Goal: Transaction & Acquisition: Book appointment/travel/reservation

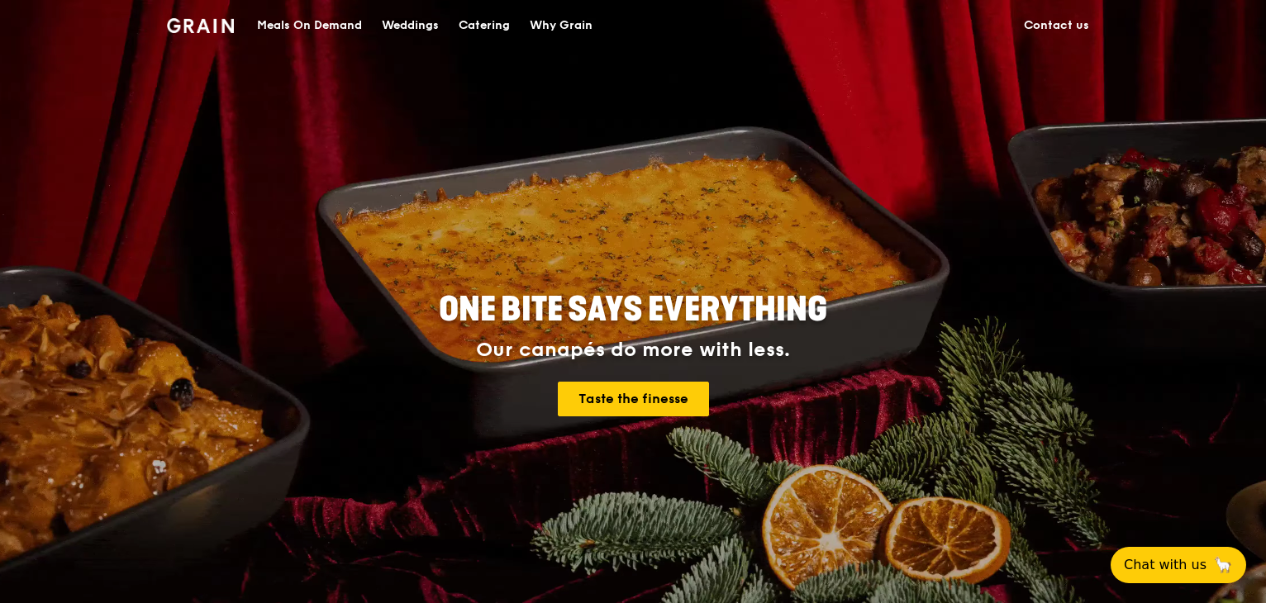
click at [427, 33] on div "Weddings" at bounding box center [410, 26] width 57 height 50
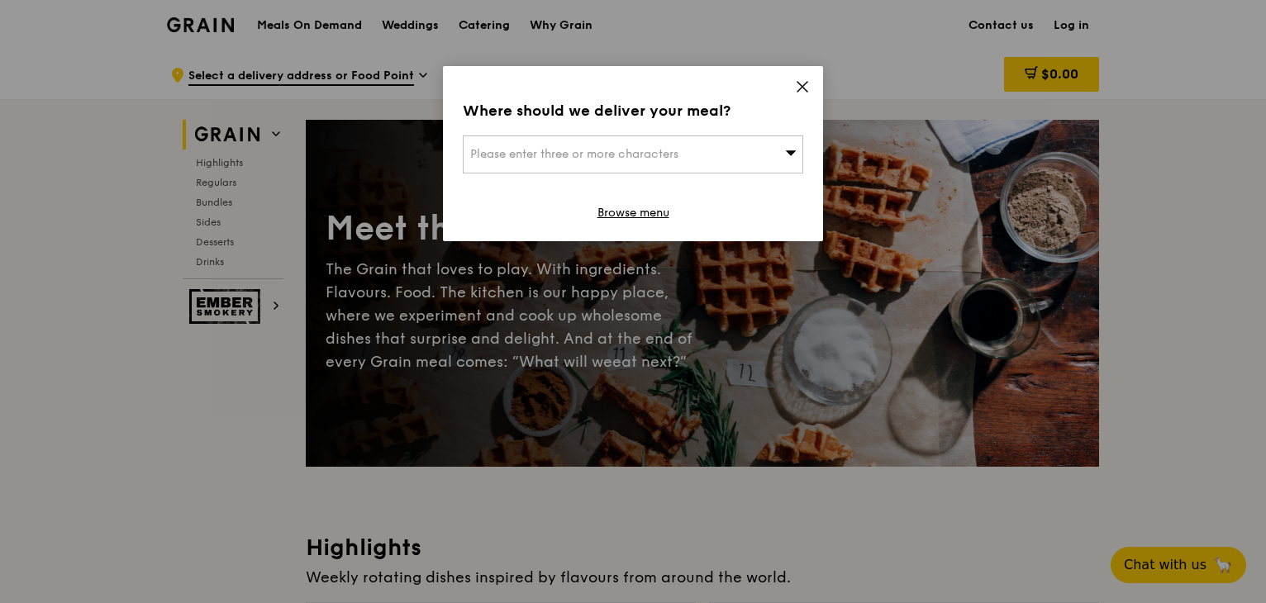
click at [793, 83] on div "Where should we deliver your meal? Please enter three or more characters Browse…" at bounding box center [633, 153] width 380 height 175
drag, startPoint x: 796, startPoint y: 83, endPoint x: 734, endPoint y: 74, distance: 63.4
click at [796, 81] on icon at bounding box center [802, 86] width 15 height 15
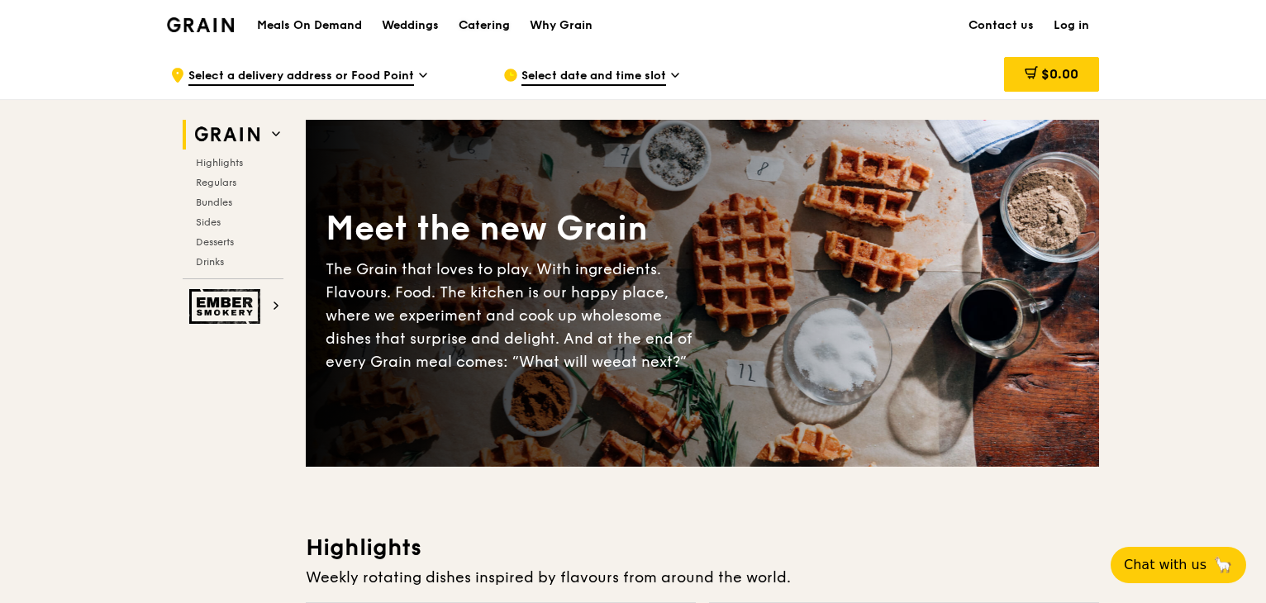
click at [468, 21] on div "Catering" at bounding box center [484, 26] width 51 height 50
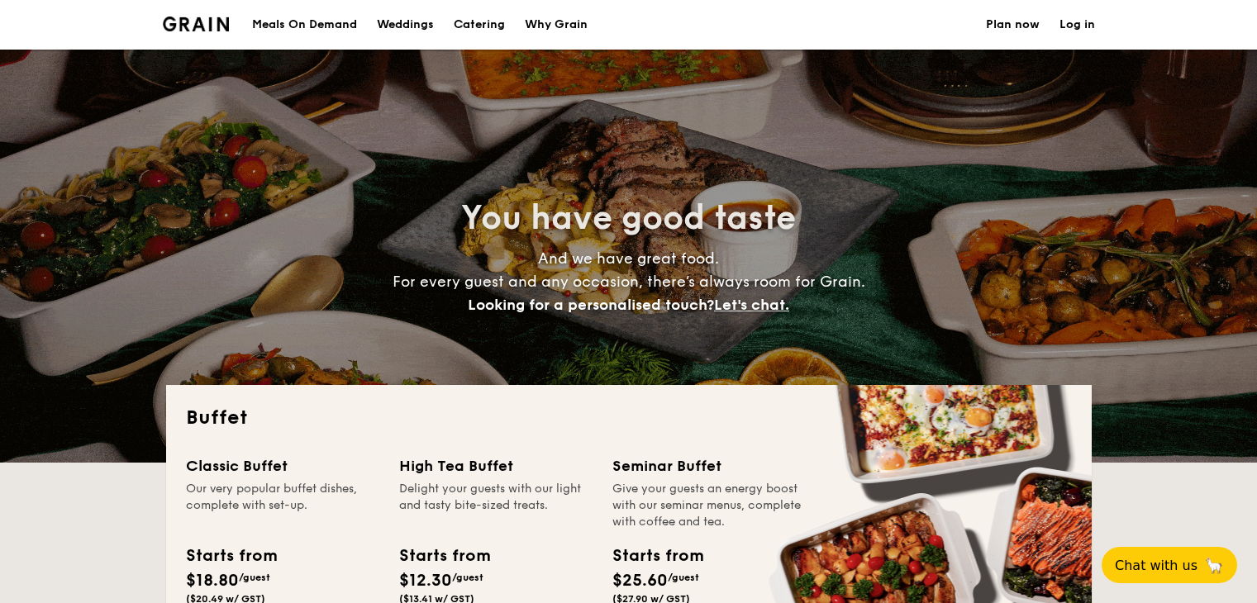
select select
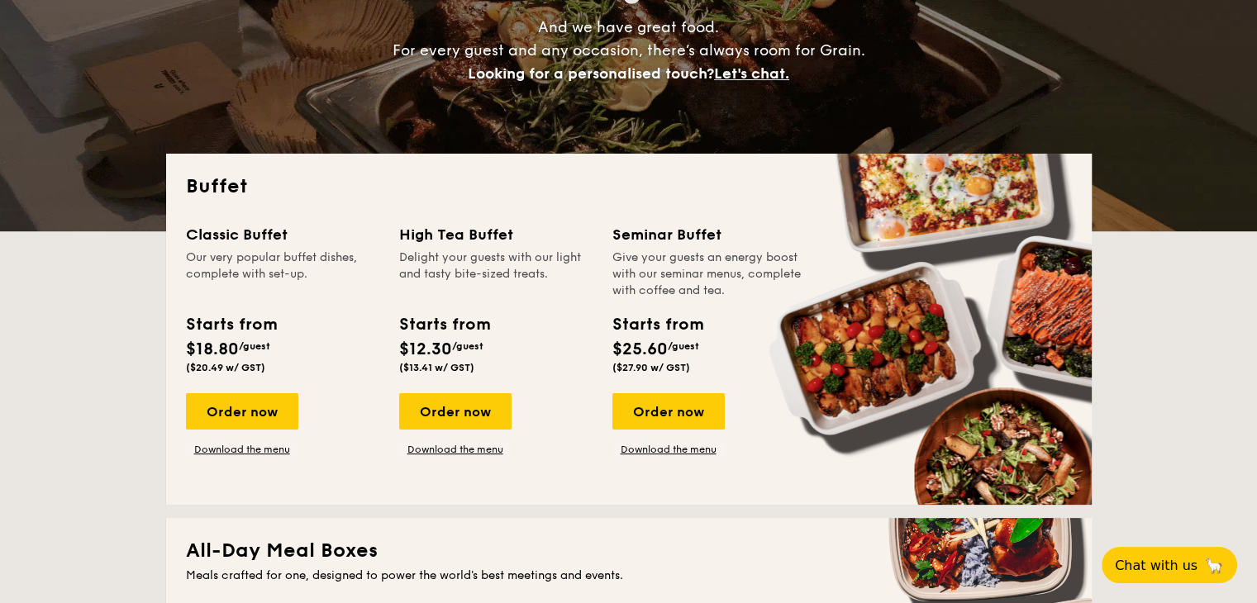
scroll to position [248, 0]
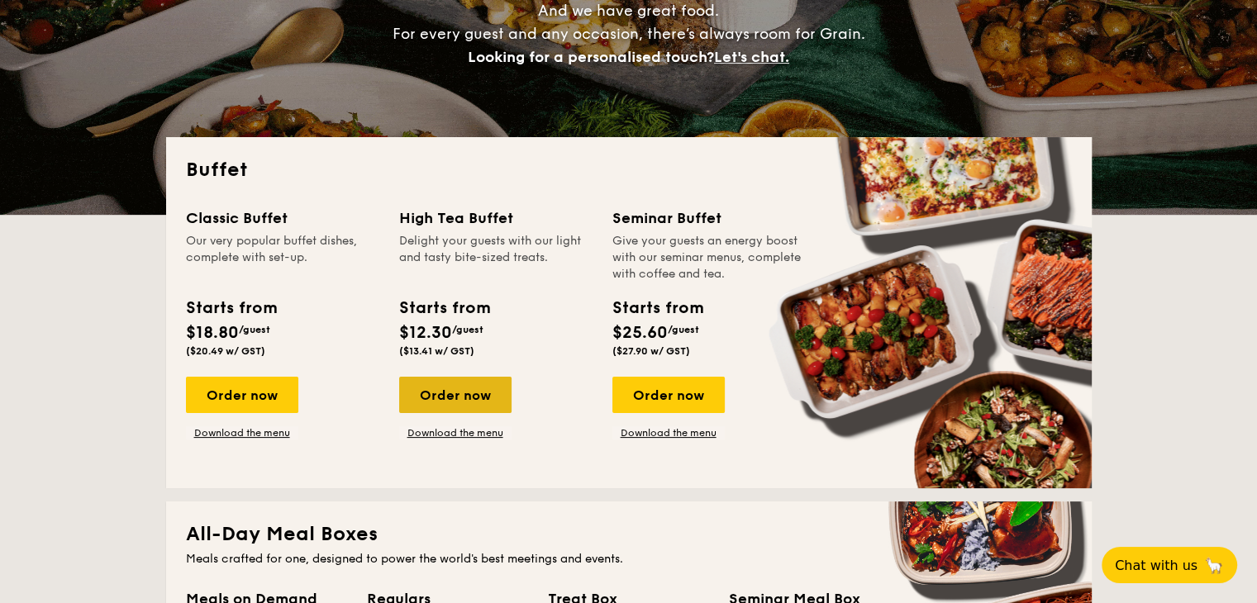
click at [473, 385] on div "Order now" at bounding box center [455, 395] width 112 height 36
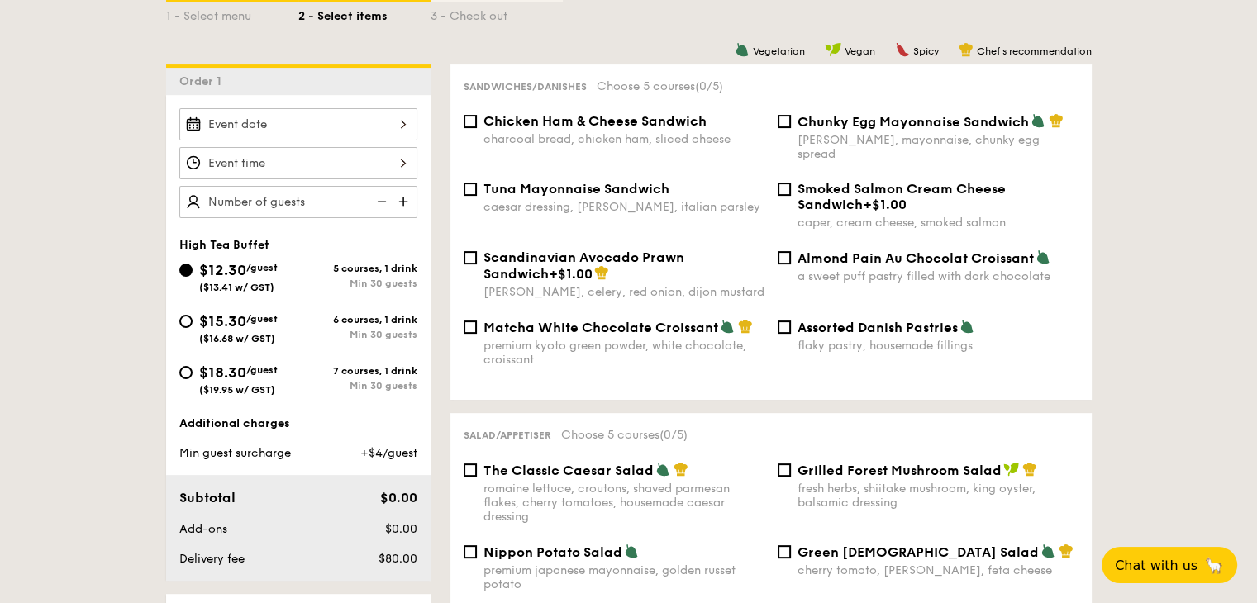
scroll to position [413, 0]
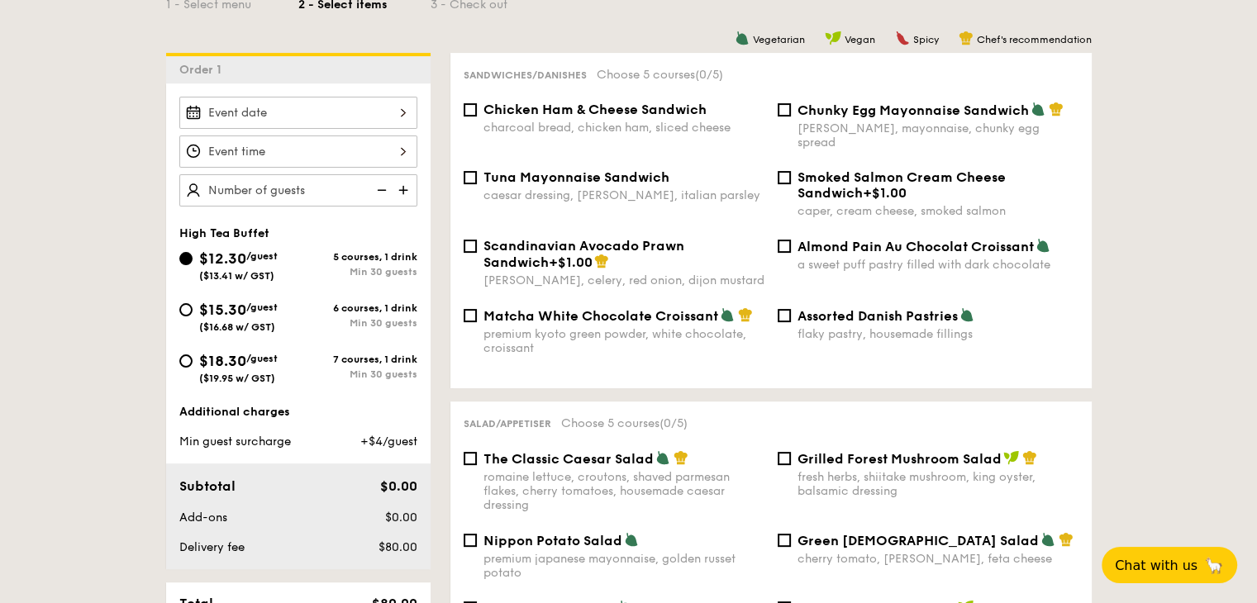
click at [211, 375] on span "($19.95 w/ GST)" at bounding box center [237, 379] width 76 height 12
click at [193, 368] on input "$18.30 /guest ($19.95 w/ GST) 7 courses, 1 drink Min 30 guests" at bounding box center [185, 360] width 13 height 13
radio input "true"
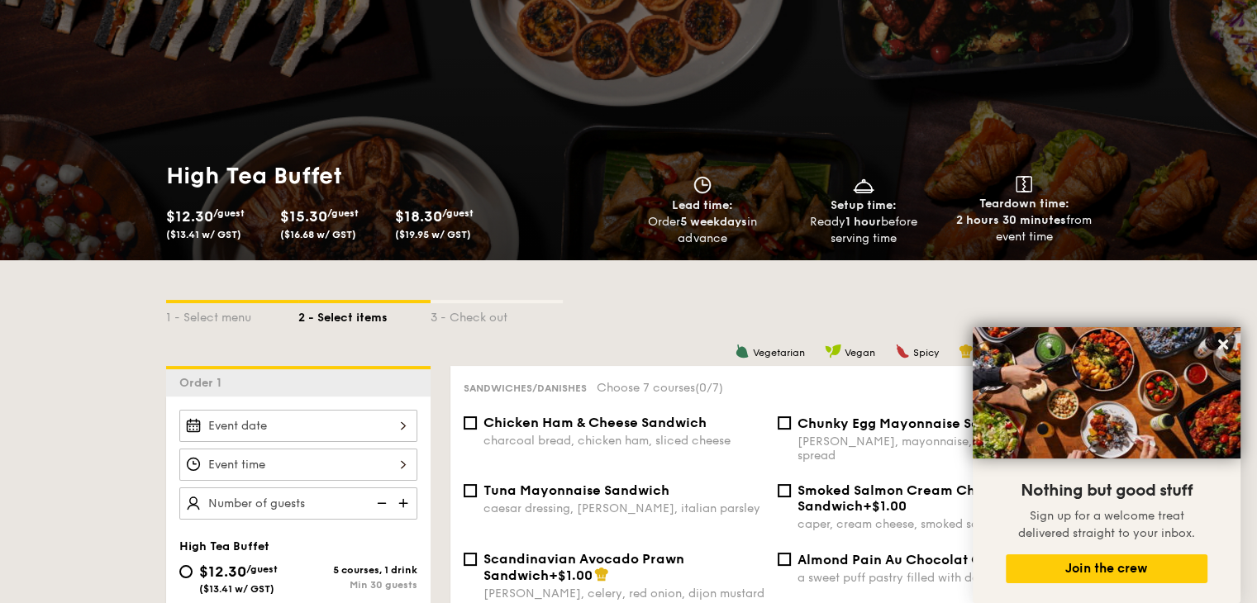
scroll to position [0, 0]
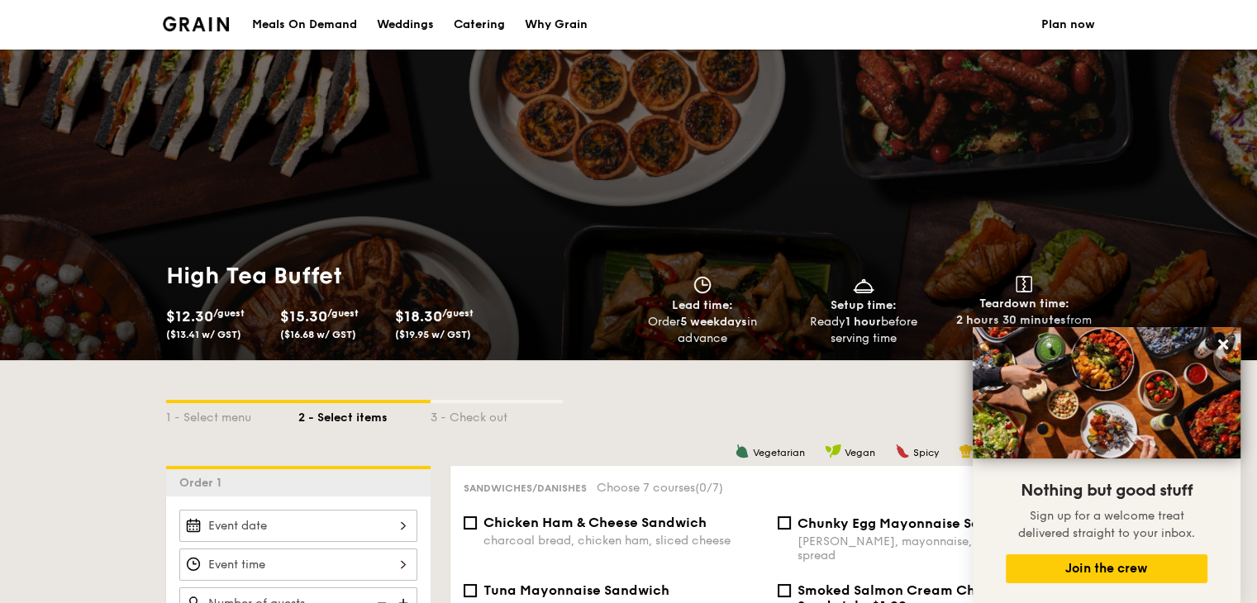
select select
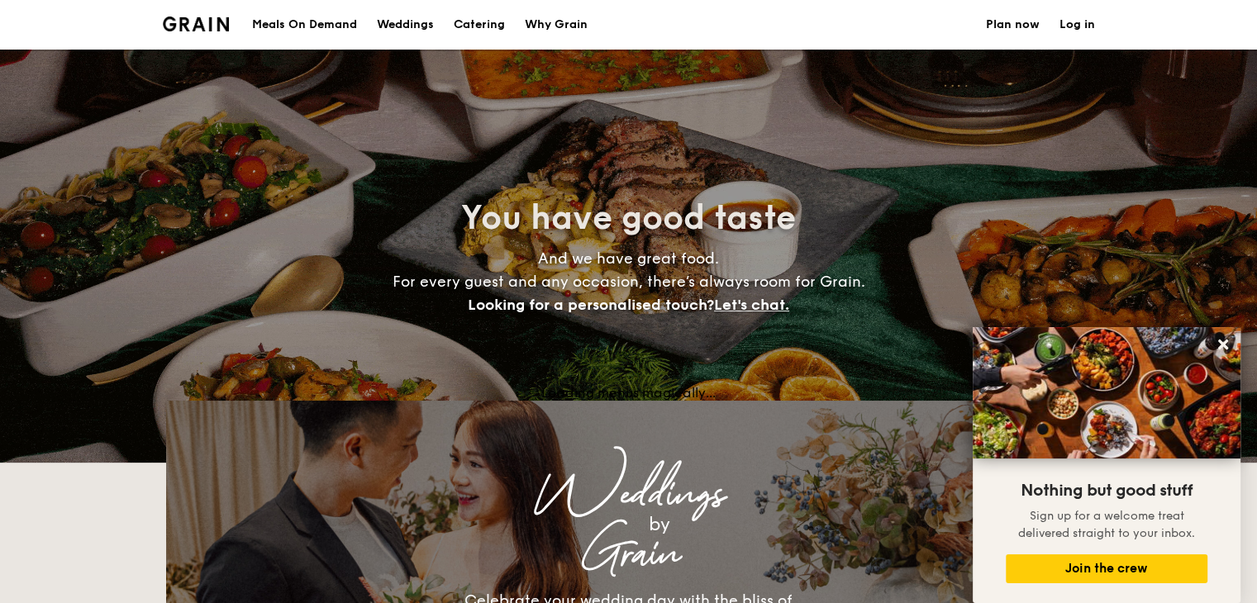
scroll to position [248, 0]
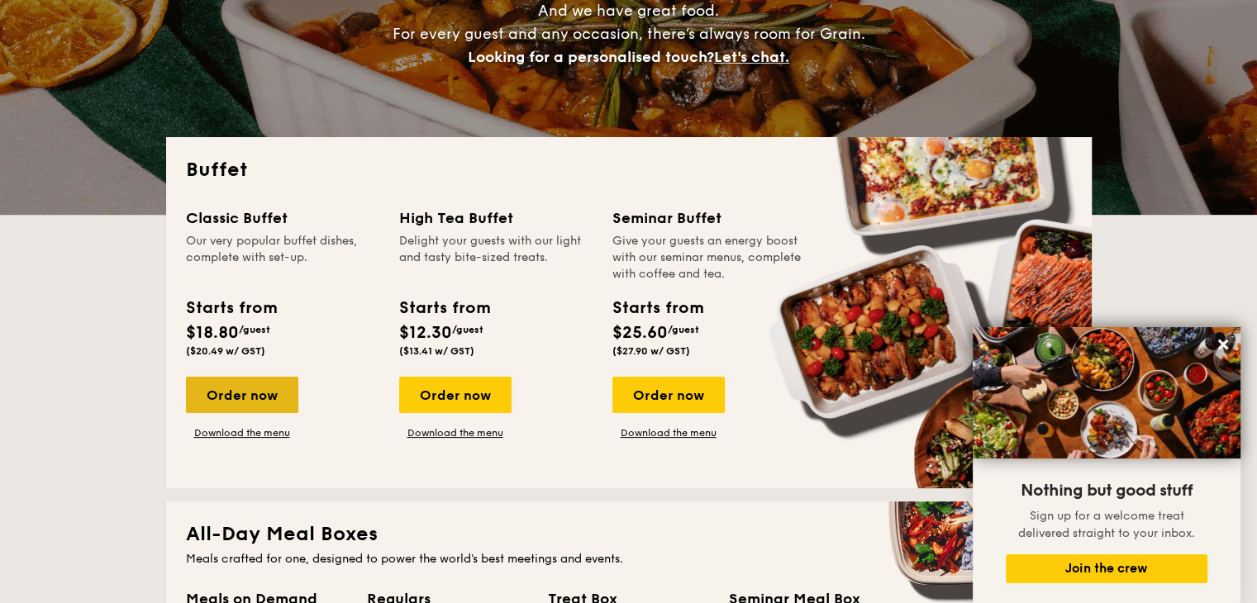
click at [248, 394] on div "Order now" at bounding box center [242, 395] width 112 height 36
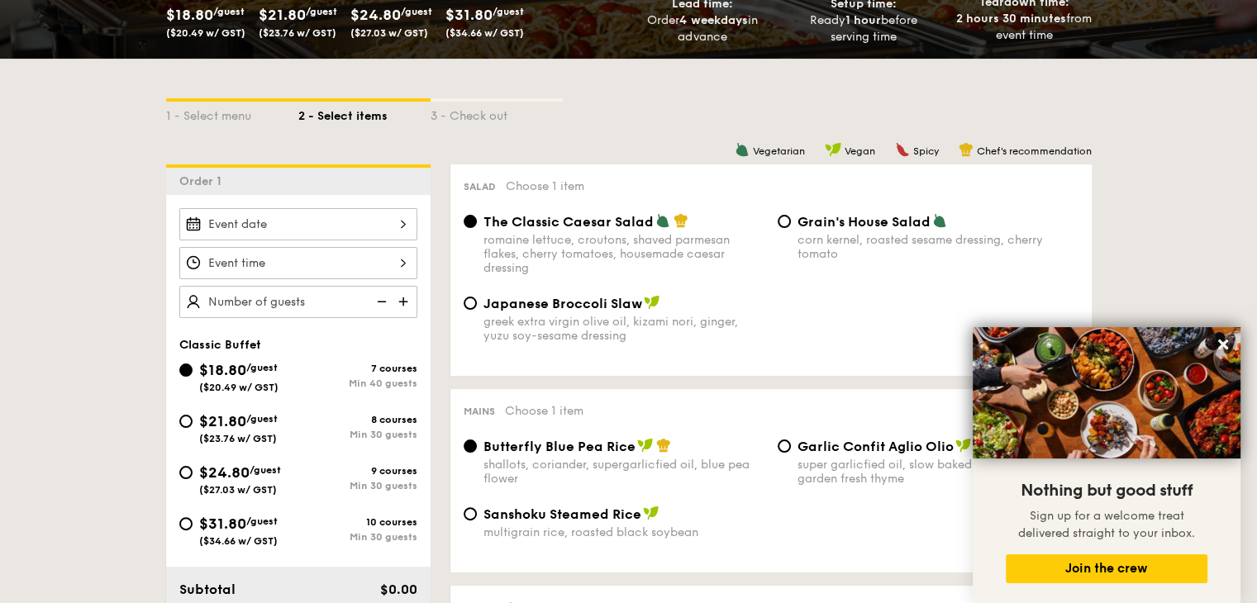
scroll to position [330, 0]
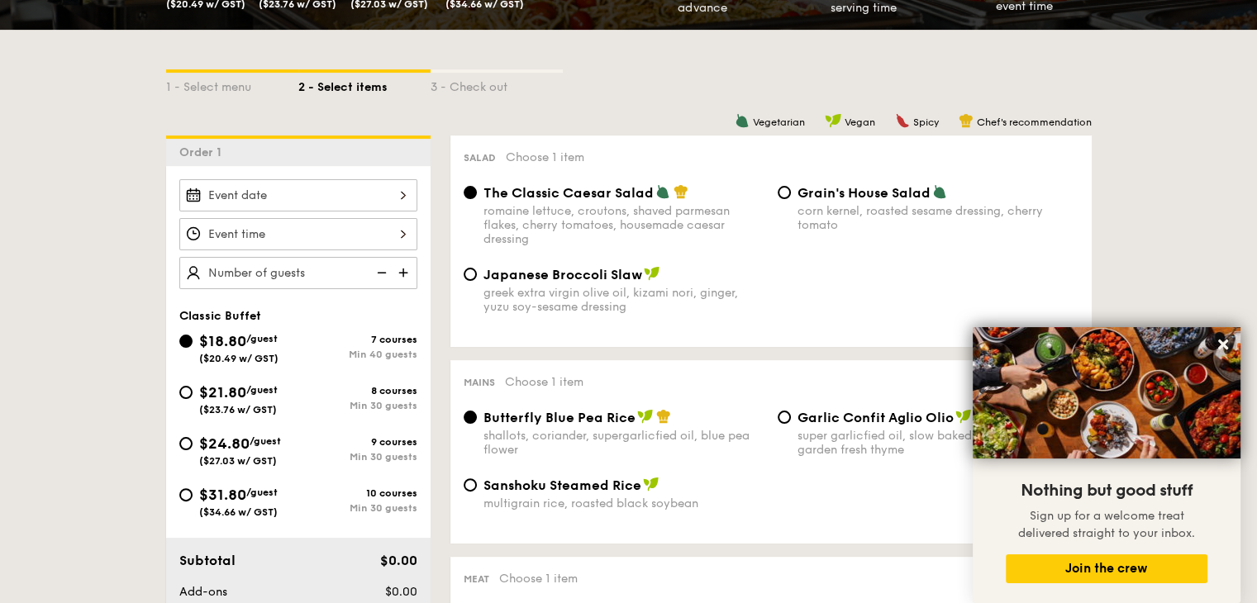
click at [392, 194] on div at bounding box center [298, 195] width 238 height 32
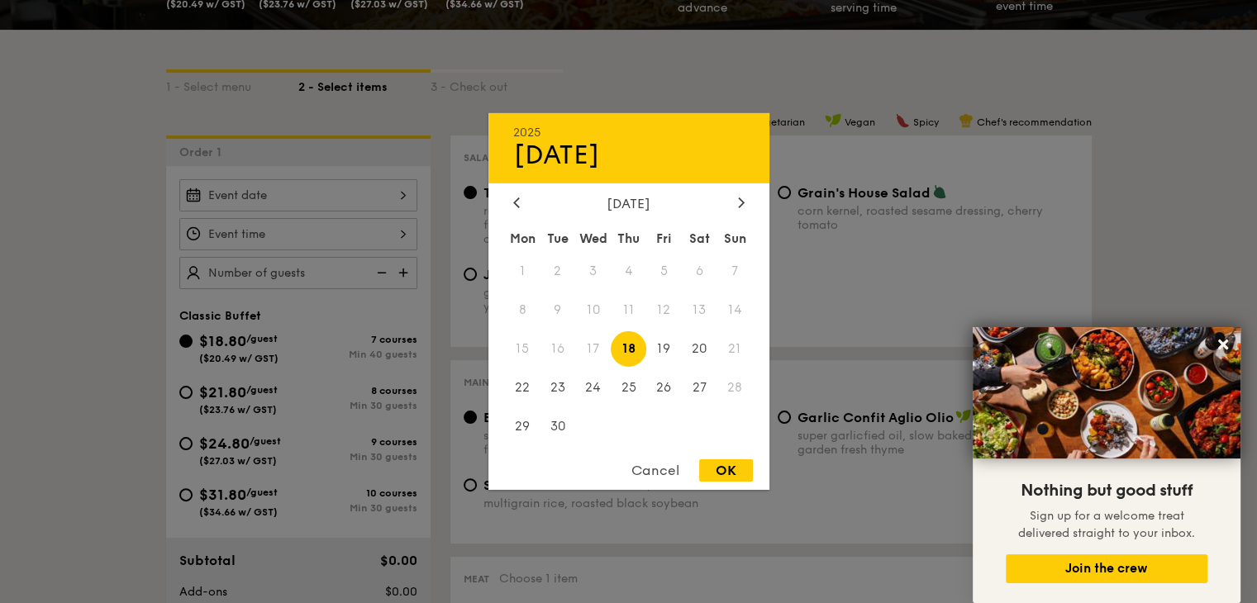
click at [730, 196] on div "September 2025" at bounding box center [628, 204] width 231 height 16
click at [736, 197] on div at bounding box center [741, 204] width 15 height 16
click at [711, 312] on span "11" at bounding box center [700, 310] width 36 height 36
click at [720, 464] on div "OK" at bounding box center [726, 470] width 54 height 22
type input "Oct 11, 2025"
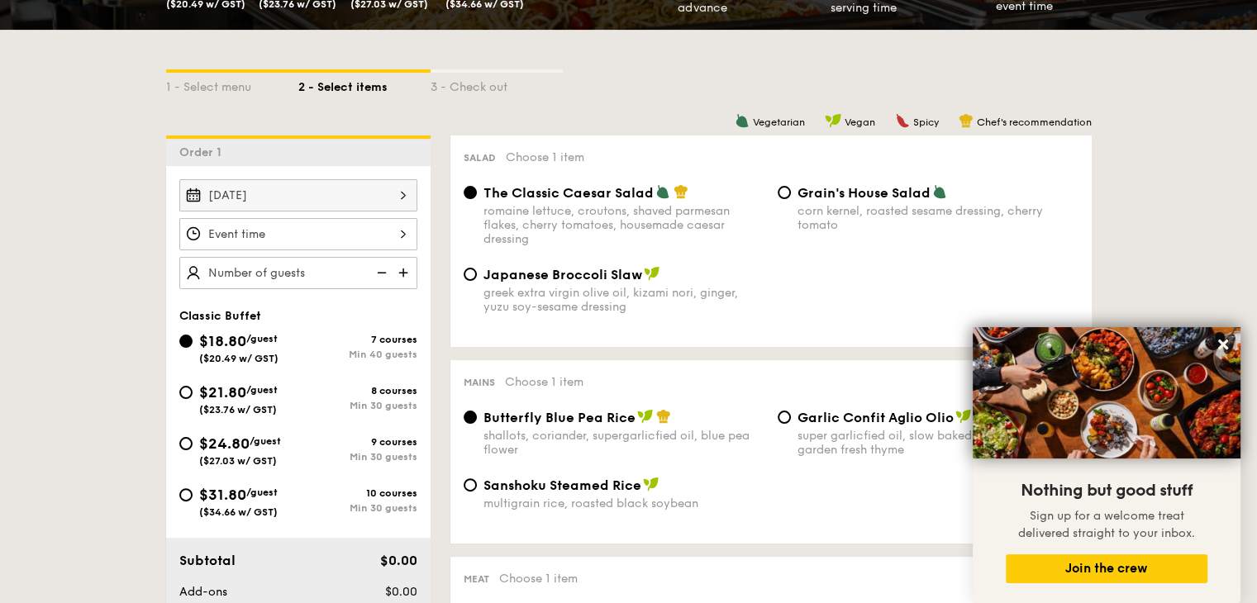
click at [327, 226] on div at bounding box center [298, 234] width 238 height 32
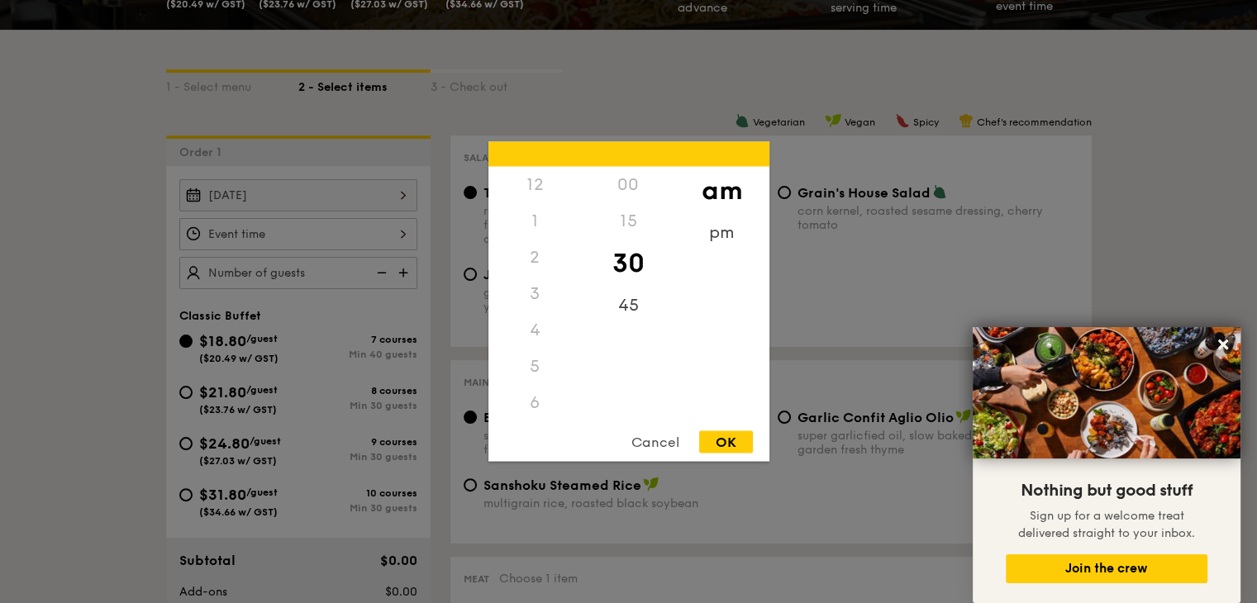
scroll to position [182, 0]
drag, startPoint x: 539, startPoint y: 319, endPoint x: 552, endPoint y: 262, distance: 58.5
click at [552, 262] on div "12 1 2 3 4 5 6 7 8 9 10 11" at bounding box center [534, 293] width 93 height 252
click at [525, 409] on div "11" at bounding box center [534, 421] width 93 height 48
drag, startPoint x: 537, startPoint y: 344, endPoint x: 559, endPoint y: 276, distance: 71.3
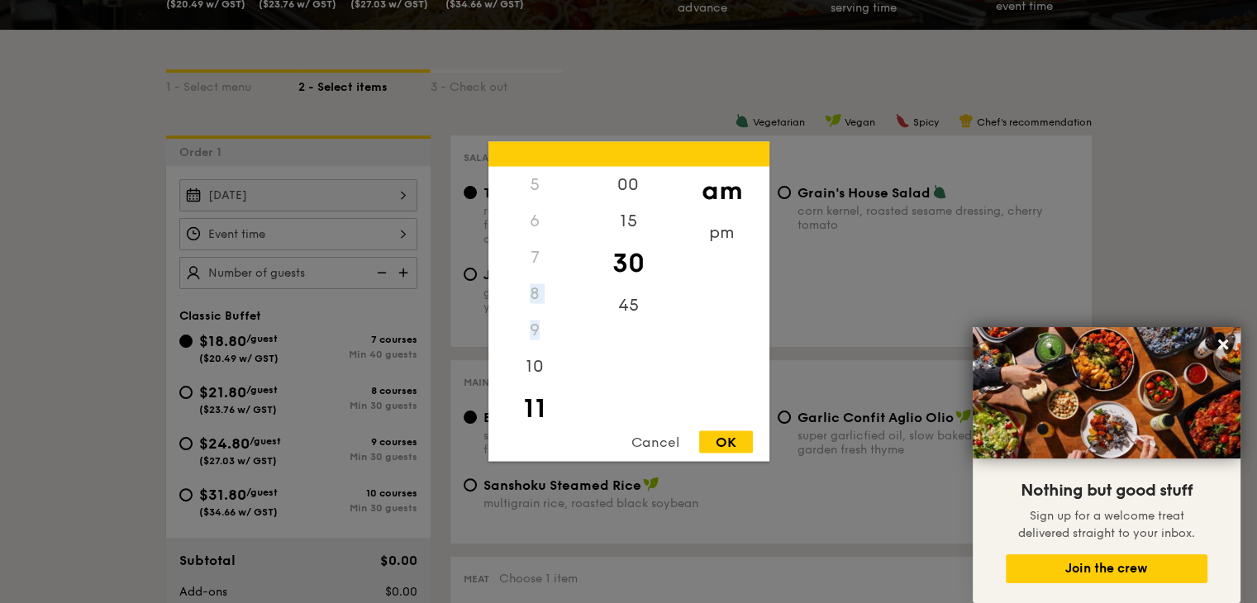
click at [559, 252] on div "12 1 2 3 4 5 6 7 8 9 10 11" at bounding box center [534, 293] width 93 height 252
drag, startPoint x: 584, startPoint y: 389, endPoint x: 573, endPoint y: 427, distance: 39.5
click at [573, 427] on div "12 1 2 3 4 5 6 7 8 9 10 11 00 15 30 45 am pm Cancel OK" at bounding box center [628, 302] width 281 height 320
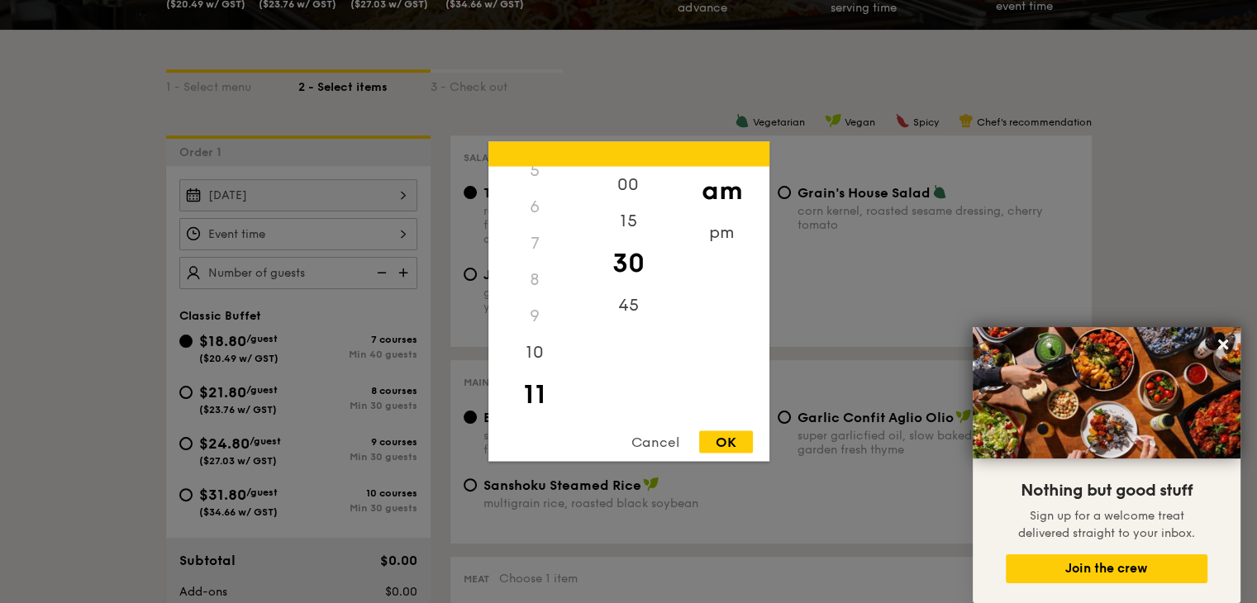
click at [643, 248] on div "30" at bounding box center [628, 264] width 93 height 48
click at [637, 307] on div "45" at bounding box center [628, 312] width 93 height 48
click at [717, 435] on div "OK" at bounding box center [726, 442] width 54 height 22
type input "11:45AM"
click at [318, 232] on div "11:45AM 12 1 2 3 4 5 6 7 8 9 10 11 00 15 30 45 am pm Cancel OK" at bounding box center [298, 234] width 238 height 32
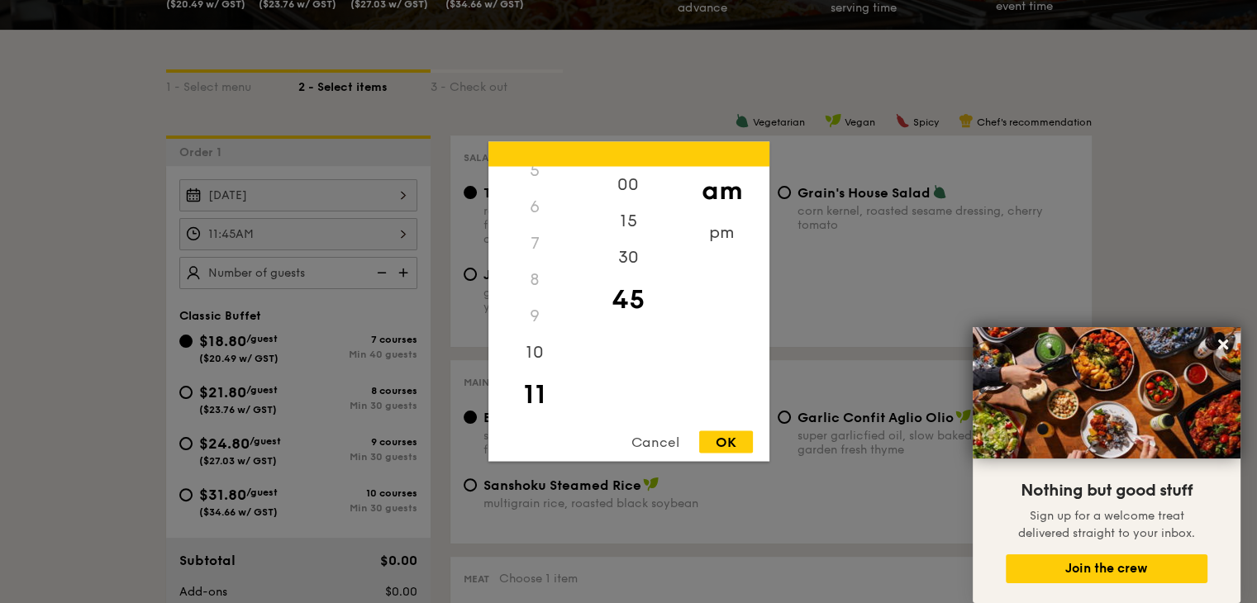
click at [51, 200] on div at bounding box center [628, 301] width 1257 height 603
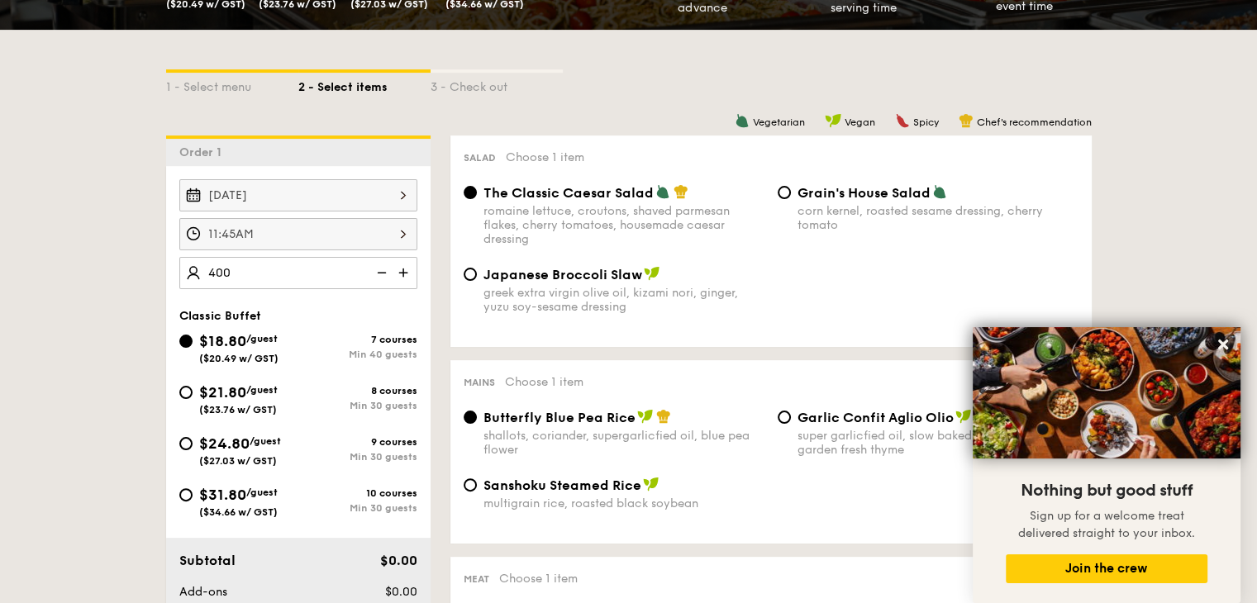
type input "400 guests"
drag, startPoint x: 360, startPoint y: 558, endPoint x: 423, endPoint y: 568, distance: 63.7
click at [423, 568] on div "$7520.00" at bounding box center [373, 561] width 101 height 20
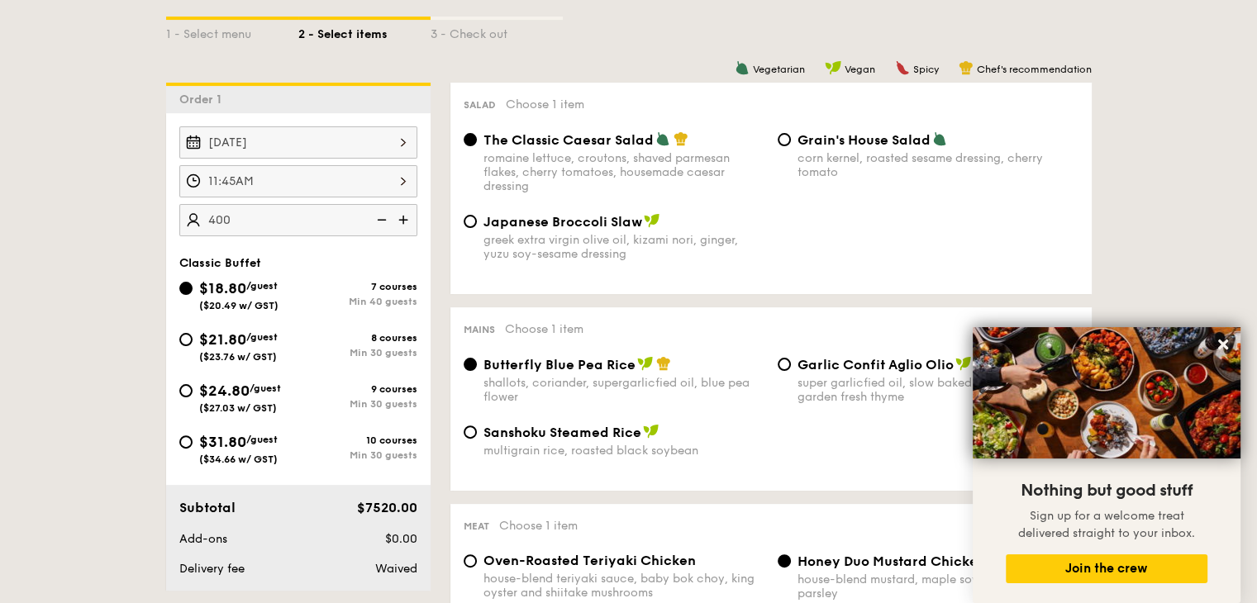
scroll to position [661, 0]
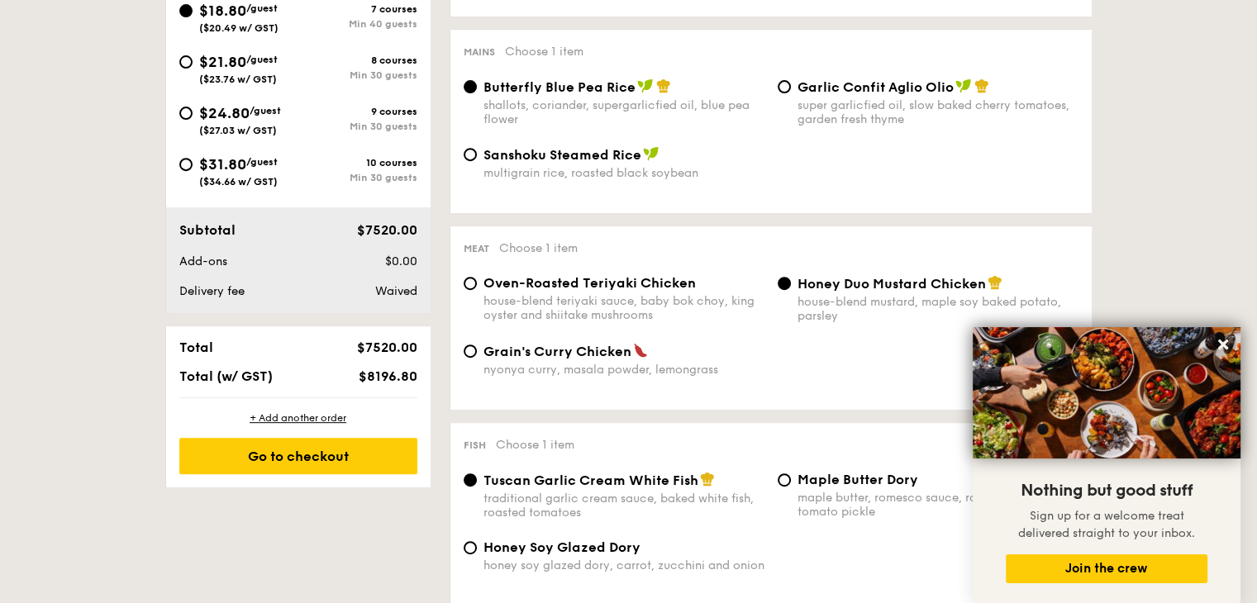
drag, startPoint x: 365, startPoint y: 376, endPoint x: 427, endPoint y: 373, distance: 62.1
click at [427, 373] on div "Total $7520.00 Total (w/ GST) $8196.80" at bounding box center [298, 361] width 264 height 71
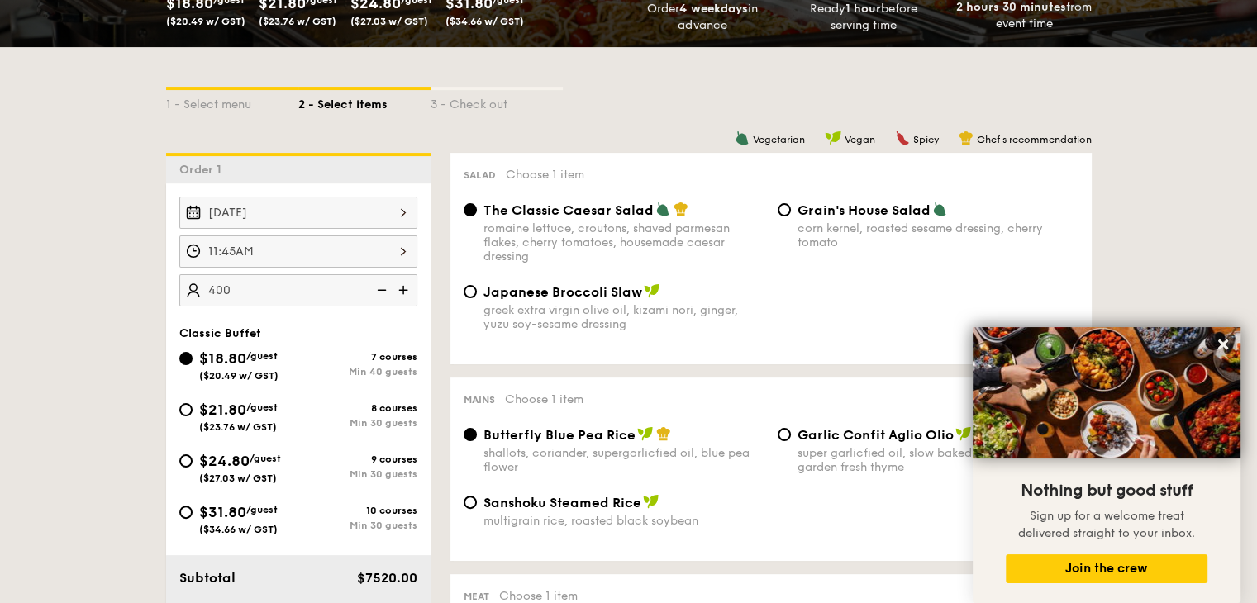
scroll to position [0, 0]
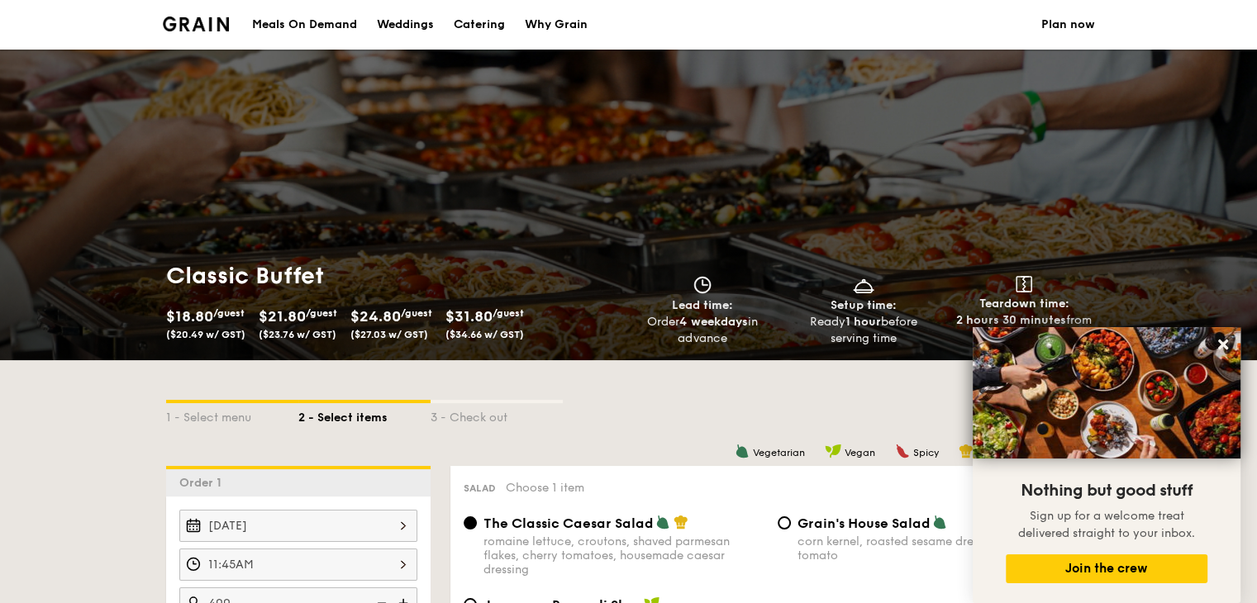
click at [393, 21] on div "Weddings" at bounding box center [405, 25] width 57 height 50
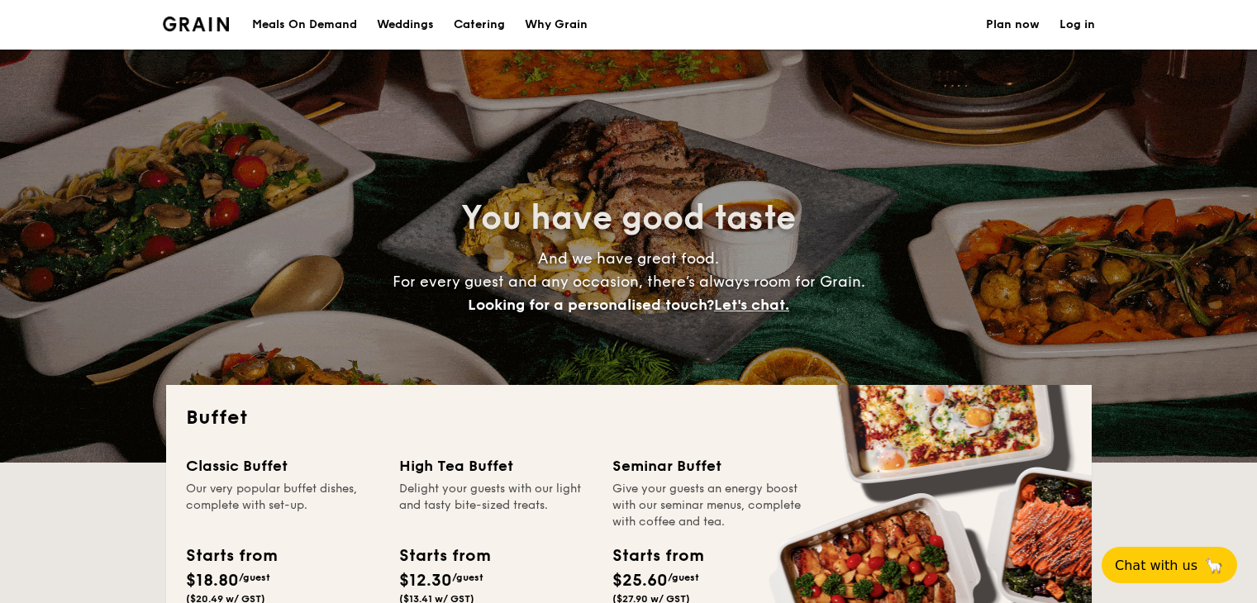
select select
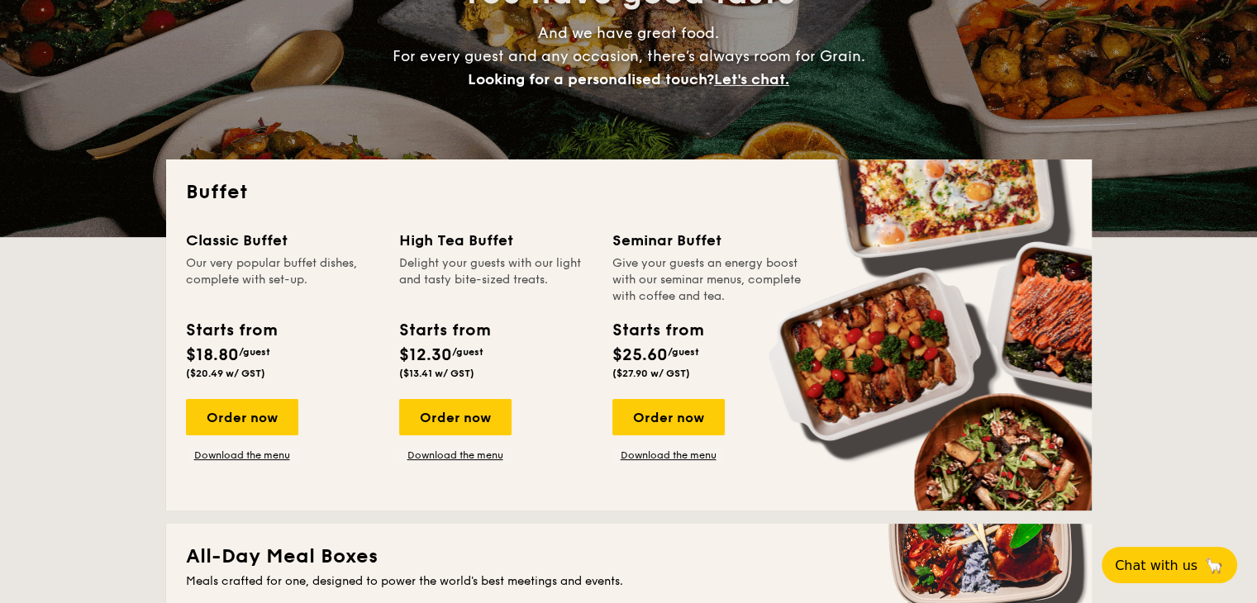
scroll to position [165, 0]
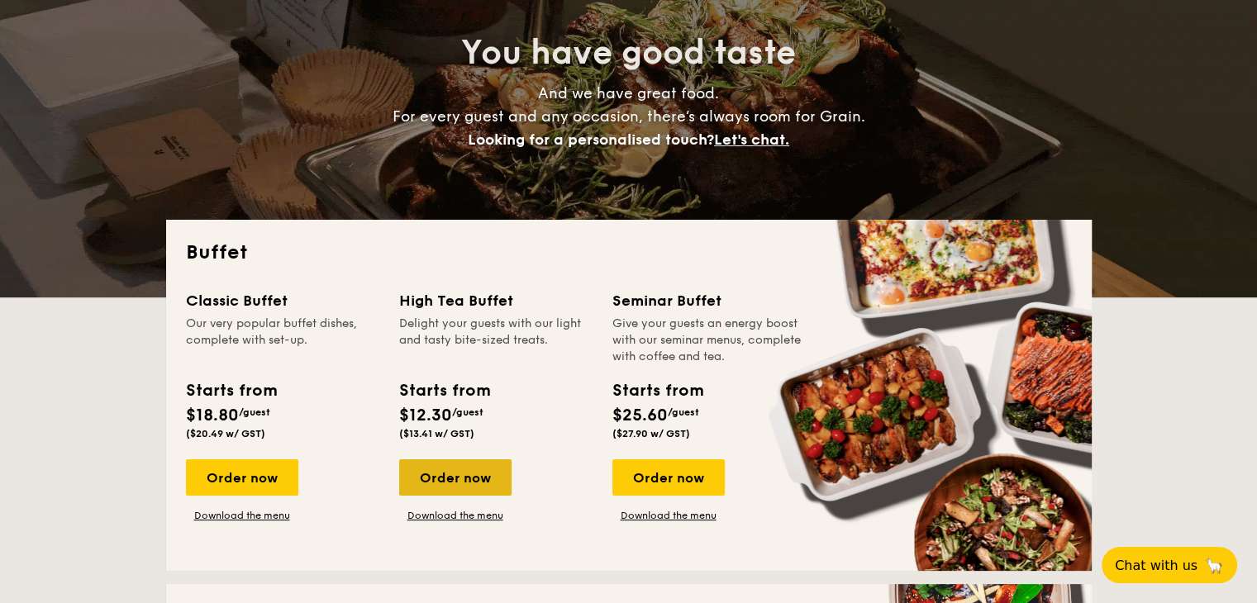
click at [493, 482] on div "Order now" at bounding box center [455, 477] width 112 height 36
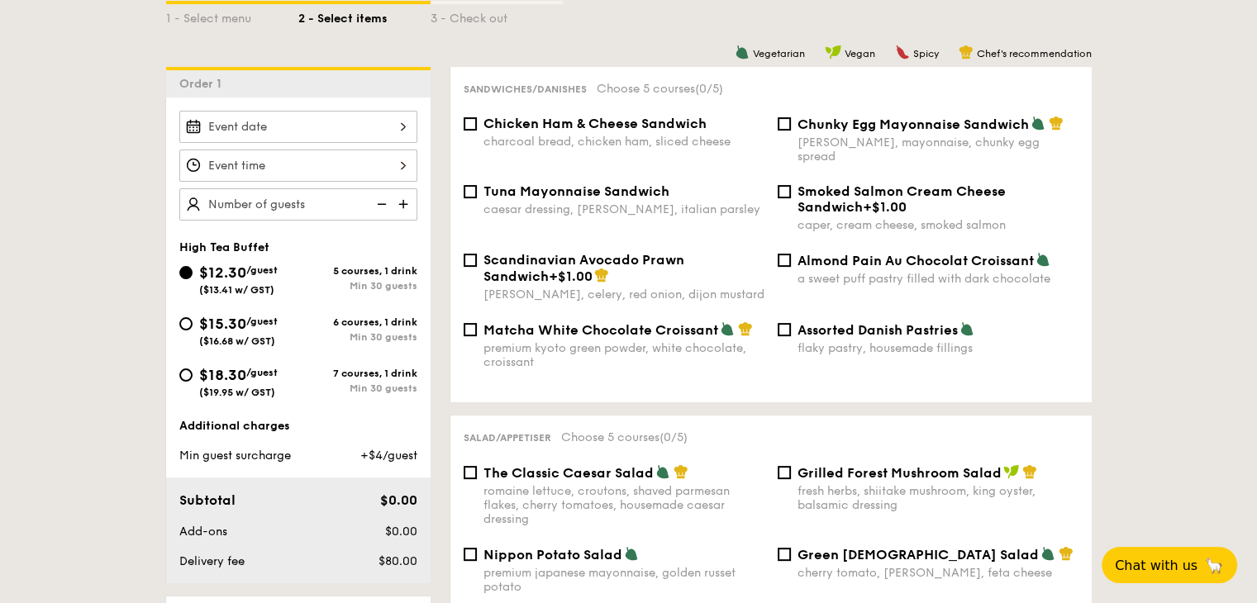
scroll to position [413, 0]
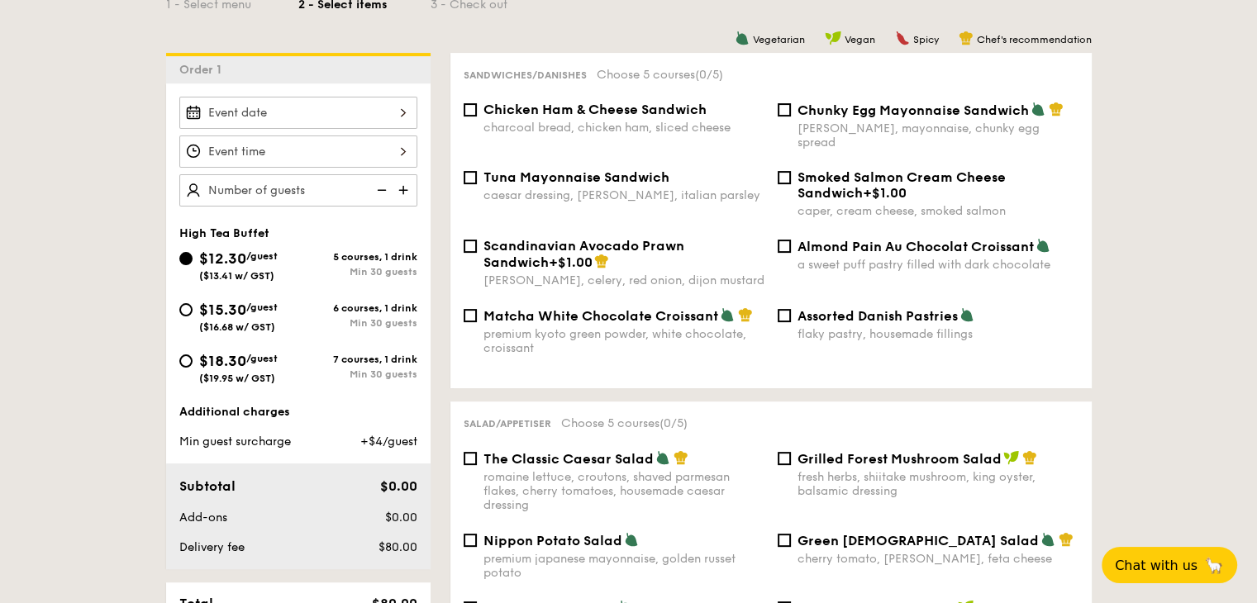
drag, startPoint x: 269, startPoint y: 309, endPoint x: 279, endPoint y: 361, distance: 53.1
click at [268, 309] on span "/guest" at bounding box center [261, 308] width 31 height 12
click at [193, 309] on input "$15.30 /guest ($16.68 w/ GST) 6 courses, 1 drink Min 30 guests" at bounding box center [185, 309] width 13 height 13
radio input "true"
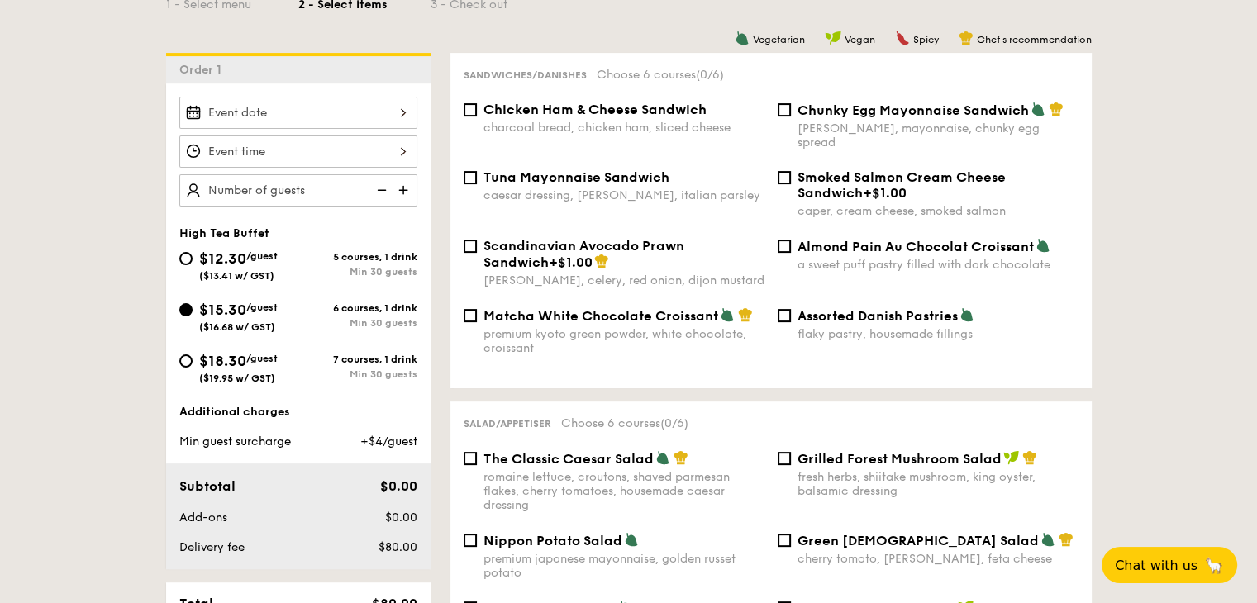
click at [582, 107] on span "Chicken Ham & Cheese Sandwich" at bounding box center [594, 110] width 223 height 16
click at [477, 107] on input "Chicken Ham & Cheese Sandwich charcoal bread, chicken ham, sliced cheese" at bounding box center [469, 109] width 13 height 13
checkbox input "true"
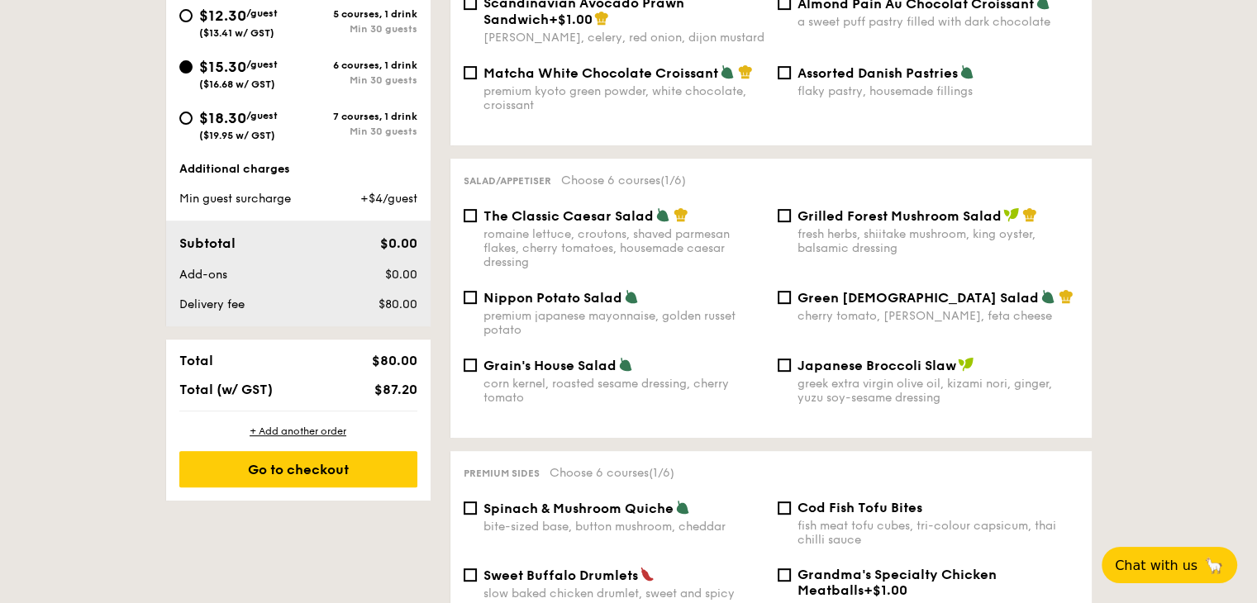
scroll to position [661, 0]
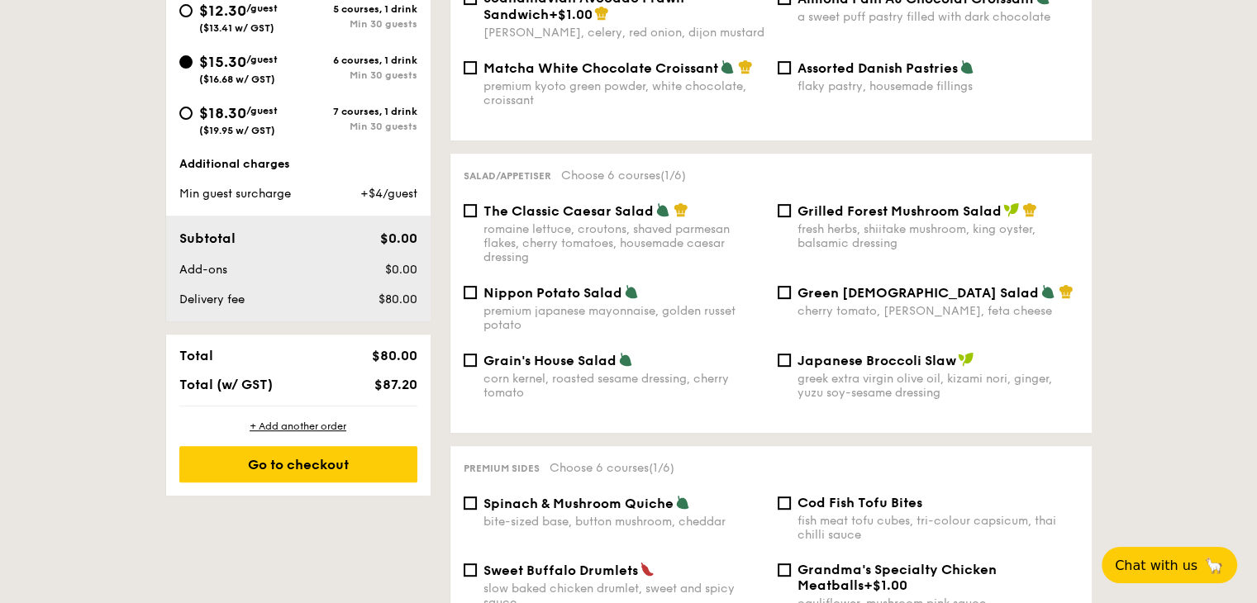
click at [609, 321] on div "premium japanese mayonnaise, golden russet potato" at bounding box center [623, 318] width 281 height 28
click at [477, 299] on input "Nippon Potato Salad premium japanese mayonnaise, golden russet potato" at bounding box center [469, 292] width 13 height 13
checkbox input "true"
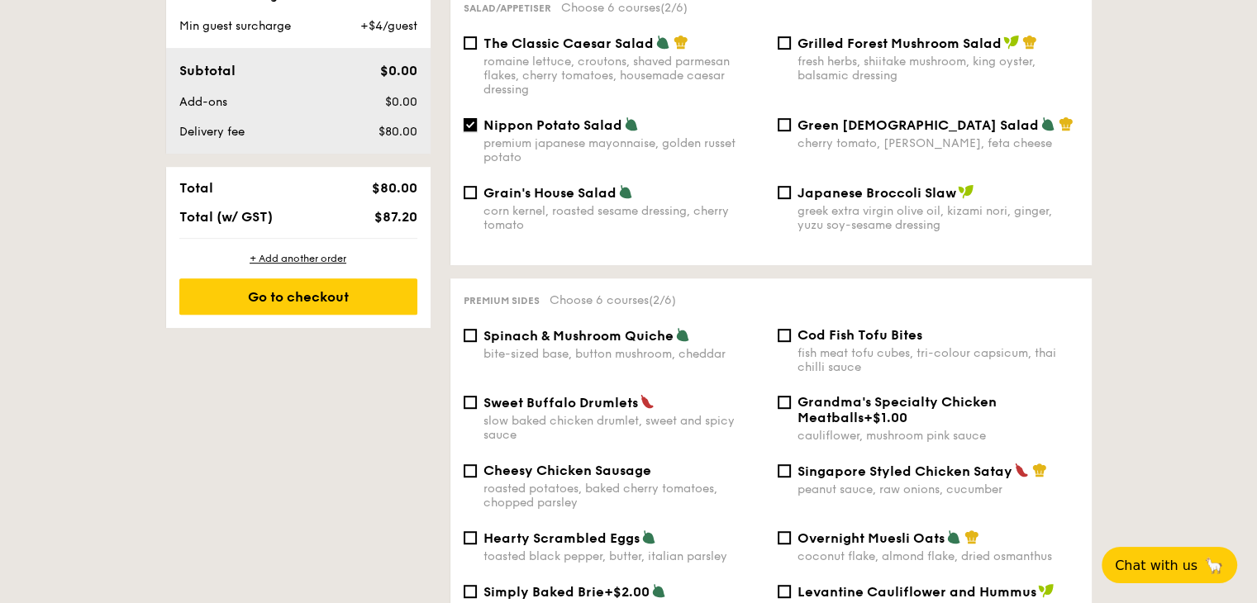
scroll to position [909, 0]
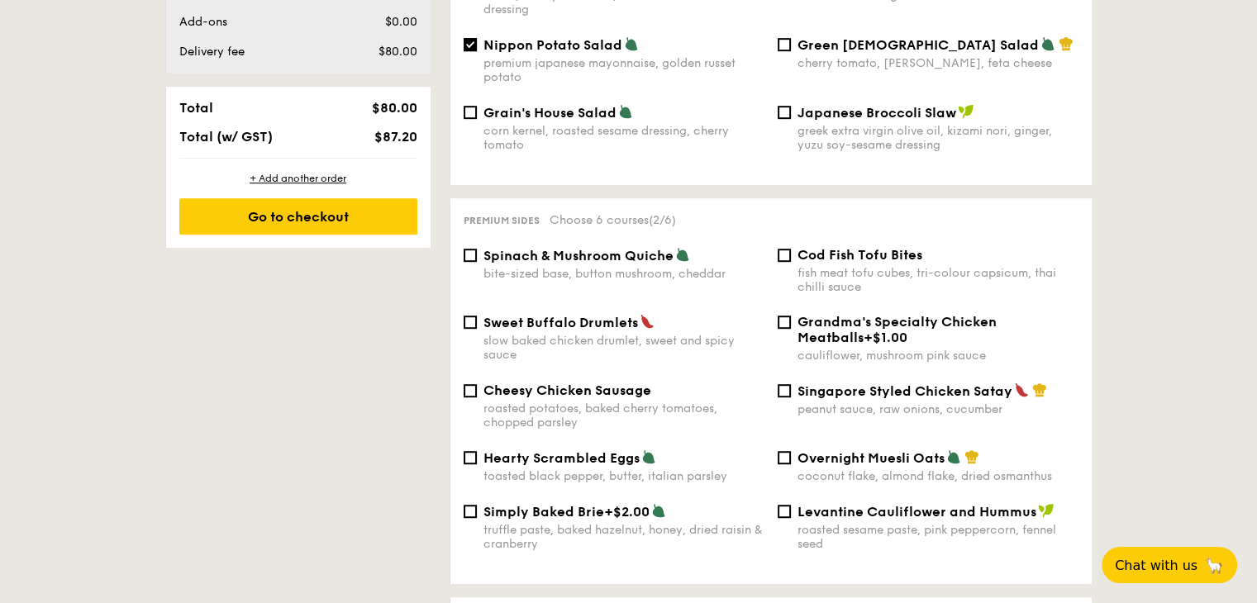
click at [599, 325] on span "Sweet Buffalo Drumlets" at bounding box center [560, 323] width 154 height 16
click at [477, 325] on input "Sweet Buffalo Drumlets slow baked chicken drumlet, sweet and spicy sauce" at bounding box center [469, 322] width 13 height 13
checkbox input "true"
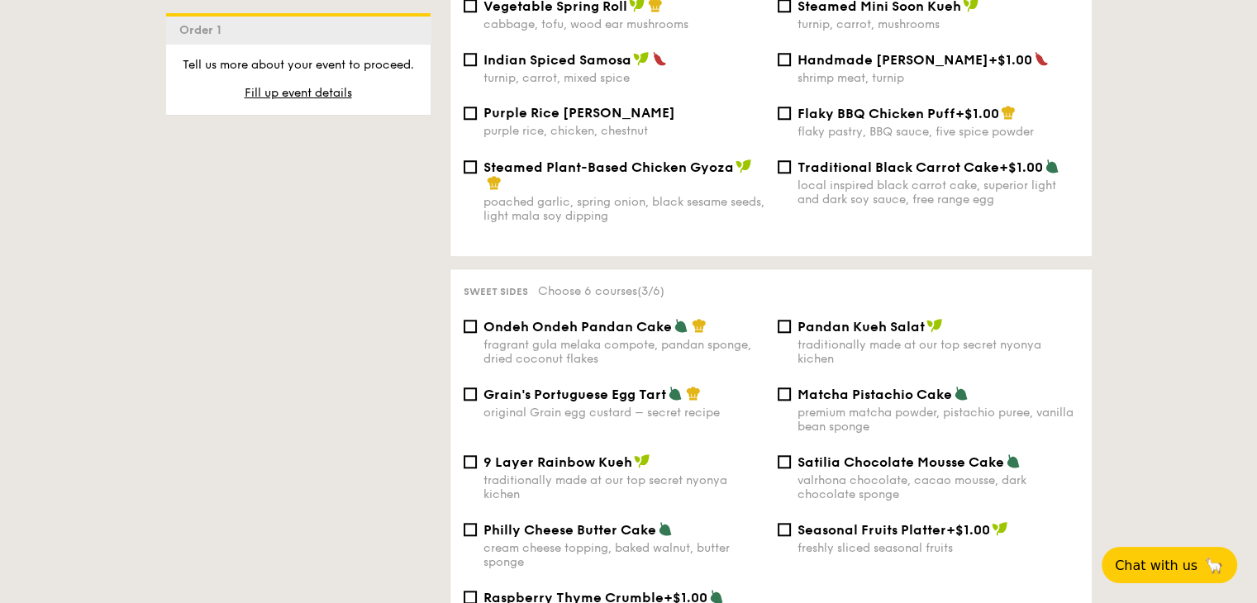
scroll to position [1652, 0]
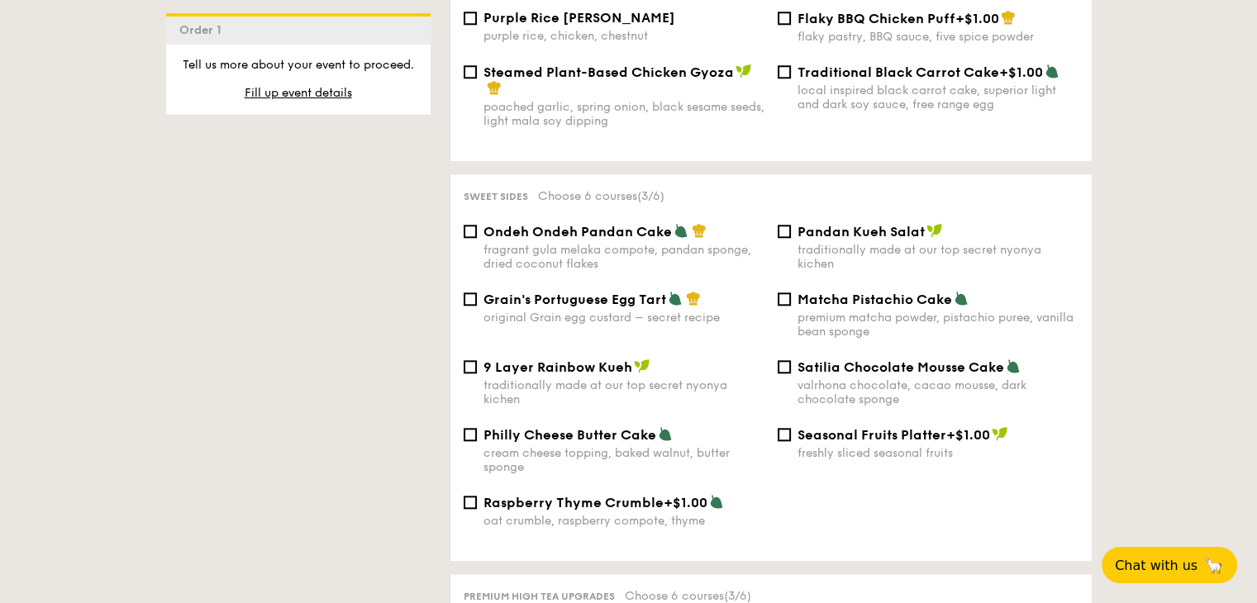
click at [853, 302] on span "Matcha Pistachio Cake" at bounding box center [874, 300] width 154 height 16
click at [791, 302] on input "Matcha Pistachio Cake premium matcha powder, pistachio puree, vanilla bean spon…" at bounding box center [783, 298] width 13 height 13
checkbox input "true"
click at [621, 300] on span "Grain's Portuguese Egg Tart" at bounding box center [574, 300] width 183 height 16
click at [477, 300] on input "Grain's Portuguese Egg Tart original Grain egg custard – secret recipe" at bounding box center [469, 298] width 13 height 13
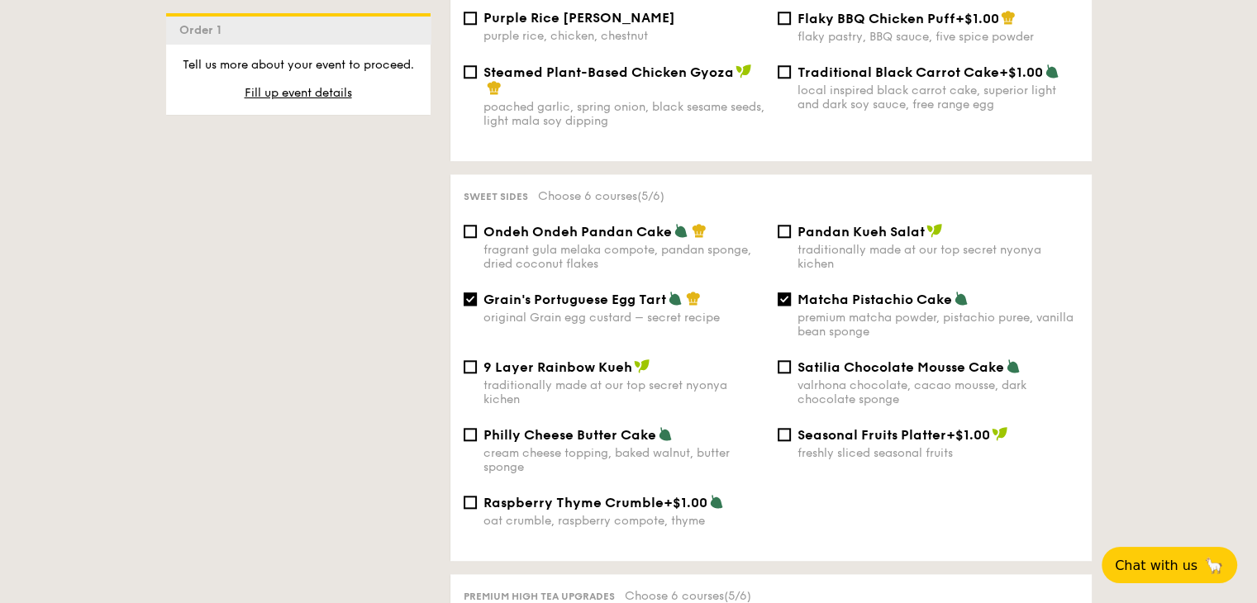
click at [654, 325] on div "original Grain egg custard – secret recipe" at bounding box center [623, 318] width 281 height 14
click at [477, 306] on input "Grain's Portuguese Egg Tart original Grain egg custard – secret recipe" at bounding box center [469, 298] width 13 height 13
checkbox input "false"
click at [850, 275] on div "Ondeh Ondeh Pandan Cake fragrant gula melaka compote, pandan sponge, dried coco…" at bounding box center [771, 257] width 628 height 68
click at [857, 264] on div "traditionally made at our top secret nyonya kichen" at bounding box center [937, 257] width 281 height 28
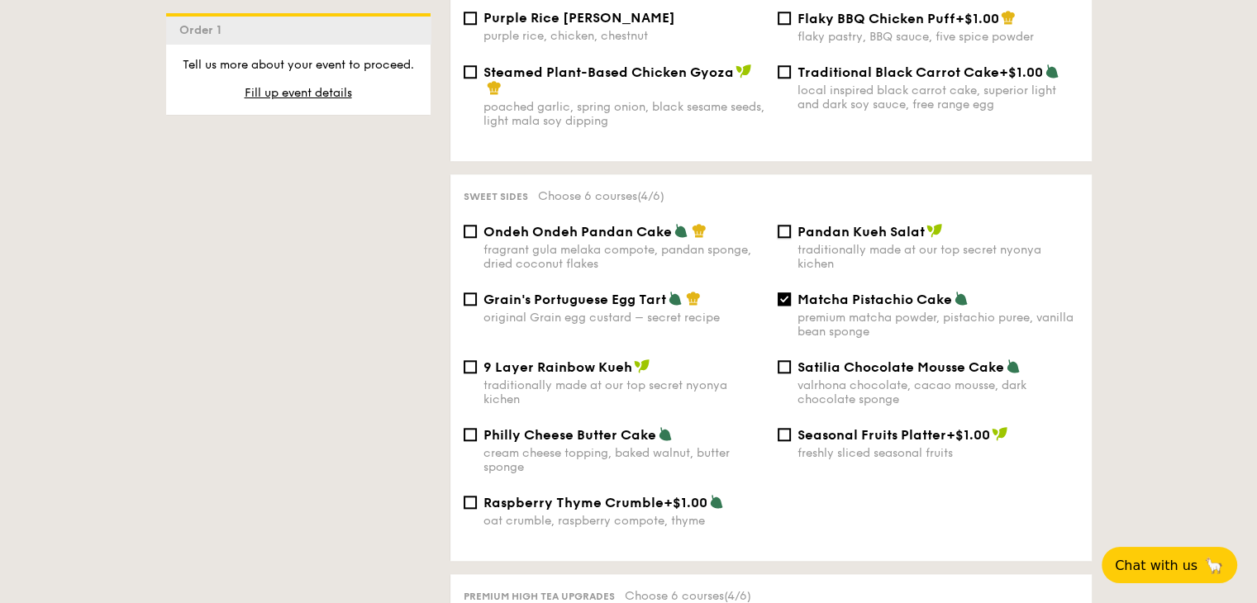
click at [791, 238] on input "Pandan Kueh Salat traditionally made at our top secret nyonya kichen" at bounding box center [783, 231] width 13 height 13
checkbox input "true"
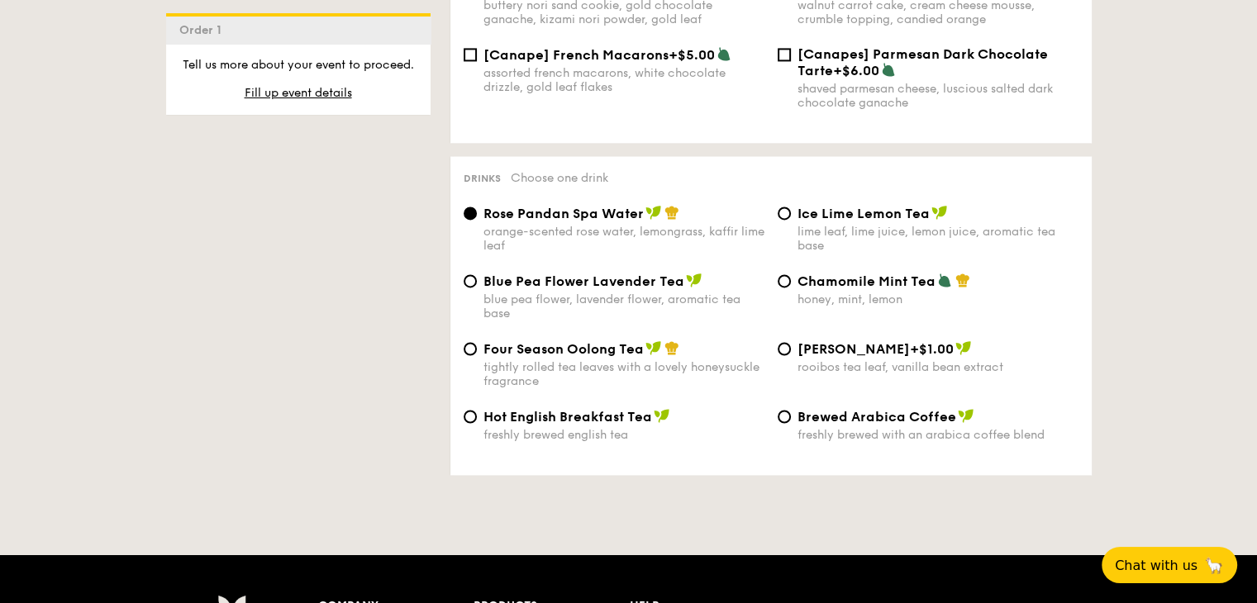
scroll to position [2644, 0]
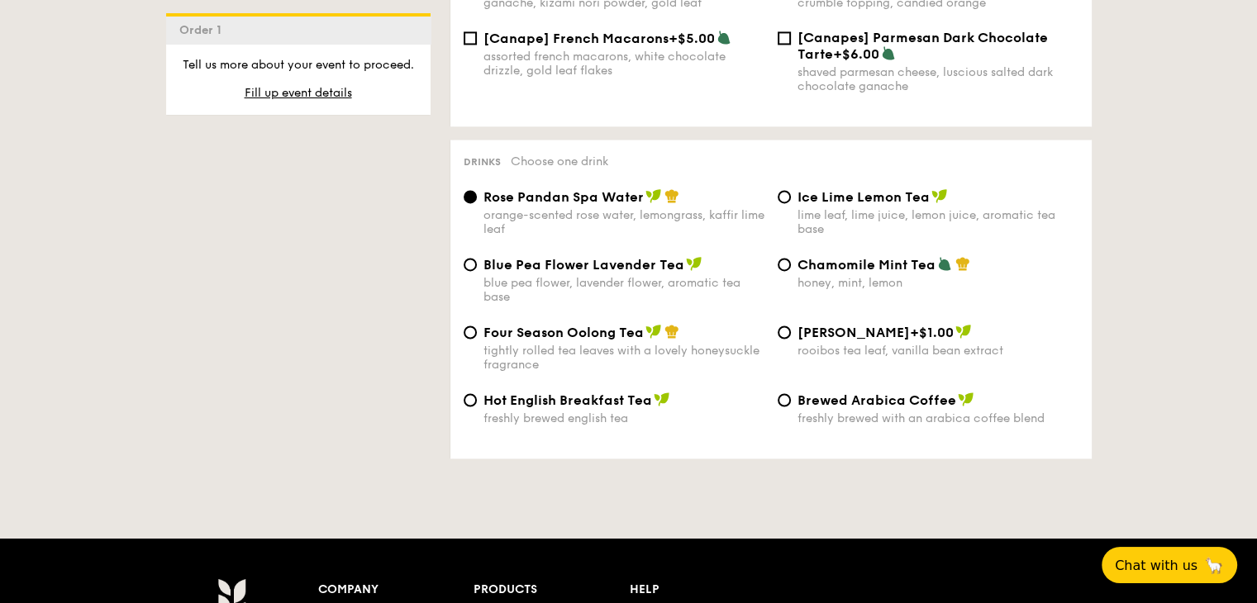
click at [615, 355] on div "tightly rolled tea leaves with a lovely honeysuckle fragrance" at bounding box center [623, 358] width 281 height 28
click at [477, 339] on input "Four Season Oolong Tea tightly rolled tea leaves with a lovely honeysuckle frag…" at bounding box center [469, 332] width 13 height 13
radio input "true"
click at [833, 223] on div "lime leaf, lime juice, lemon juice, aromatic tea base" at bounding box center [937, 222] width 281 height 28
click at [791, 203] on input "Ice Lime Lemon Tea lime leaf, lime juice, lemon juice, aromatic tea base" at bounding box center [783, 196] width 13 height 13
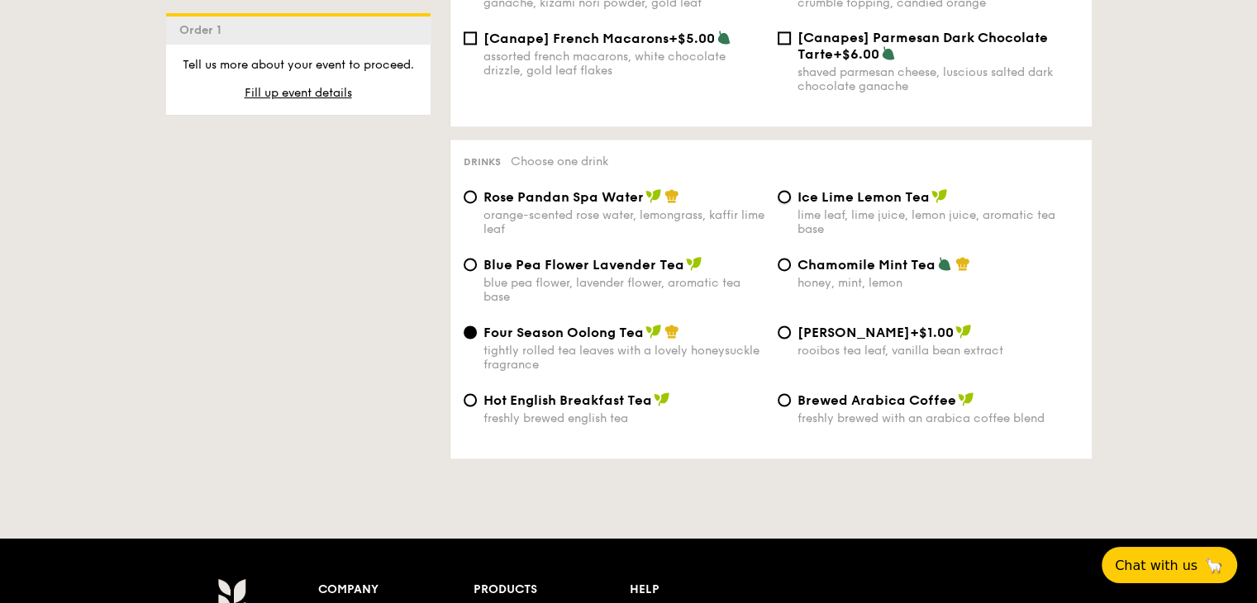
radio input "true"
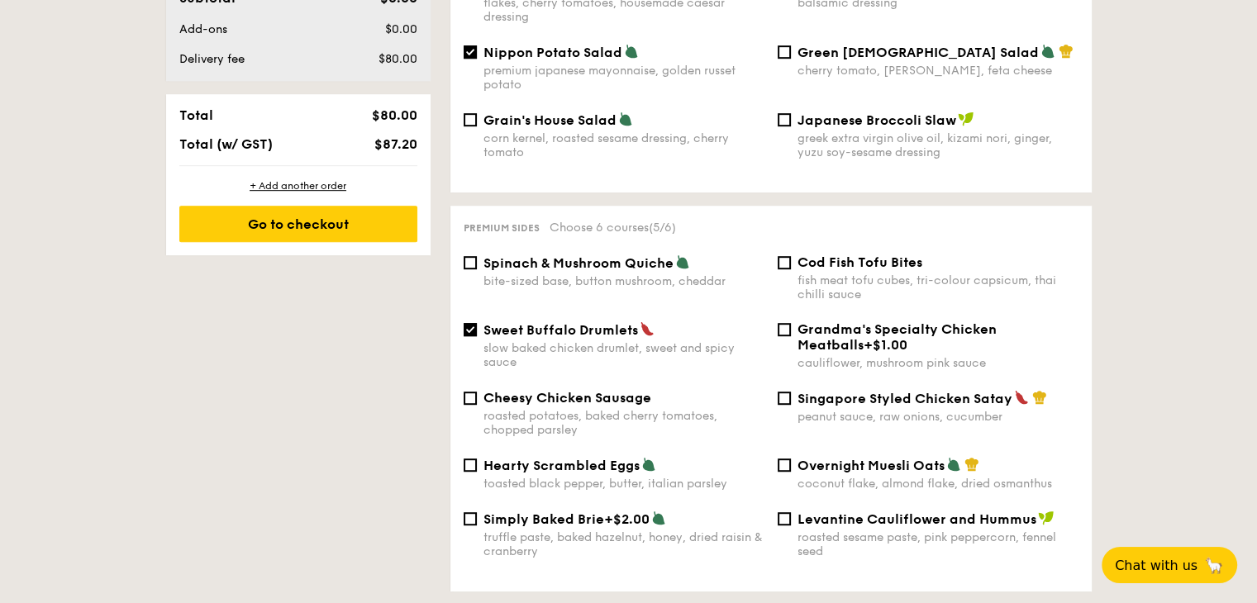
scroll to position [909, 0]
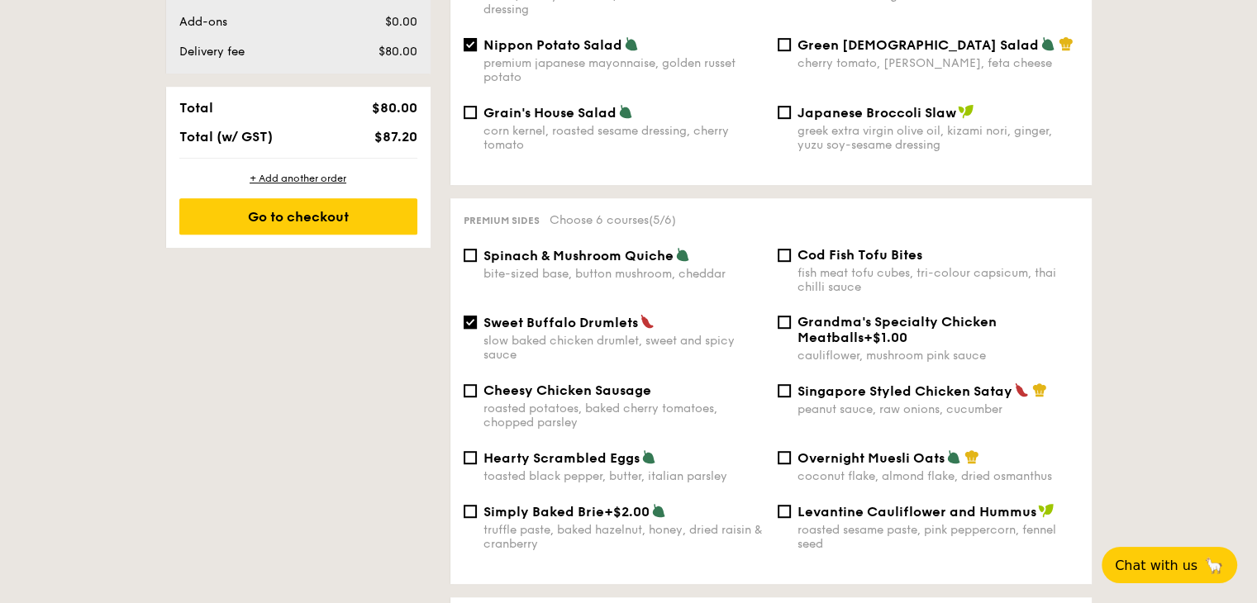
click at [542, 267] on div "bite-sized base, button mushroom, cheddar" at bounding box center [623, 274] width 281 height 14
click at [477, 262] on input "Spinach & Mushroom Quiche bite-sized base, button mushroom, cheddar" at bounding box center [469, 255] width 13 height 13
checkbox input "true"
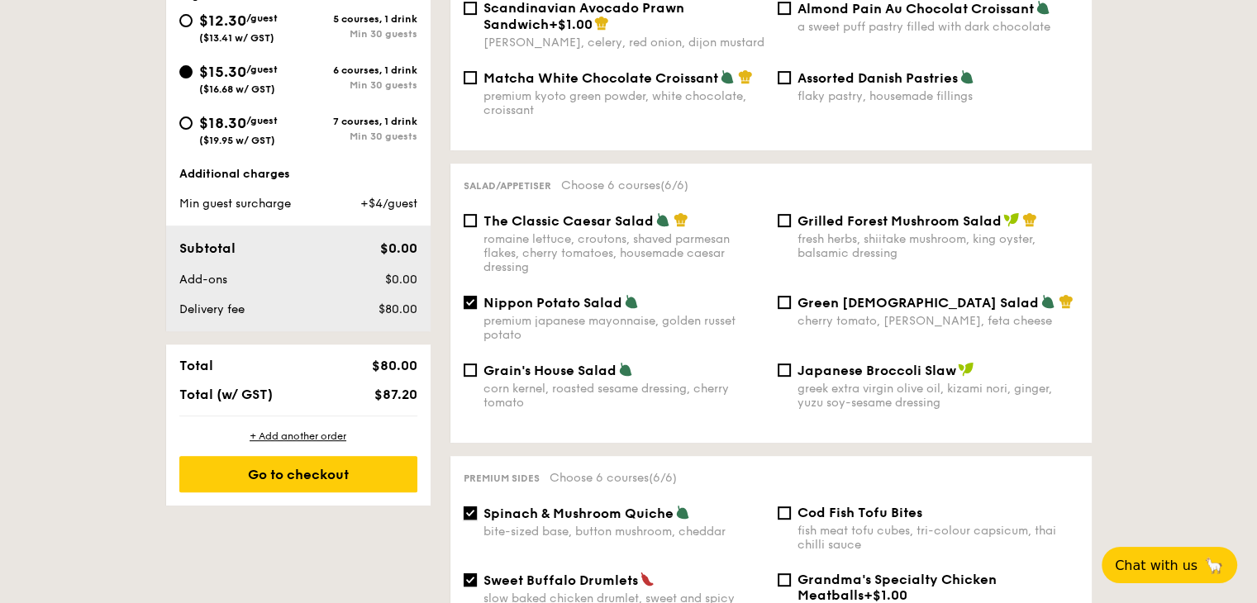
scroll to position [661, 0]
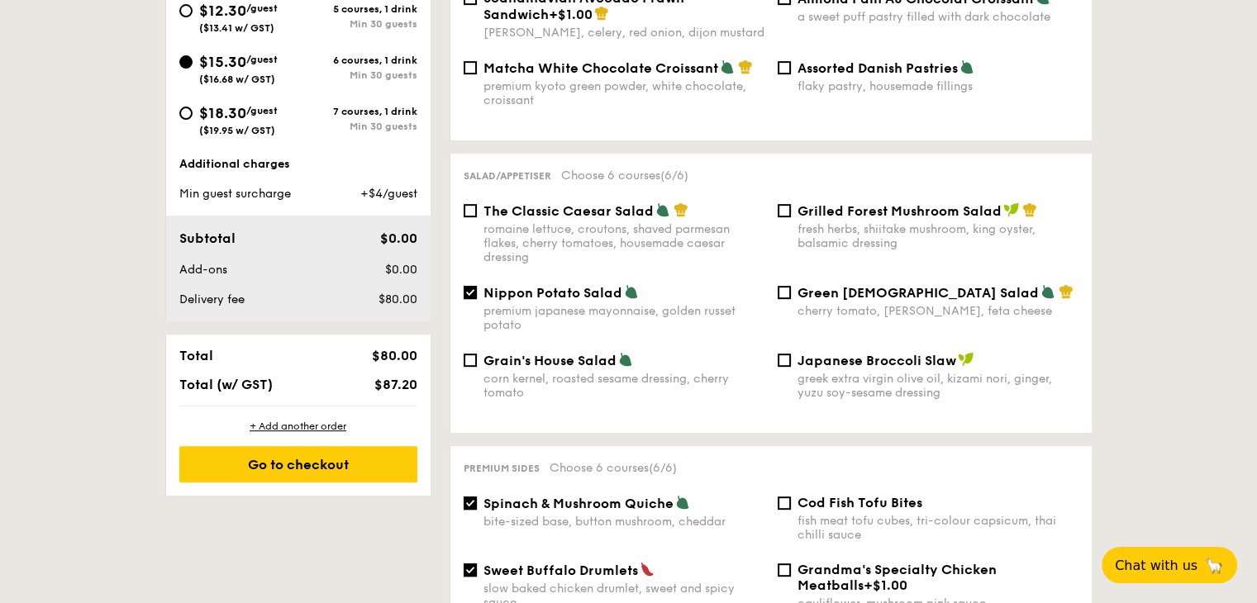
click at [247, 132] on span "($19.95 w/ GST)" at bounding box center [237, 131] width 76 height 12
click at [193, 120] on input "$18.30 /guest ($19.95 w/ GST) 7 courses, 1 drink Min 30 guests" at bounding box center [185, 113] width 13 height 13
radio input "true"
checkbox input "false"
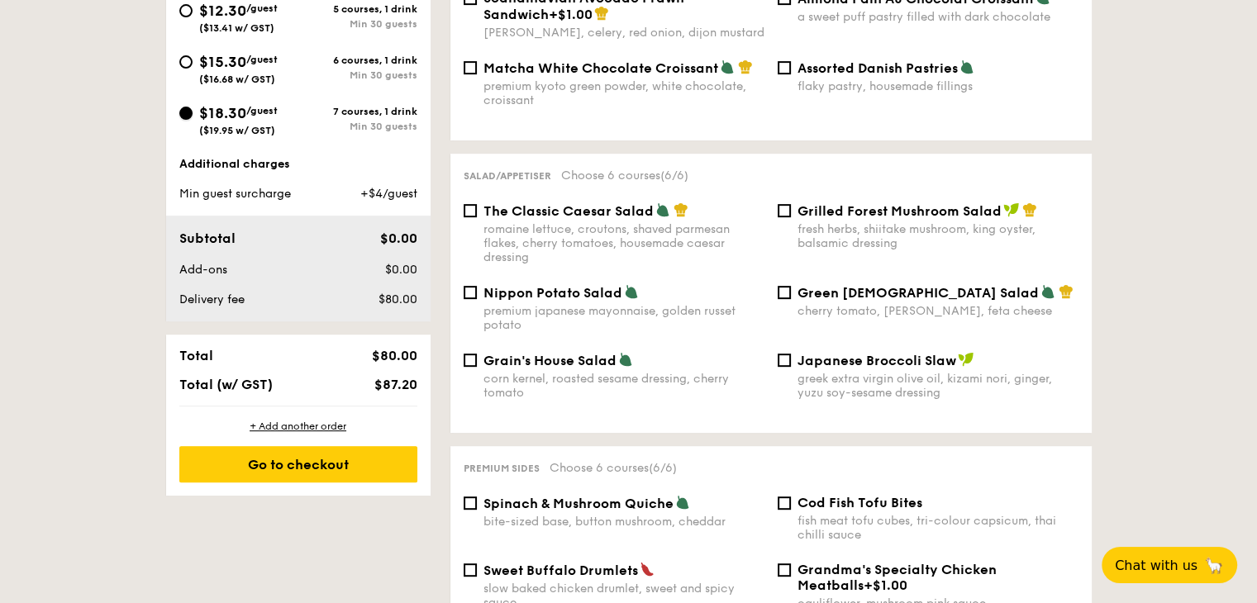
checkbox input "false"
radio input "true"
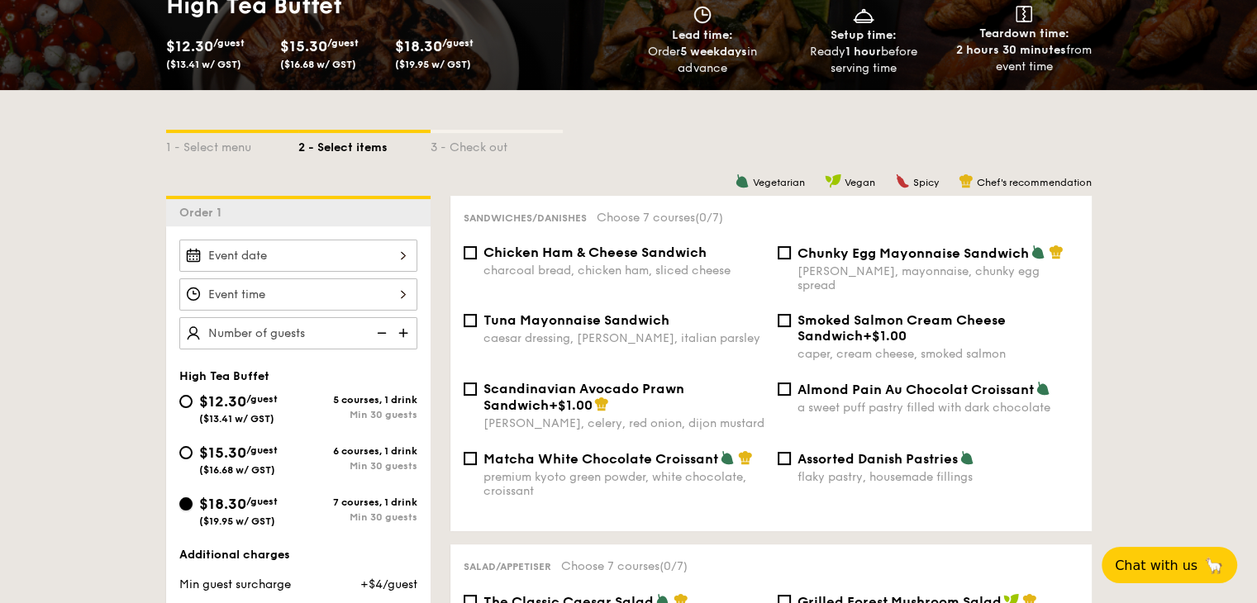
scroll to position [248, 0]
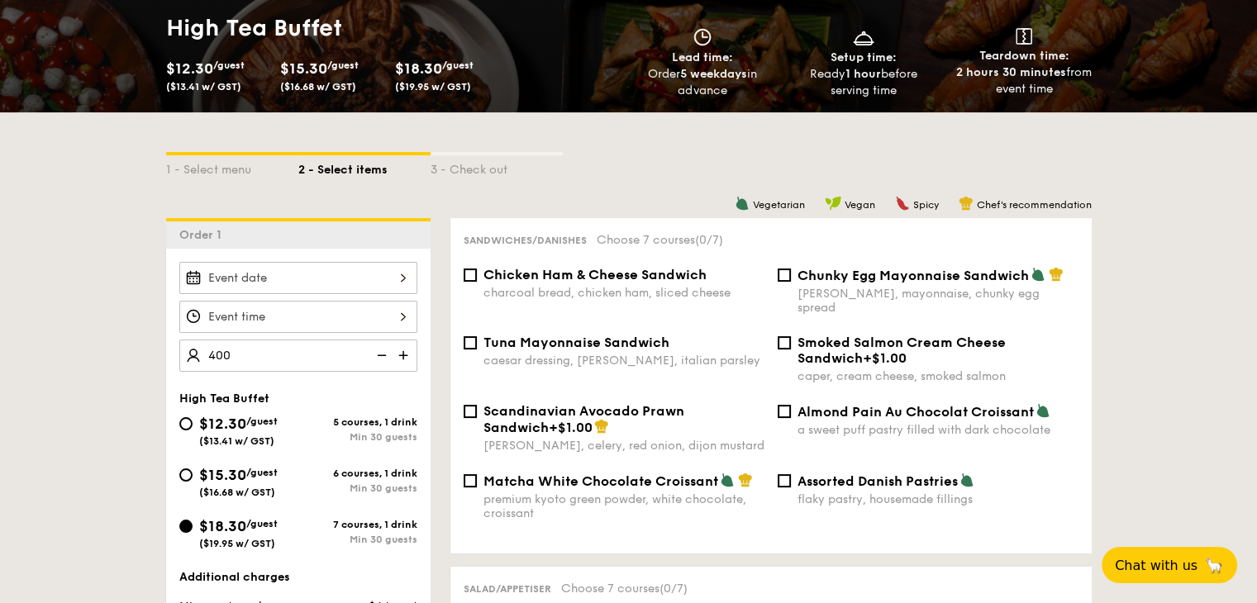
type input "400 guests"
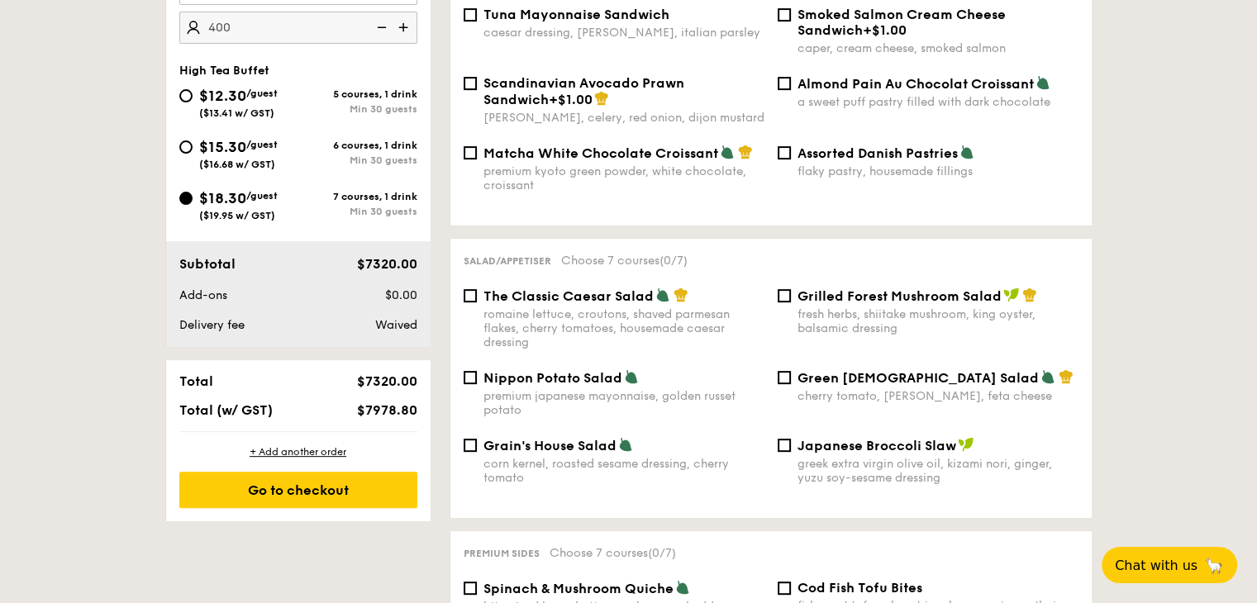
scroll to position [578, 0]
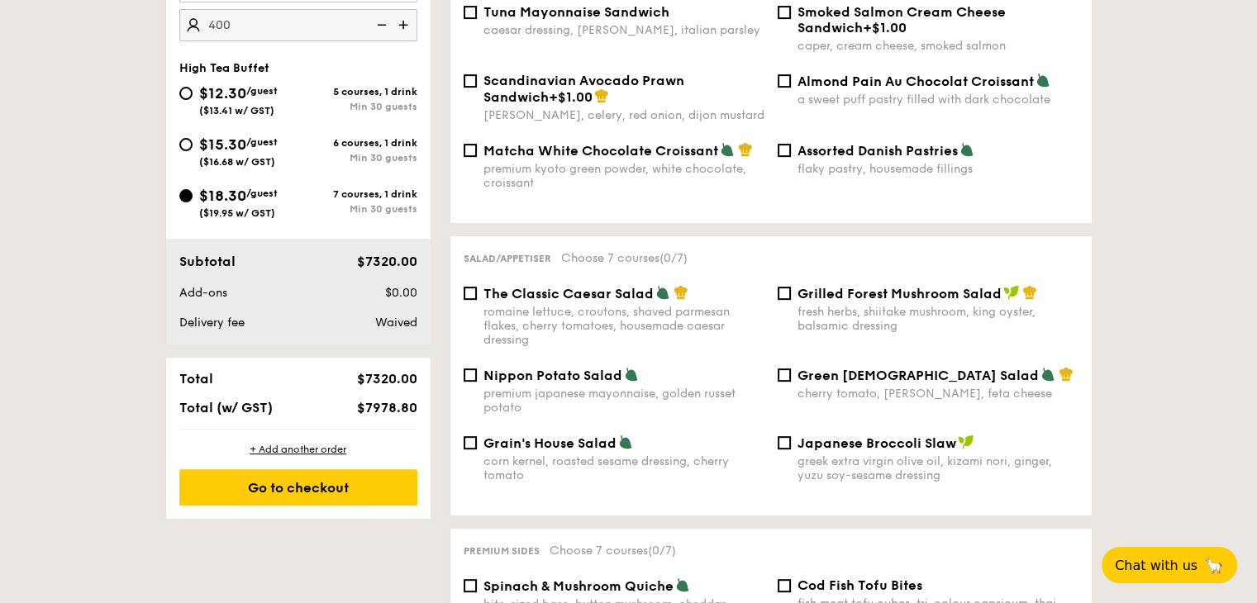
click at [227, 125] on div "$12.30 /guest ($13.41 w/ GST) 5 courses, 1 drink Min 30 guests $15.30 /guest ($…" at bounding box center [298, 159] width 251 height 154
click at [215, 145] on span "$15.30" at bounding box center [222, 144] width 47 height 18
click at [193, 145] on input "$15.30 /guest ($16.68 w/ GST) 6 courses, 1 drink Min 30 guests" at bounding box center [185, 144] width 13 height 13
radio input "true"
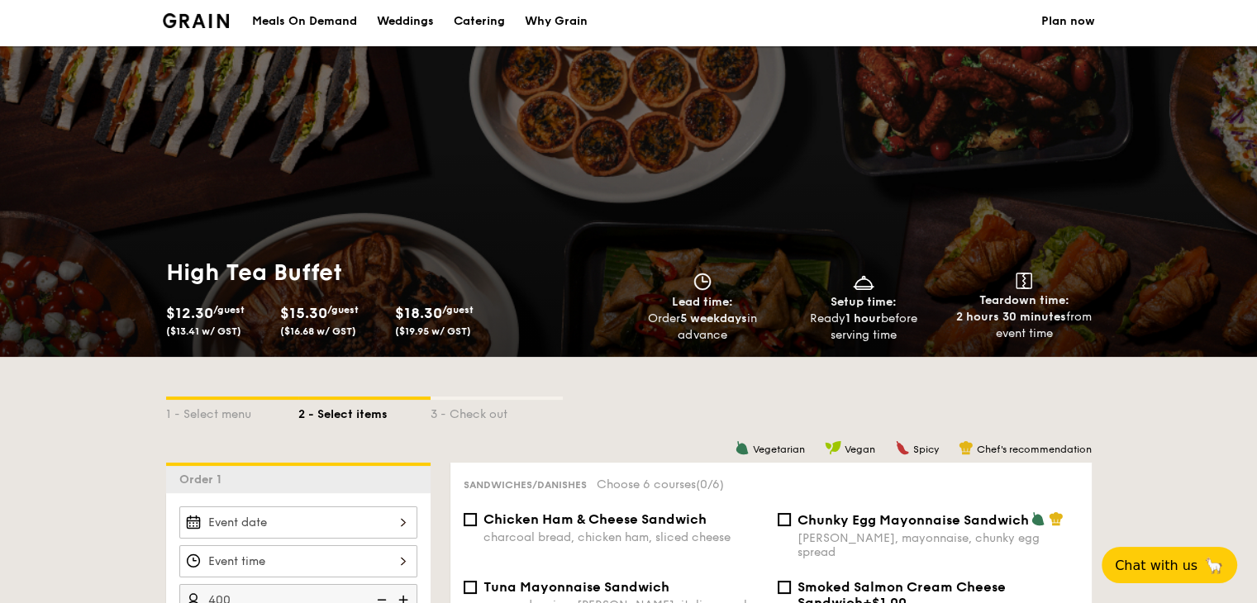
scroll to position [0, 0]
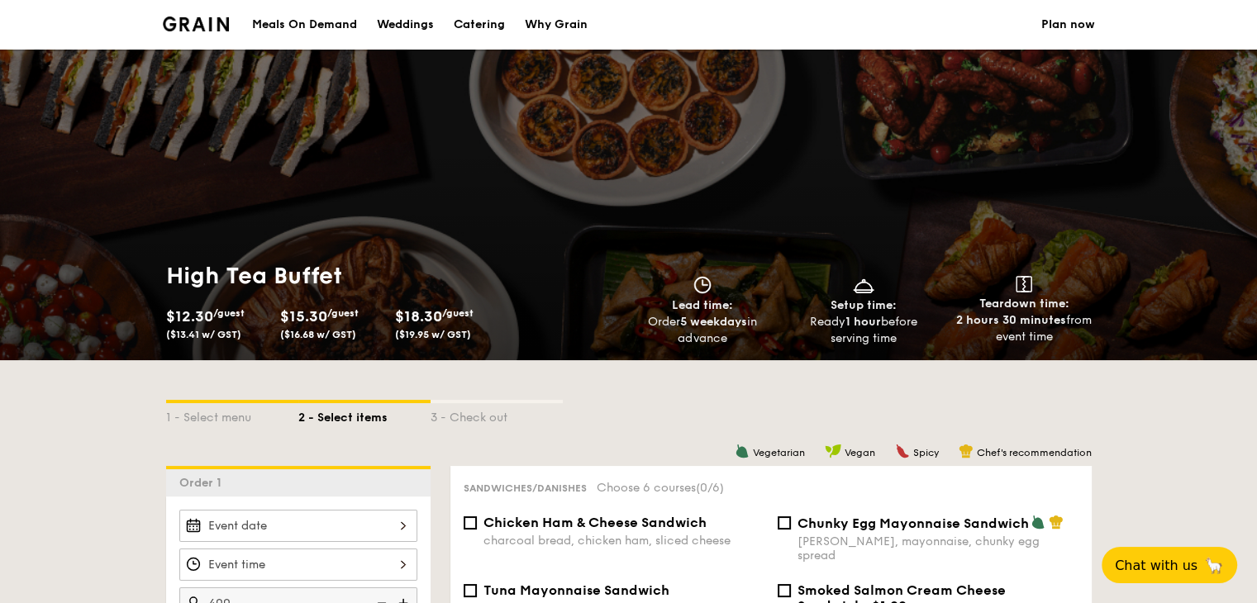
click at [498, 24] on div "Catering" at bounding box center [479, 25] width 51 height 50
select select
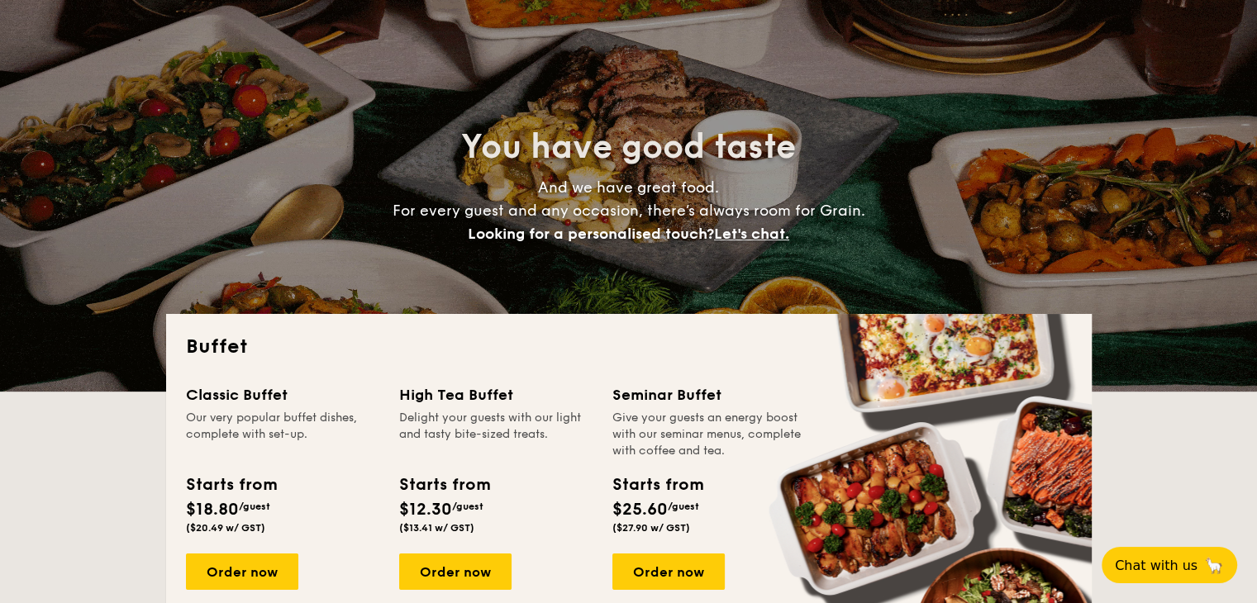
scroll to position [330, 0]
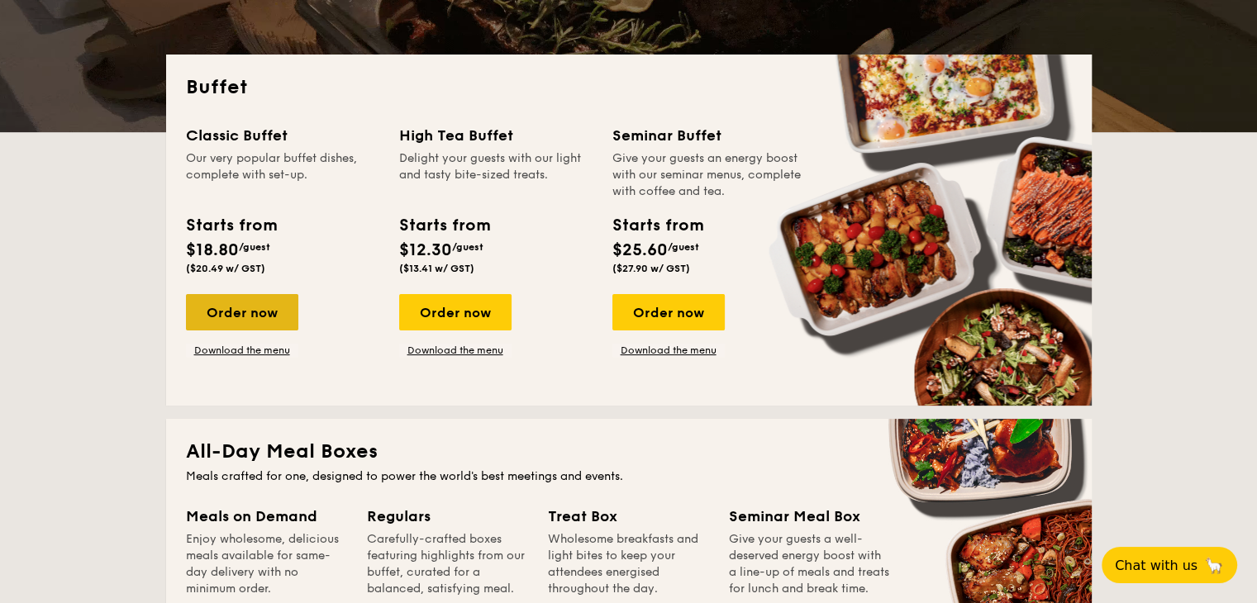
click at [292, 306] on div "Order now" at bounding box center [242, 312] width 112 height 36
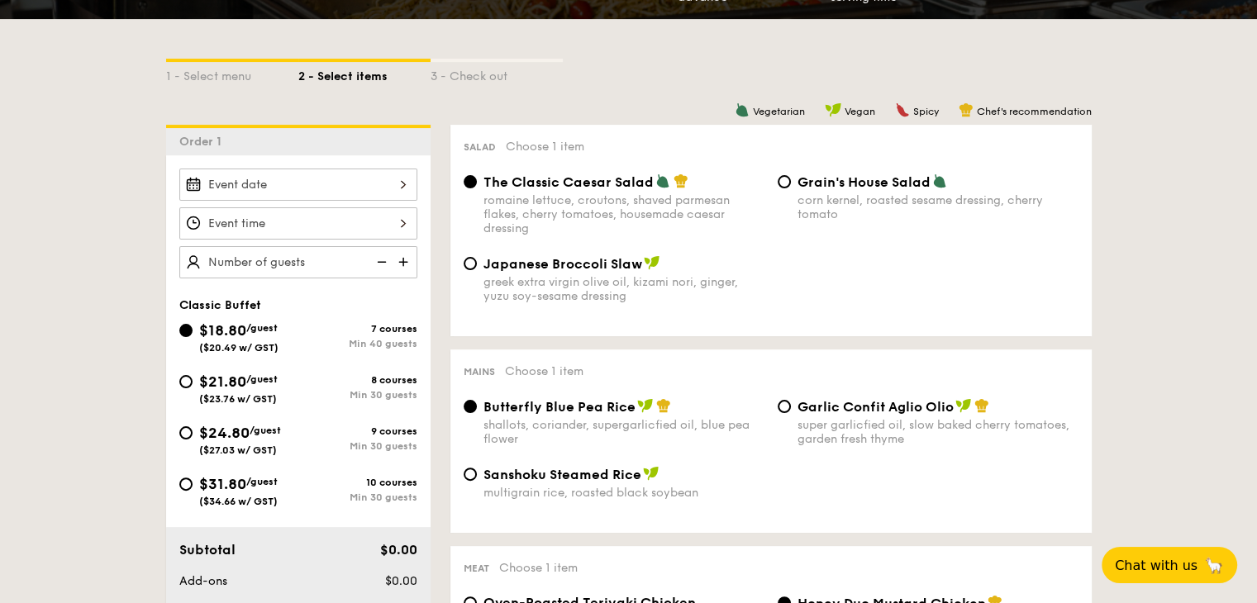
scroll to position [413, 0]
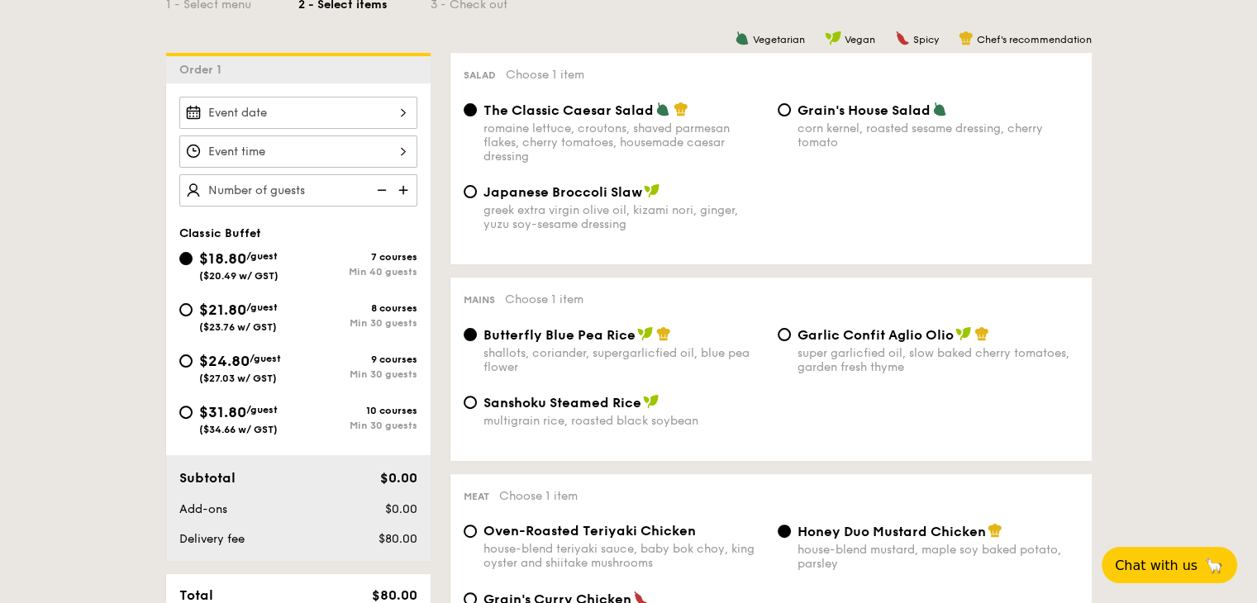
drag, startPoint x: 215, startPoint y: 272, endPoint x: 240, endPoint y: 271, distance: 25.6
click at [240, 271] on span "($20.49 w/ GST)" at bounding box center [238, 276] width 79 height 12
click at [193, 265] on input "$18.80 /guest ($20.49 w/ GST) 7 courses Min 40 guests" at bounding box center [185, 258] width 13 height 13
click at [669, 131] on div "romaine lettuce, croutons, shaved parmesan flakes, cherry tomatoes, housemade c…" at bounding box center [623, 142] width 281 height 42
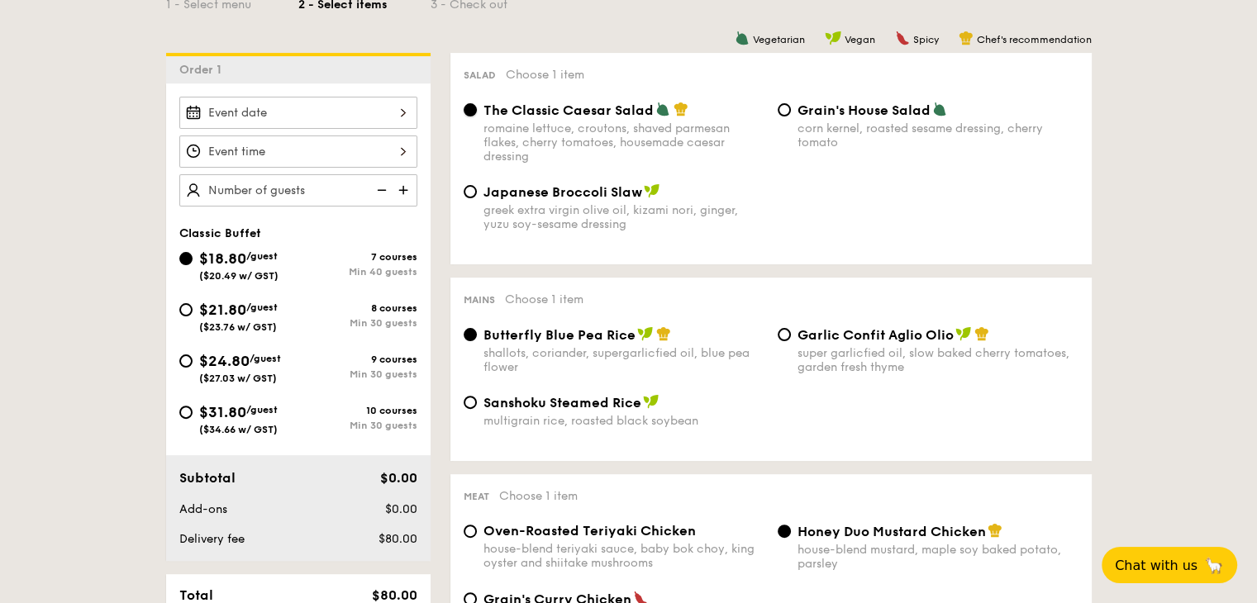
click at [477, 116] on input "The Classic Caesar Salad romaine lettuce, croutons, shaved parmesan flakes, che…" at bounding box center [469, 109] width 13 height 13
click at [595, 219] on div "greek extra virgin olive oil, kizami nori, ginger, yuzu soy-sesame dressing" at bounding box center [623, 217] width 281 height 28
click at [477, 198] on input "Japanese Broccoli Slaw greek extra virgin olive oil, kizami nori, ginger, yuzu …" at bounding box center [469, 191] width 13 height 13
radio input "true"
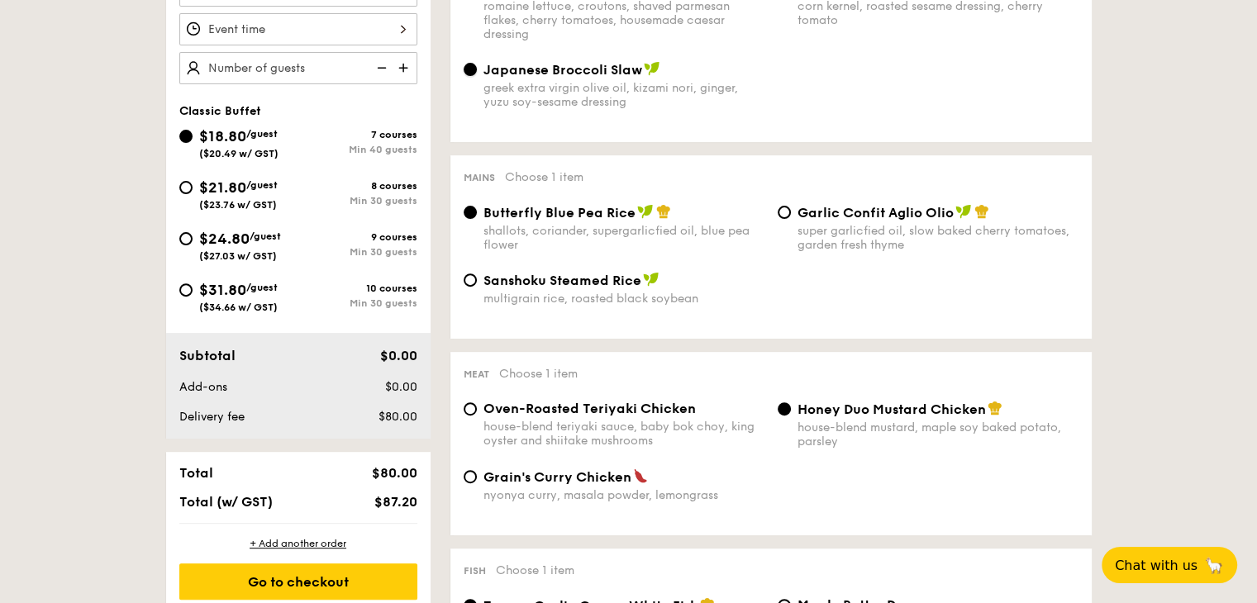
scroll to position [578, 0]
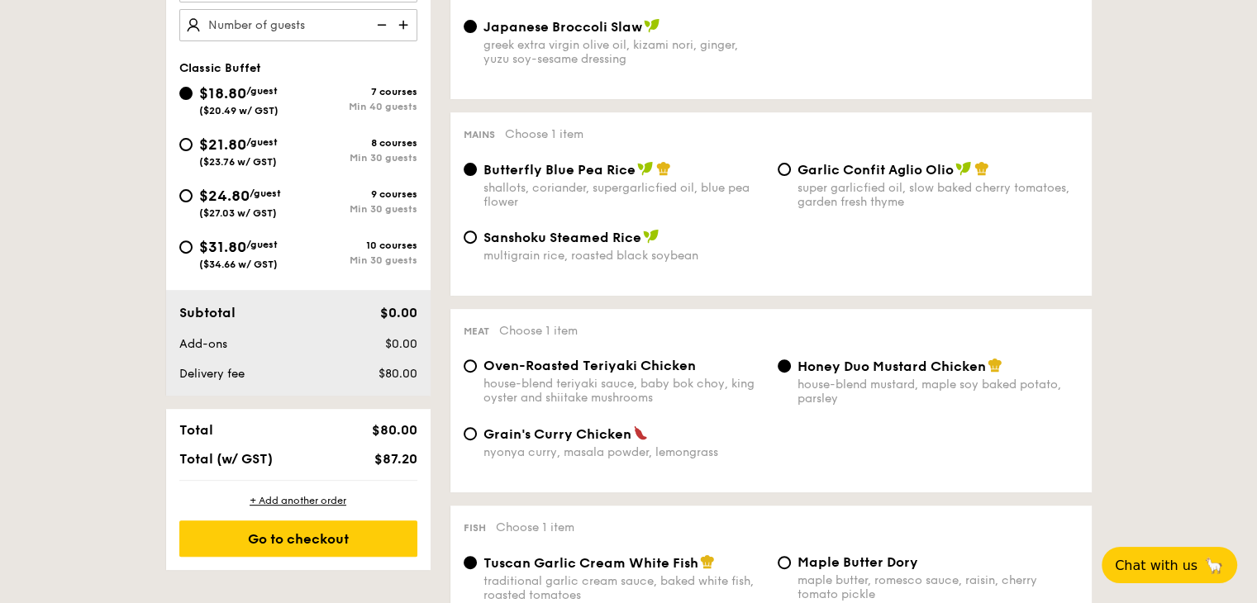
click at [796, 188] on div "Garlic Confit Aglio Olio super garlicfied oil, slow baked cherry tomatoes, gard…" at bounding box center [928, 185] width 314 height 48
click at [836, 190] on div "super garlicfied oil, slow baked cherry tomatoes, garden fresh thyme" at bounding box center [937, 195] width 281 height 28
click at [791, 176] on input "Garlic Confit Aglio Olio super garlicfied oil, slow baked cherry tomatoes, gard…" at bounding box center [783, 169] width 13 height 13
radio input "true"
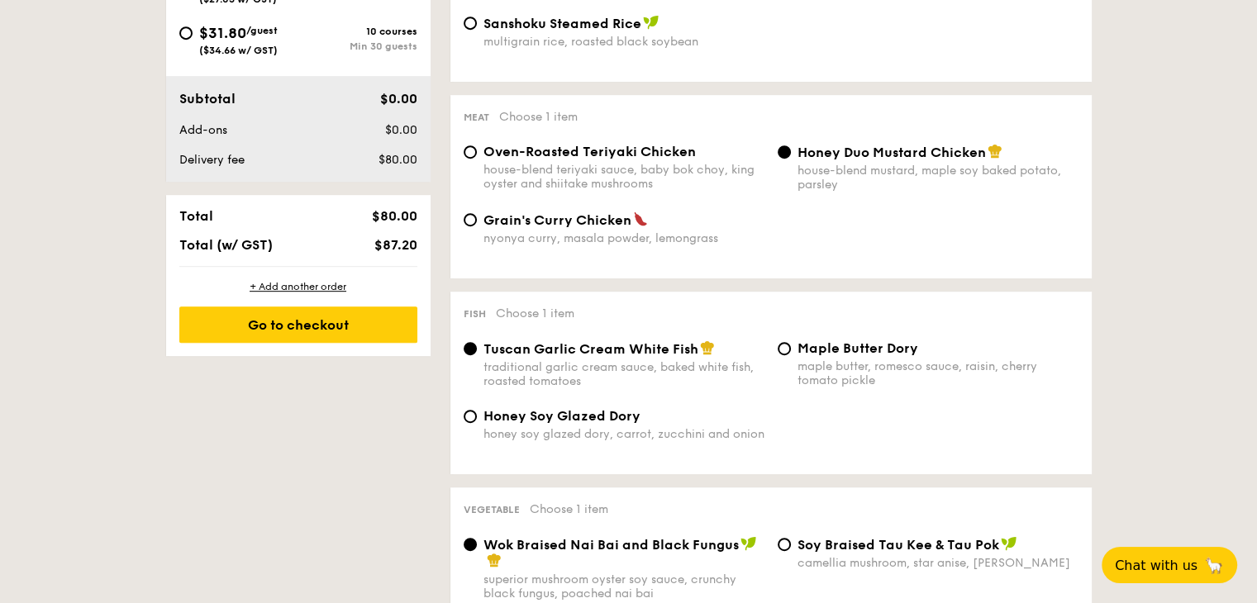
scroll to position [826, 0]
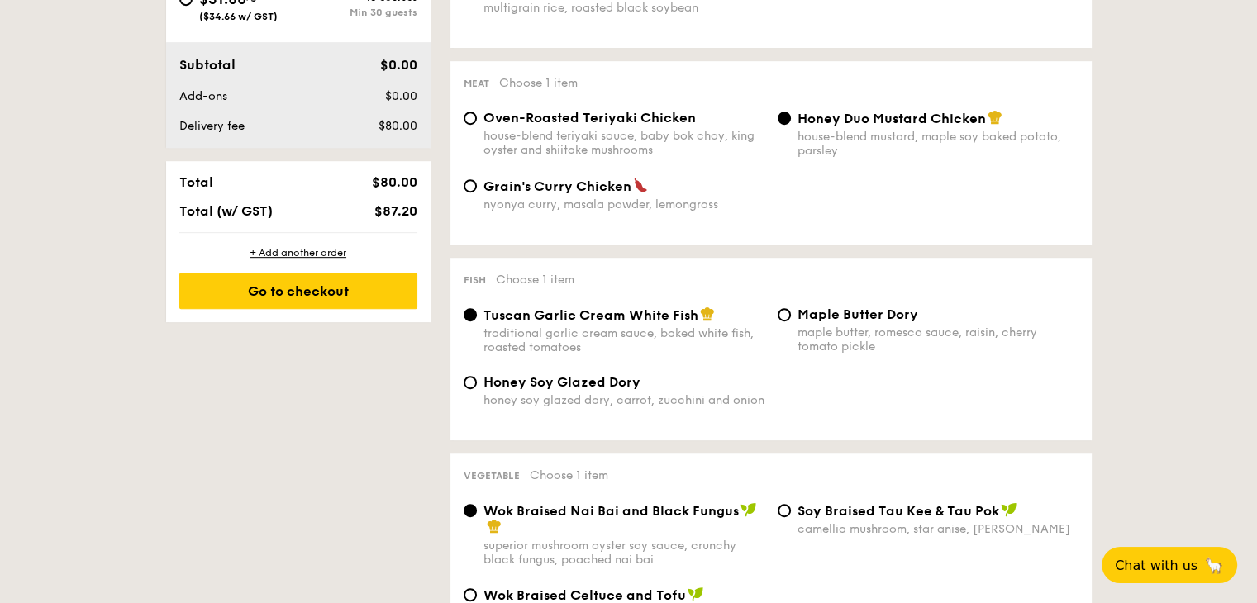
click at [614, 147] on div "house-blend teriyaki sauce, baby bok choy, king oyster and shiitake mushrooms" at bounding box center [623, 143] width 281 height 28
click at [477, 125] on input "Oven-Roasted Teriyaki Chicken house-blend teriyaki sauce, baby bok choy, king o…" at bounding box center [469, 118] width 13 height 13
radio input "true"
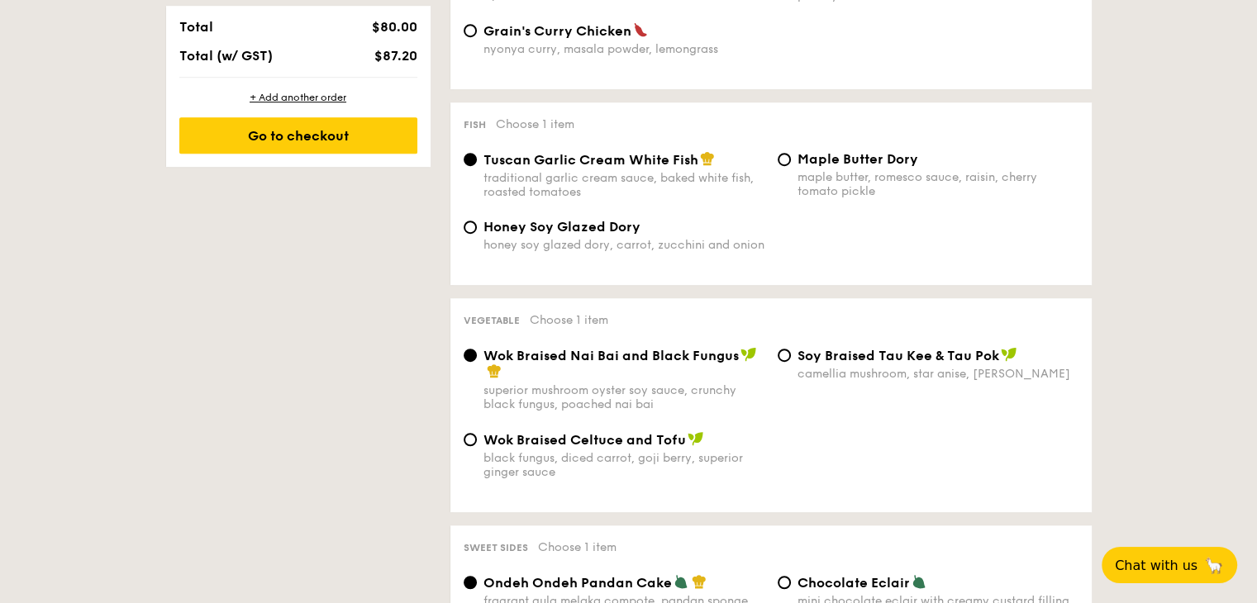
scroll to position [991, 0]
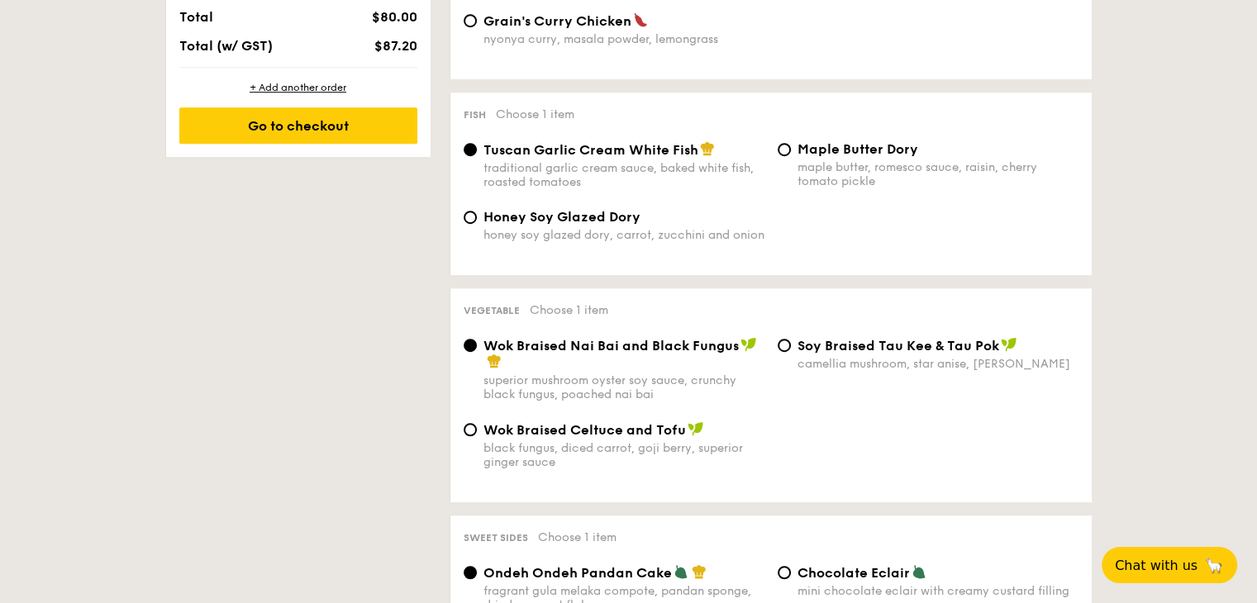
click at [905, 154] on span "Maple Butter Dory" at bounding box center [857, 149] width 121 height 16
click at [791, 154] on input "Maple Butter Dory maple butter, romesco sauce, raisin, cherry tomato pickle" at bounding box center [783, 149] width 13 height 13
radio input "true"
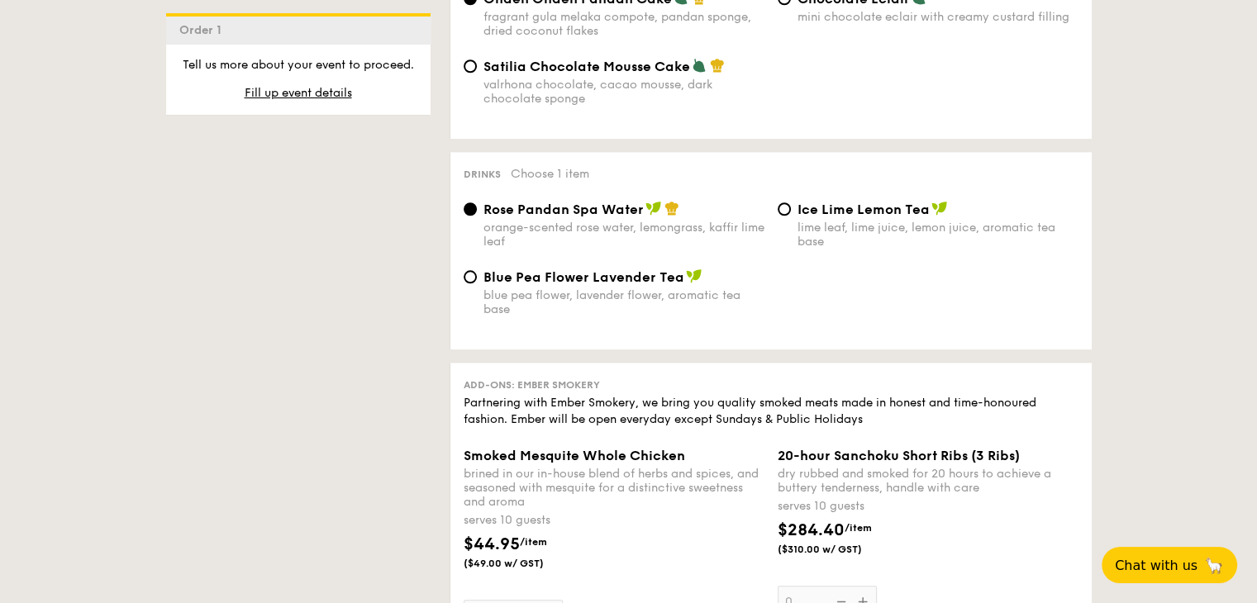
scroll to position [1570, 0]
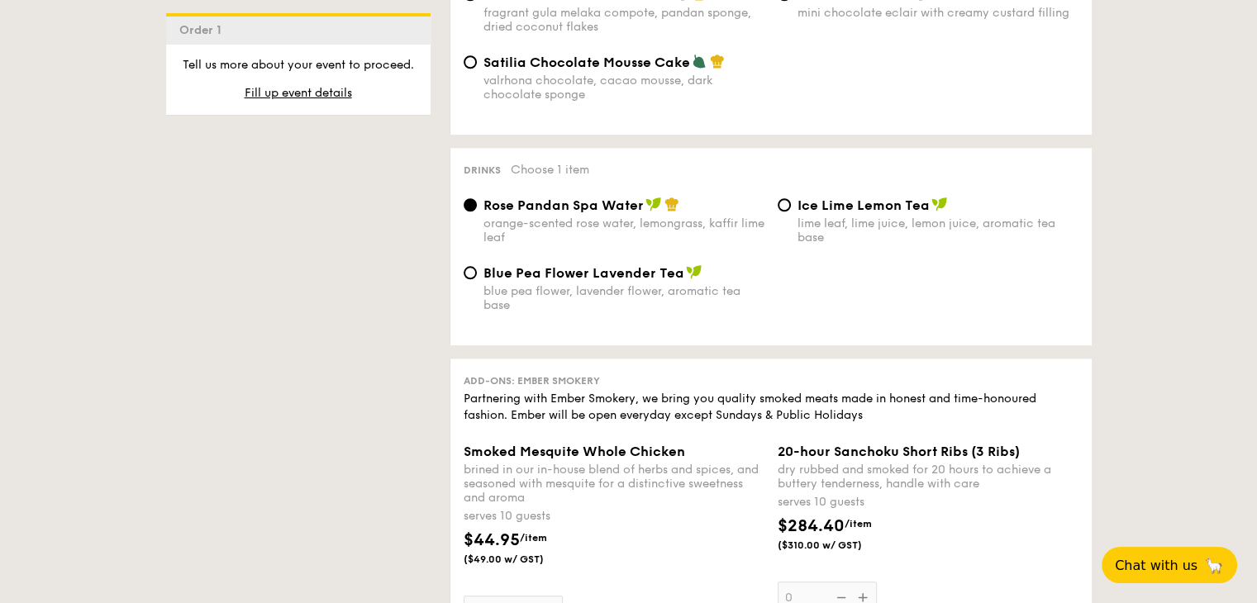
click at [889, 240] on div "lime leaf, lime juice, lemon juice, aromatic tea base" at bounding box center [937, 230] width 281 height 28
click at [791, 212] on input "Ice Lime Lemon Tea lime leaf, lime juice, lemon juice, aromatic tea base" at bounding box center [783, 204] width 13 height 13
radio input "true"
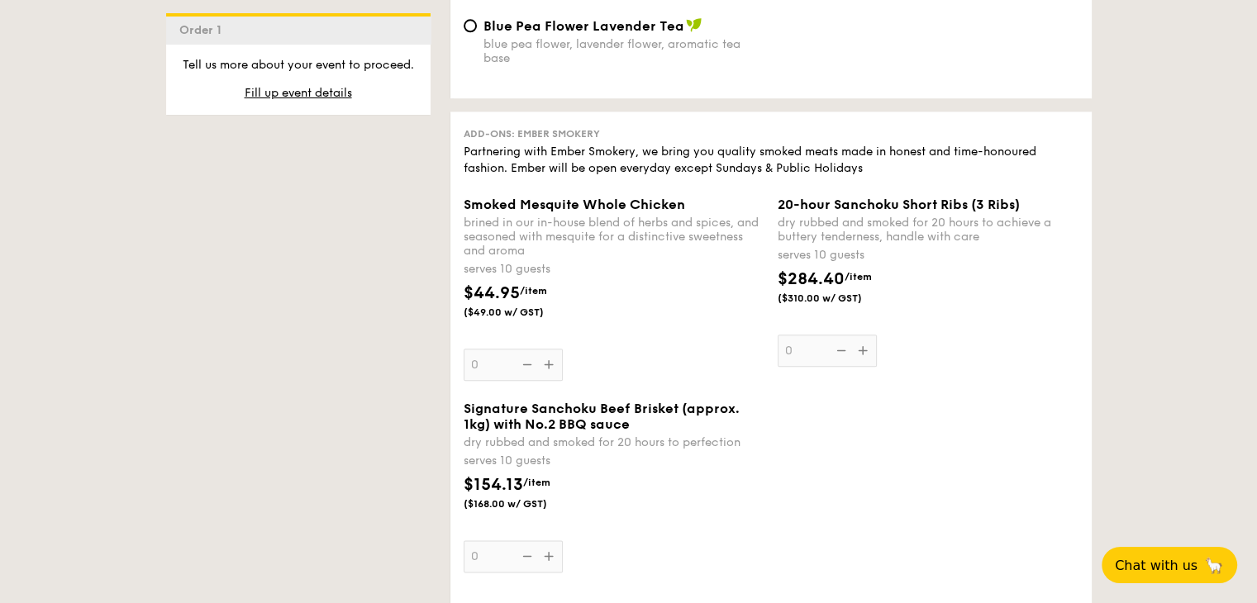
scroll to position [1818, 0]
click at [542, 380] on div "Smoked Mesquite Whole Chicken brined in our in-house blend of herbs and spices,…" at bounding box center [613, 288] width 301 height 184
click at [542, 380] on input "0" at bounding box center [512, 364] width 99 height 32
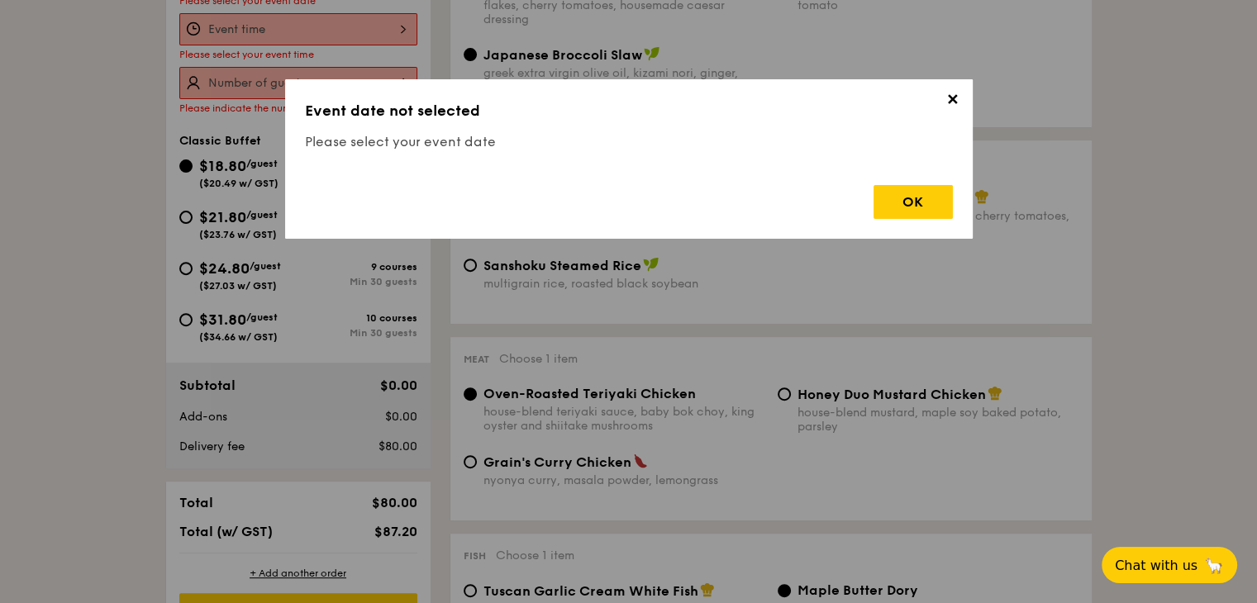
scroll to position [441, 0]
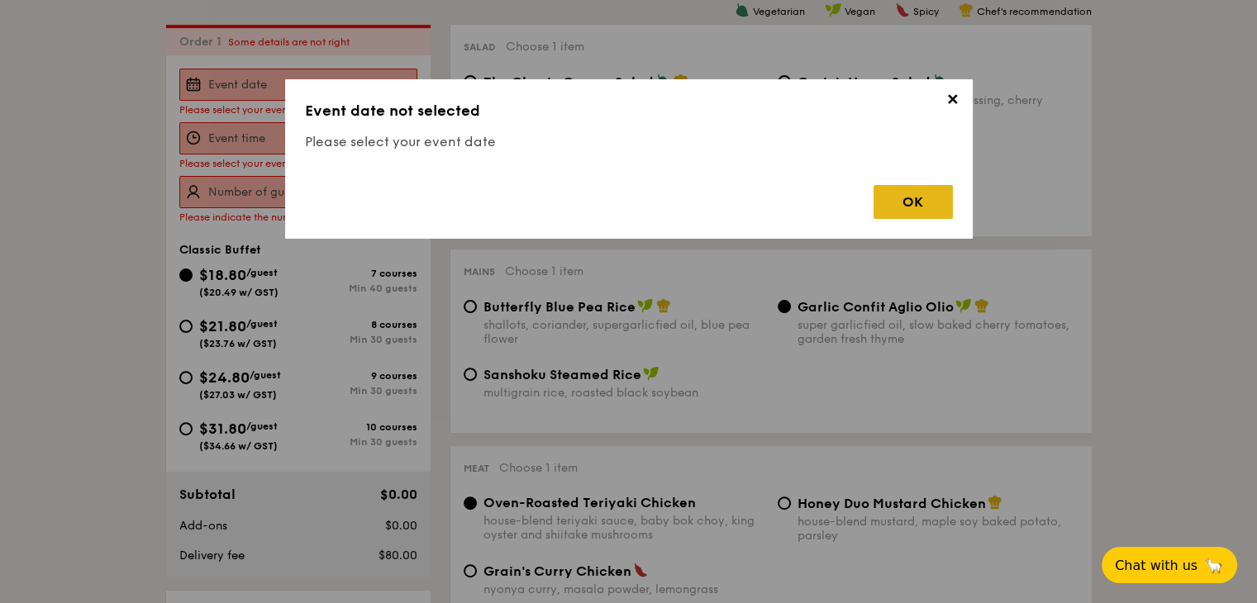
click at [907, 208] on div "OK" at bounding box center [912, 202] width 79 height 34
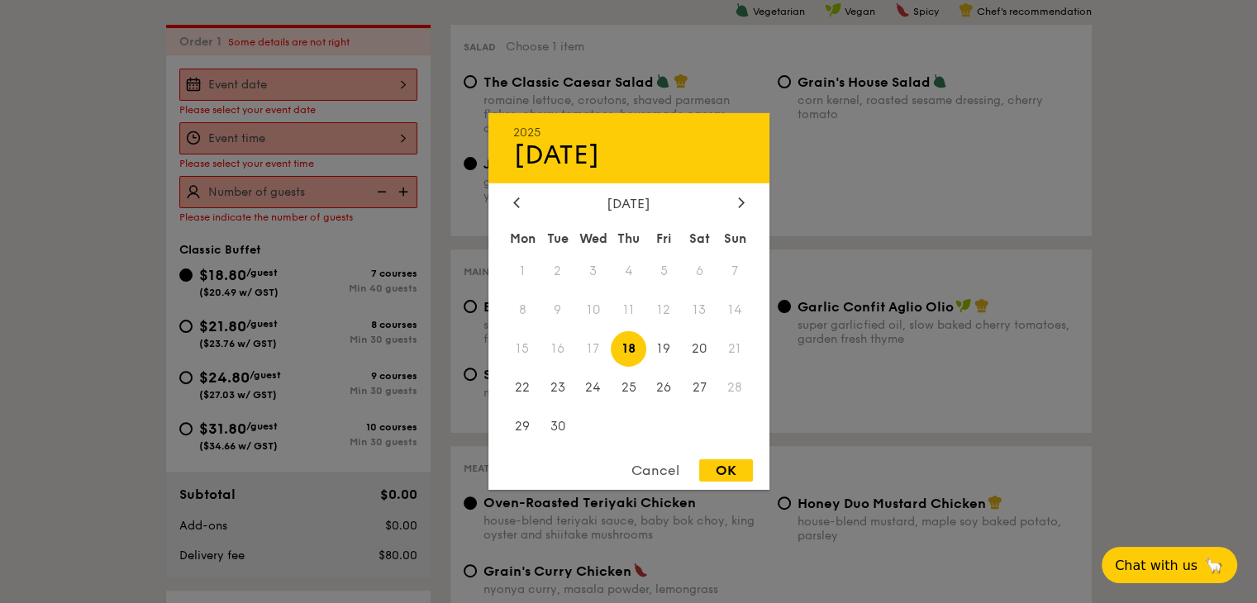
drag, startPoint x: 278, startPoint y: 79, endPoint x: 295, endPoint y: 101, distance: 27.6
click at [278, 80] on div "2025 Sep 18 September 2025 Mon Tue Wed Thu Fri Sat Sun 1 2 3 4 5 6 7 8 9 10 11 …" at bounding box center [298, 85] width 238 height 32
click at [742, 205] on icon at bounding box center [741, 202] width 7 height 11
click at [694, 308] on span "11" at bounding box center [700, 310] width 36 height 36
click at [354, 140] on div at bounding box center [628, 301] width 1257 height 603
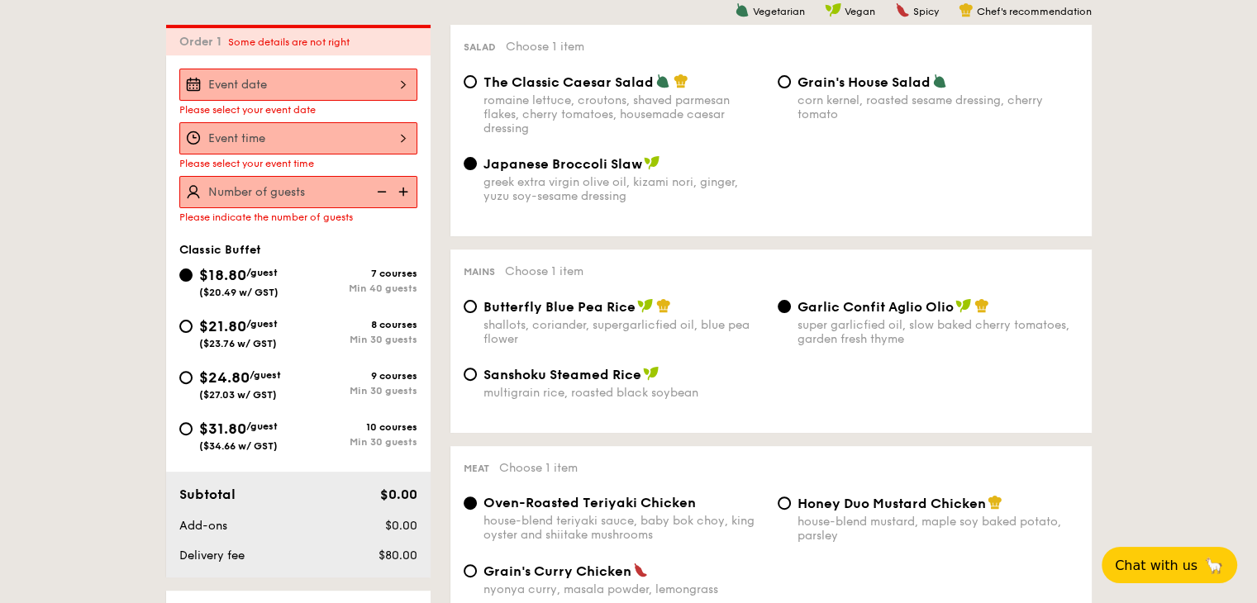
click at [347, 144] on div at bounding box center [628, 301] width 1257 height 603
click at [347, 144] on div at bounding box center [298, 138] width 238 height 32
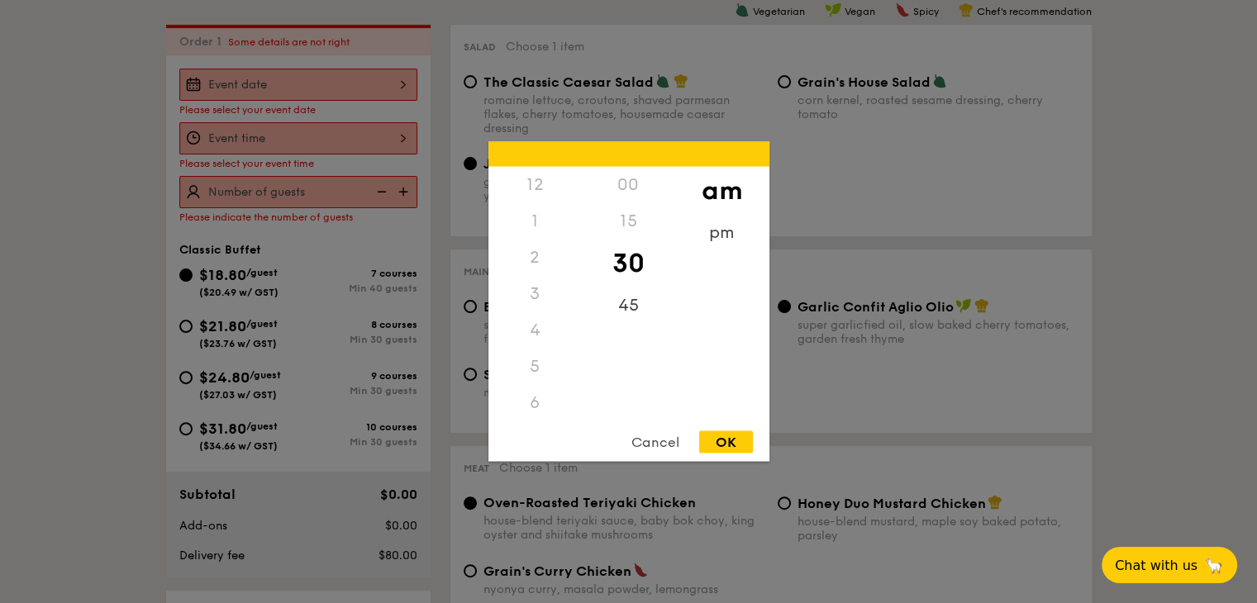
scroll to position [182, 0]
click at [535, 421] on div "12 1 2 3 4 5 6 7 8 9 10 11 00 15 30 45 am pm Cancel OK" at bounding box center [628, 302] width 281 height 320
click at [618, 307] on div "45" at bounding box center [628, 312] width 93 height 48
click at [543, 419] on div "12 1 2 3 4 5 6 7 8 9 10 11 00 15 30 45 am pm Cancel OK" at bounding box center [628, 302] width 281 height 320
click at [532, 406] on div "11" at bounding box center [534, 421] width 93 height 48
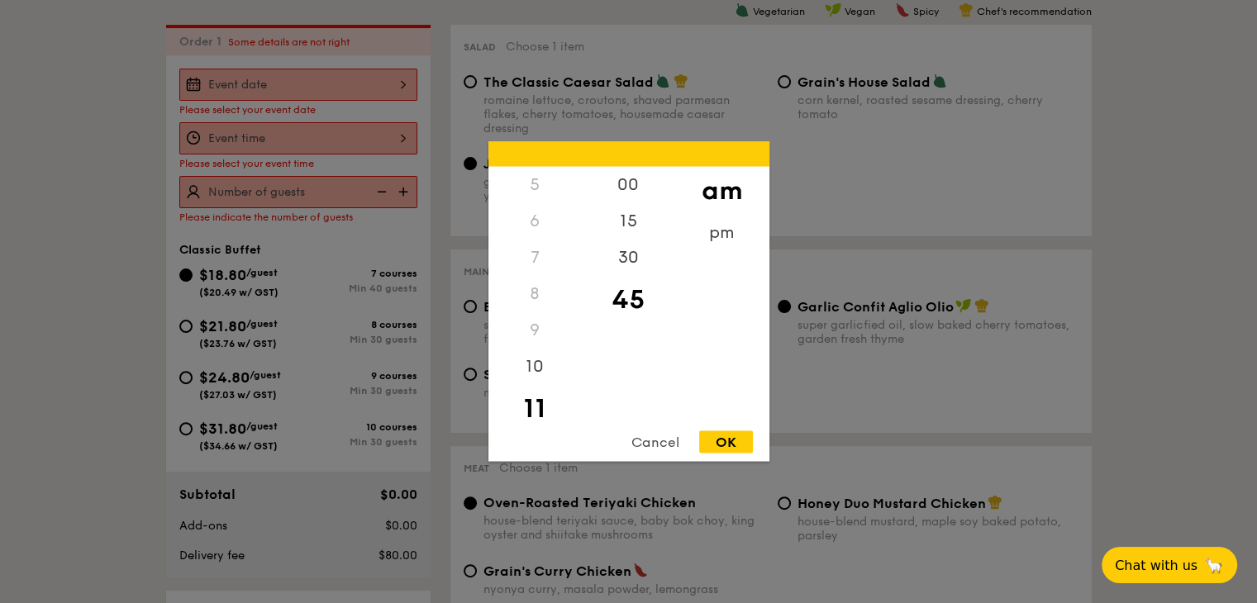
click at [717, 434] on div "OK" at bounding box center [726, 442] width 54 height 22
type input "11:45AM"
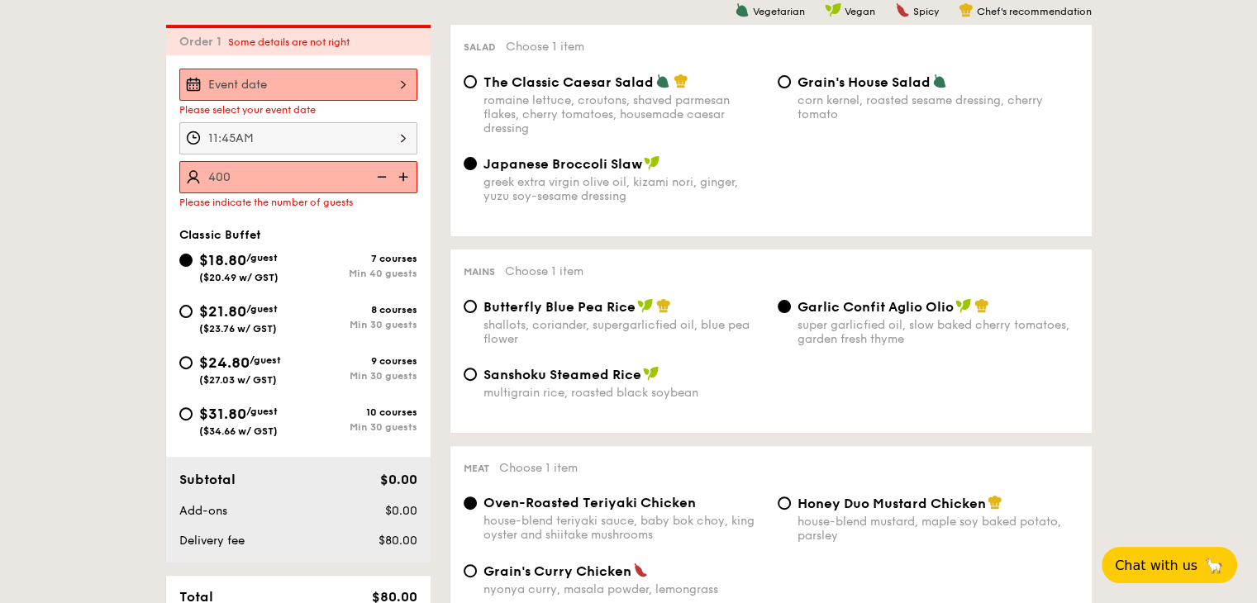
type input "400 guests"
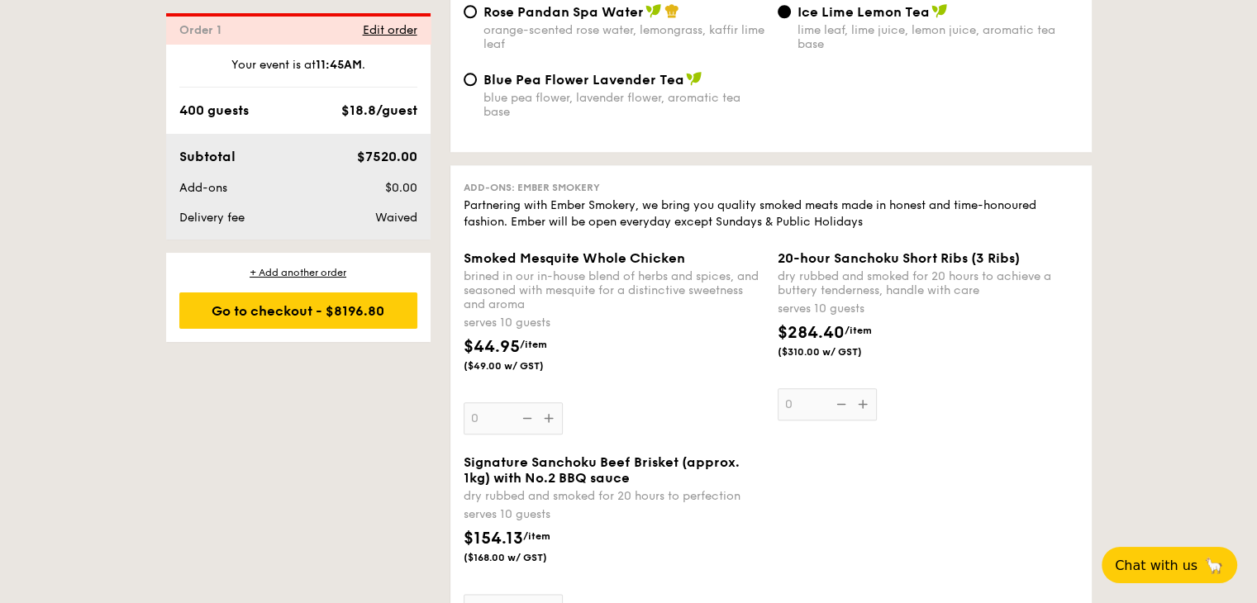
click at [547, 430] on div "Smoked Mesquite Whole Chicken brined in our in-house blend of herbs and spices,…" at bounding box center [613, 342] width 301 height 184
click at [547, 430] on input "0" at bounding box center [512, 418] width 99 height 32
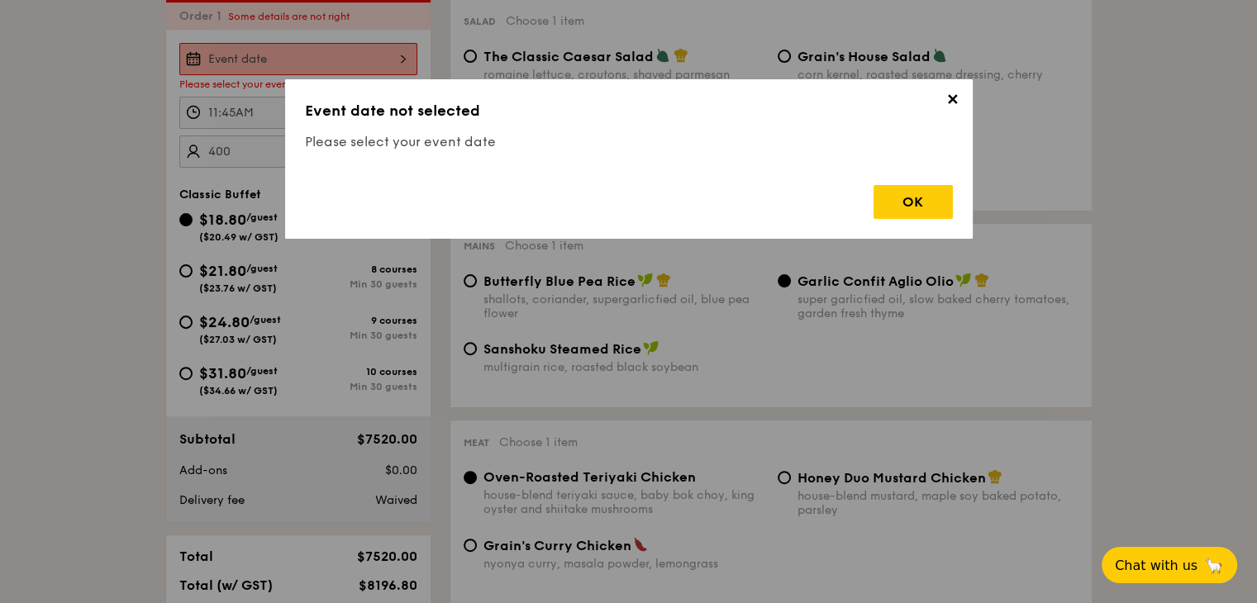
scroll to position [440, 0]
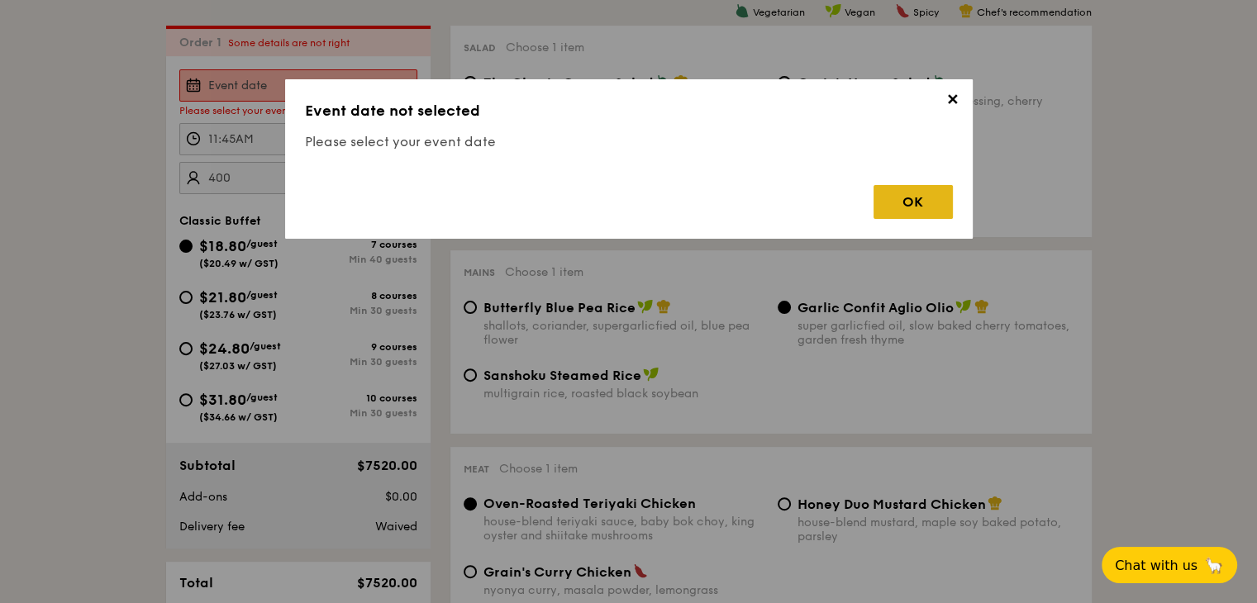
click at [887, 202] on div "OK" at bounding box center [912, 202] width 79 height 34
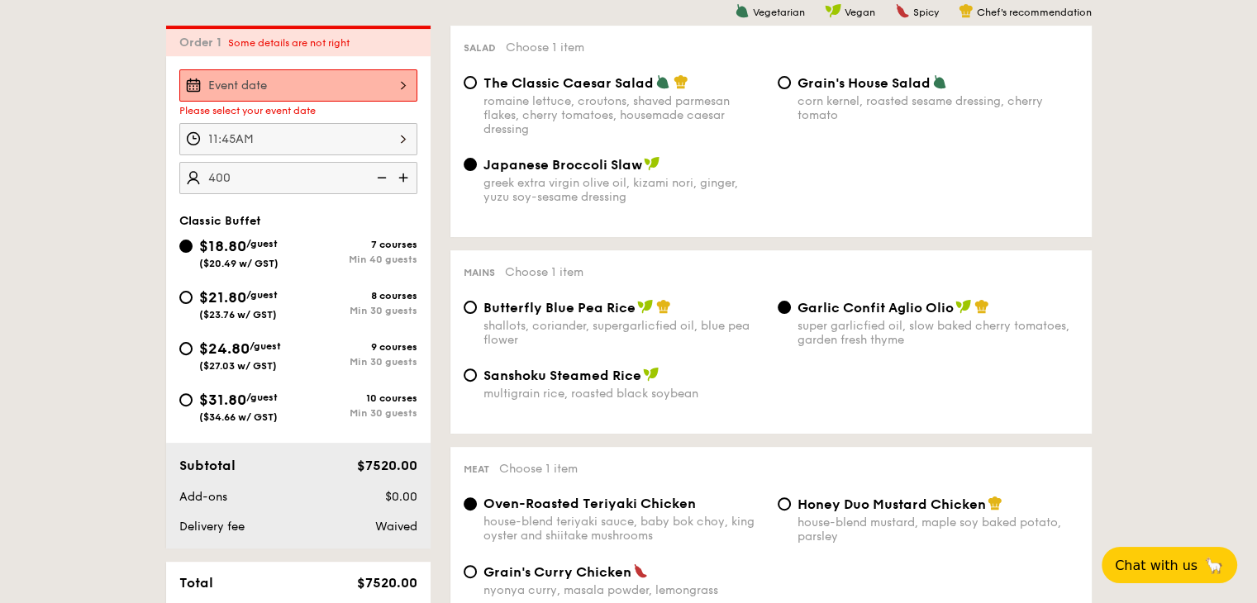
click at [292, 78] on div at bounding box center [298, 85] width 238 height 32
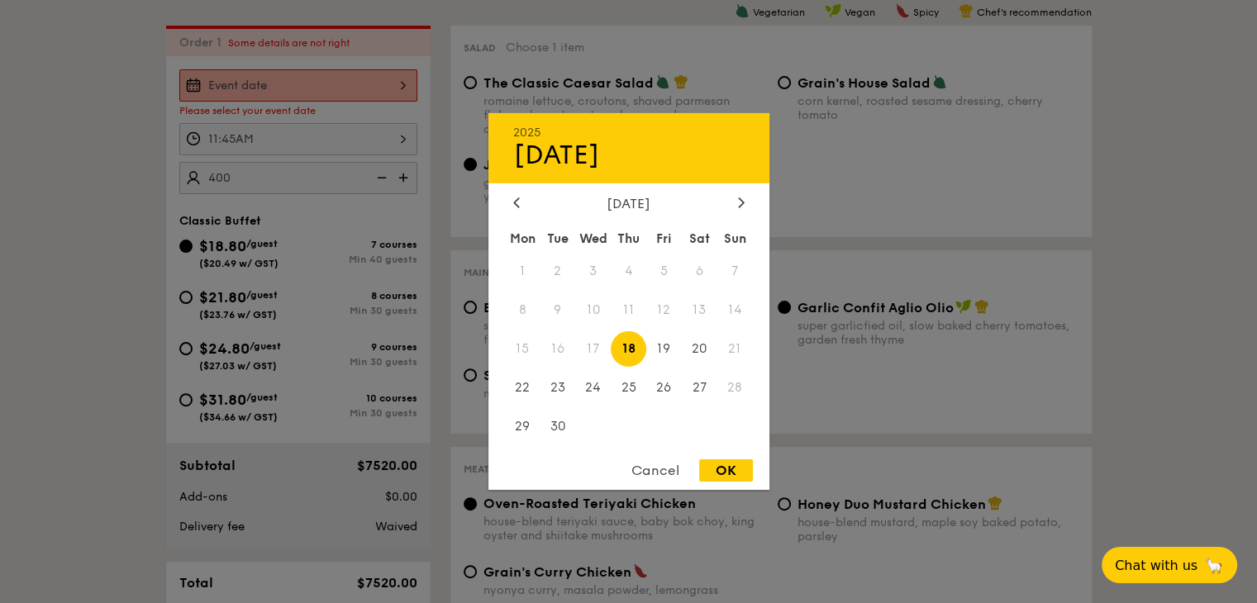
click at [701, 228] on div "Sat" at bounding box center [700, 239] width 36 height 30
click at [734, 199] on div at bounding box center [741, 204] width 15 height 16
click at [700, 305] on span "11" at bounding box center [700, 310] width 36 height 36
click at [735, 472] on div "OK" at bounding box center [726, 470] width 54 height 22
type input "Oct 11, 2025"
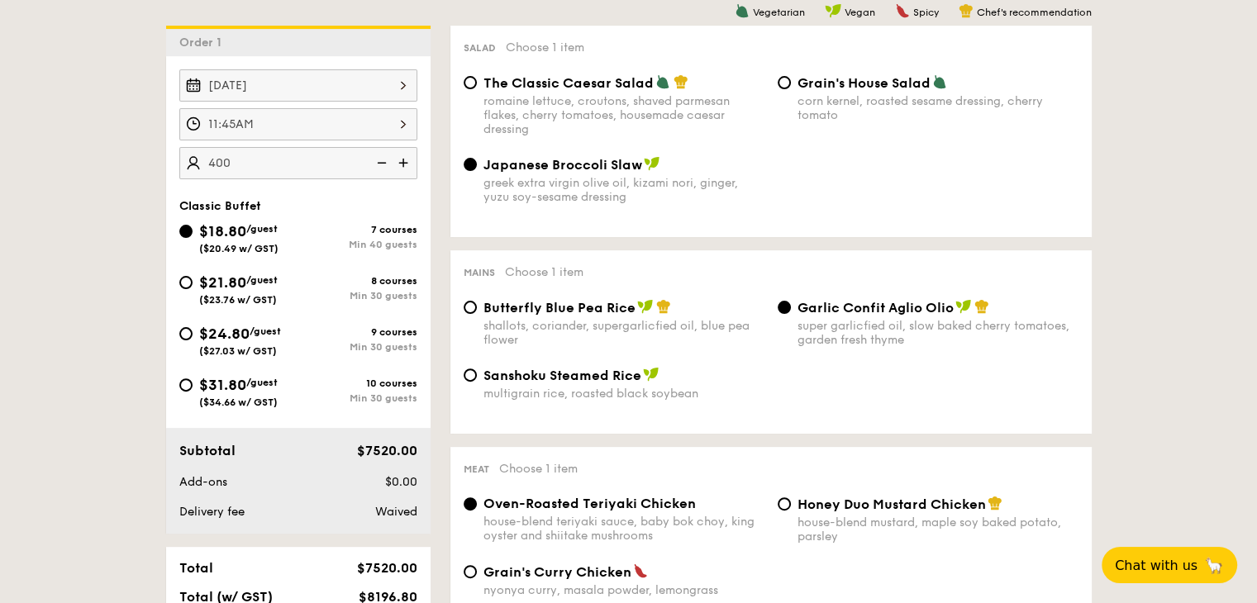
click at [388, 121] on div "11:45AM" at bounding box center [298, 124] width 238 height 32
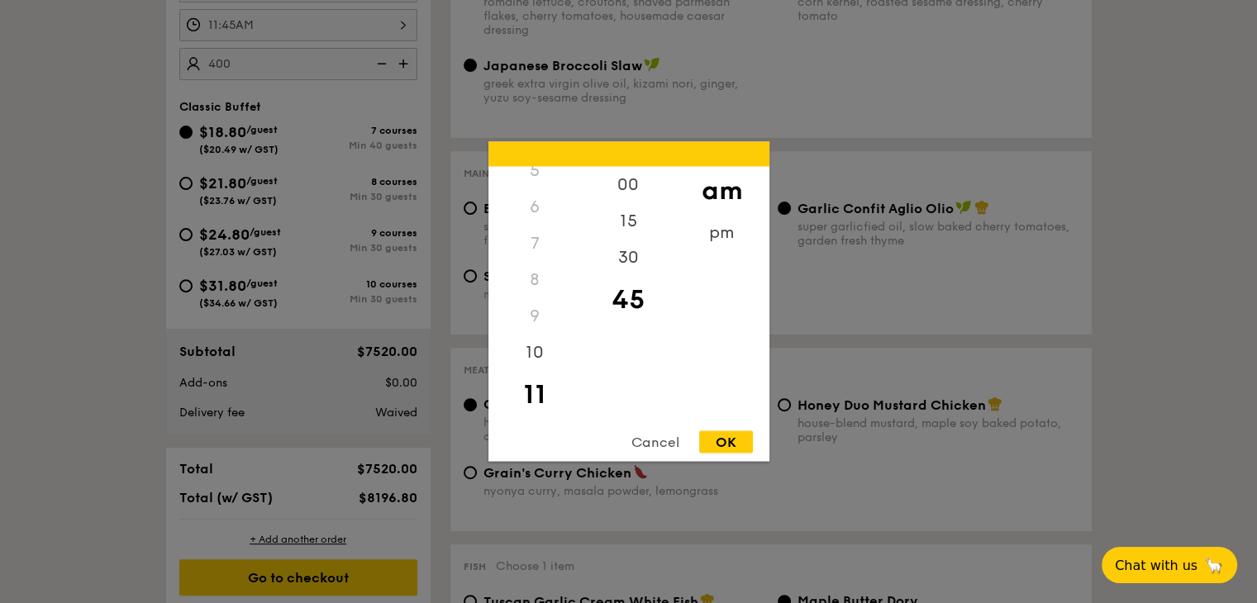
scroll to position [606, 0]
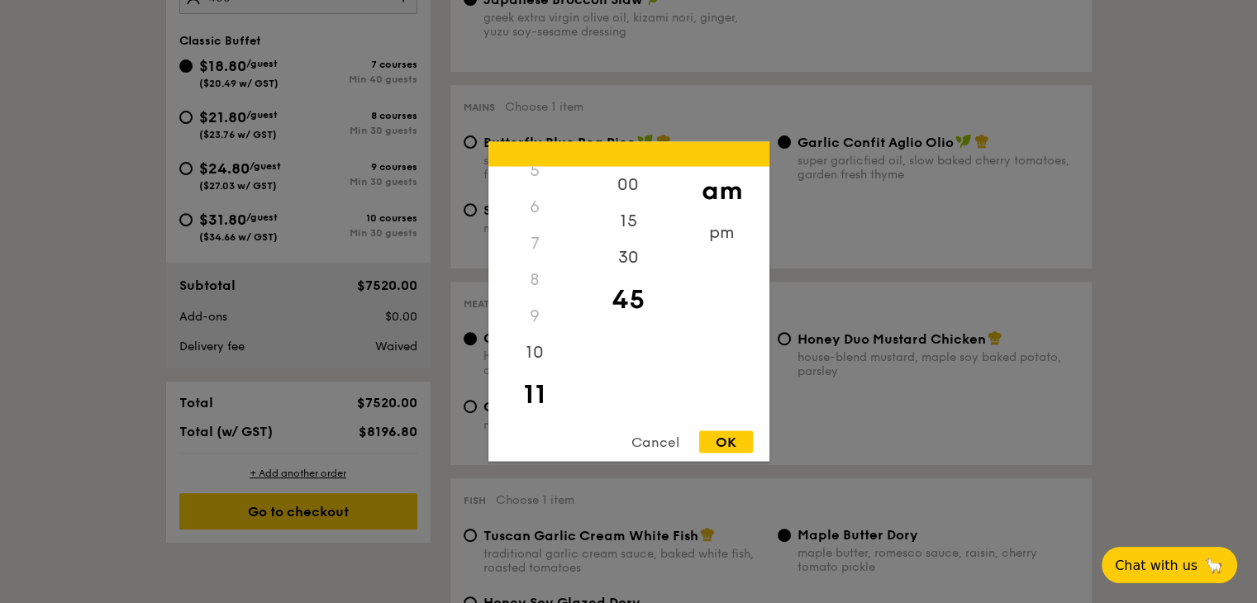
drag, startPoint x: 582, startPoint y: 348, endPoint x: 582, endPoint y: 412, distance: 64.4
click at [582, 412] on div "00 15 30 45" at bounding box center [628, 293] width 93 height 252
drag, startPoint x: 583, startPoint y: 368, endPoint x: 569, endPoint y: 454, distance: 87.9
click at [569, 454] on div "12 1 2 3 4 5 6 7 8 9 10 11 00 15 30 45 am pm Cancel OK" at bounding box center [628, 302] width 281 height 320
click at [724, 225] on div "pm" at bounding box center [721, 239] width 93 height 48
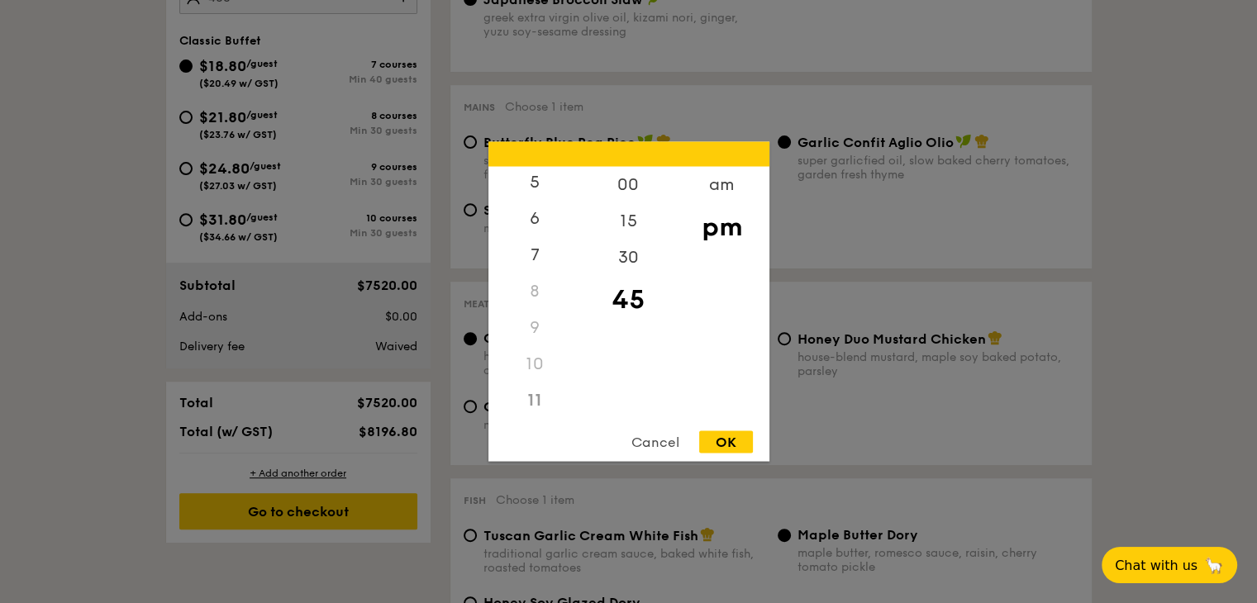
scroll to position [184, 0]
click at [570, 361] on div "10" at bounding box center [534, 364] width 93 height 36
drag, startPoint x: 588, startPoint y: 357, endPoint x: 575, endPoint y: 396, distance: 41.0
click at [577, 399] on div "12 1 2 3 4 5 6 7 8 9 10 11 00 15 30 45 am pm" at bounding box center [628, 293] width 281 height 252
drag, startPoint x: 574, startPoint y: 391, endPoint x: 591, endPoint y: 345, distance: 49.1
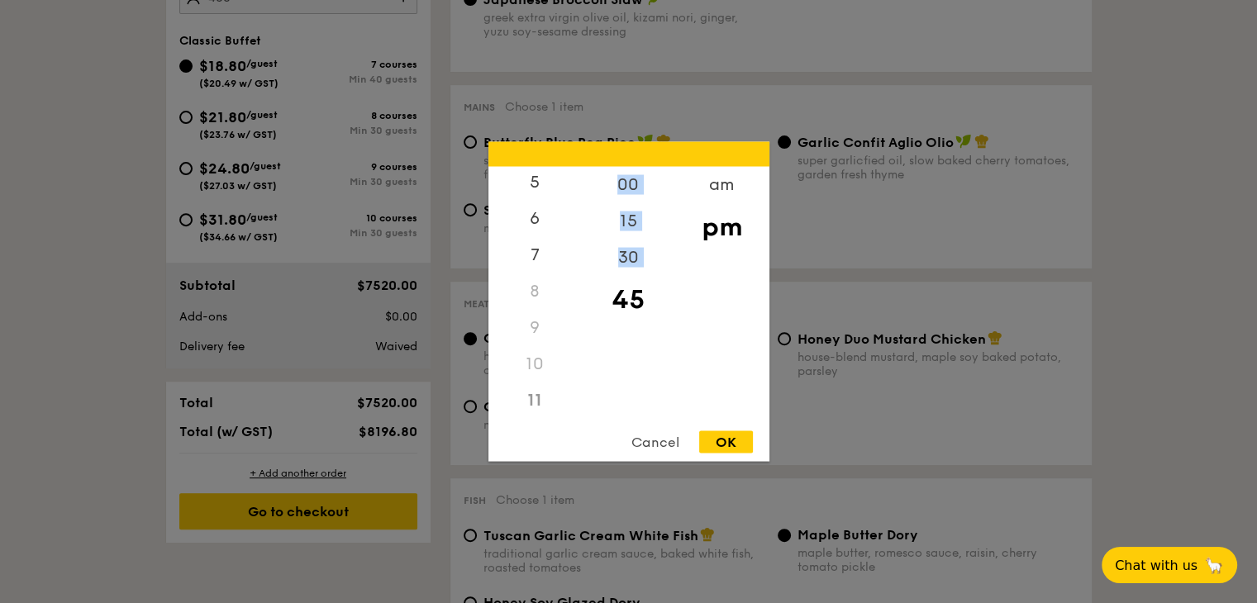
click at [574, 390] on div "11" at bounding box center [534, 401] width 93 height 36
drag, startPoint x: 578, startPoint y: 351, endPoint x: 573, endPoint y: 235, distance: 115.8
click at [573, 235] on div "12 1 2 3 4 5 6 7 8 9 10 11" at bounding box center [534, 293] width 93 height 252
click at [582, 206] on div "15" at bounding box center [628, 227] width 93 height 48
drag, startPoint x: 578, startPoint y: 292, endPoint x: 579, endPoint y: 263, distance: 29.8
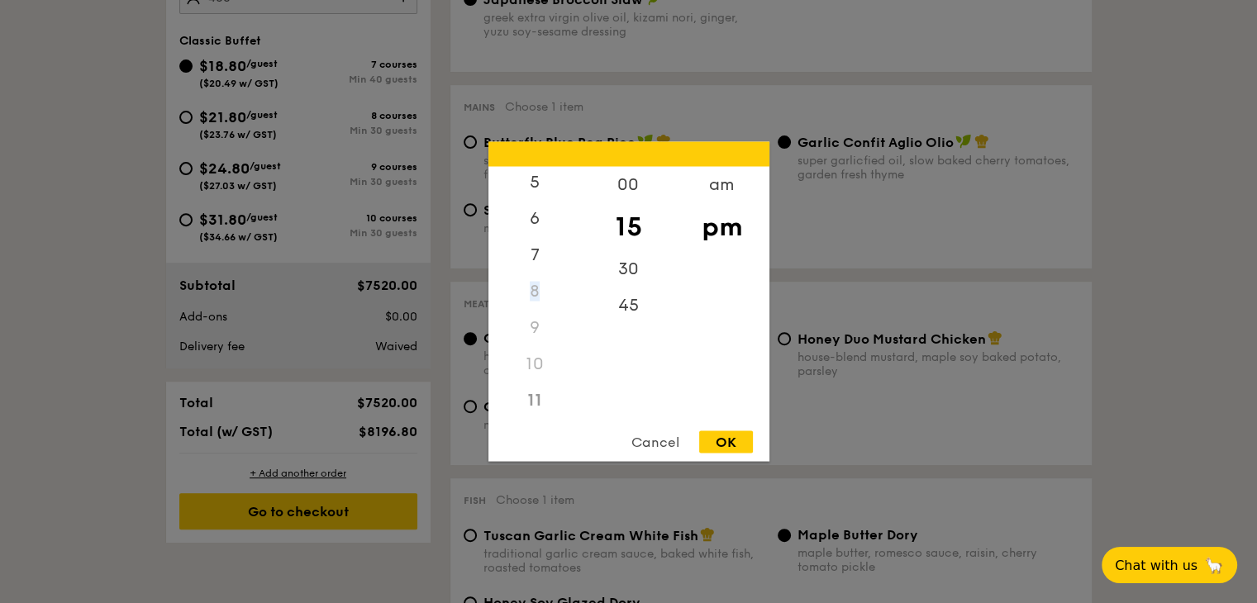
click at [579, 263] on div "12 1 2 3 4 5 6 7 8 9 10 11" at bounding box center [534, 293] width 93 height 252
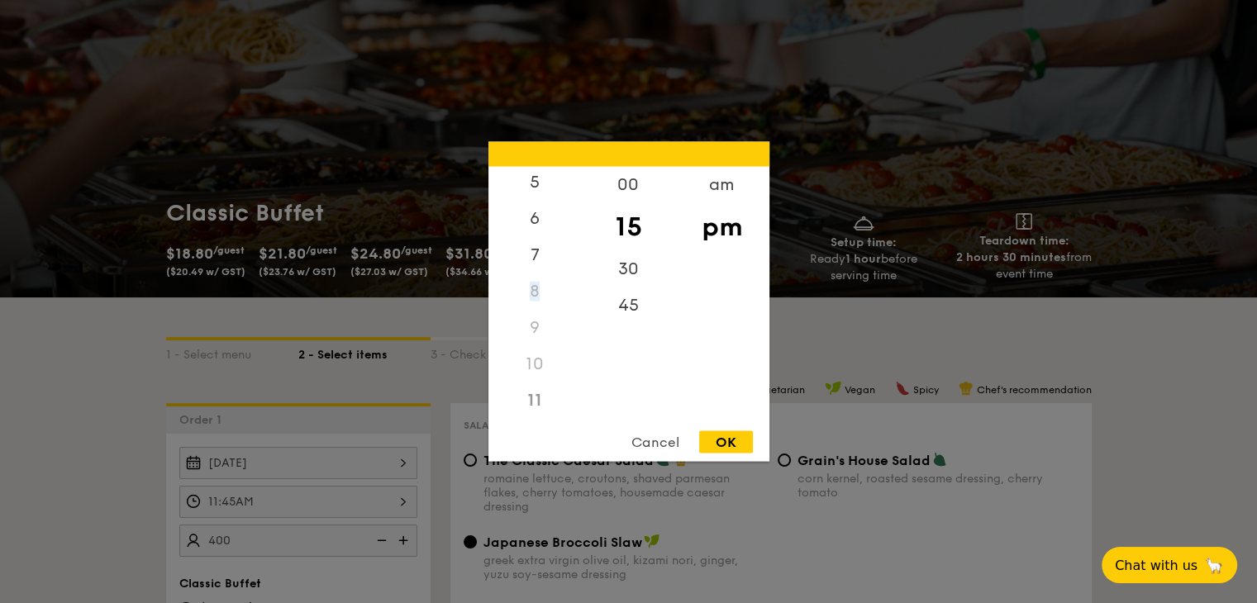
scroll to position [110, 0]
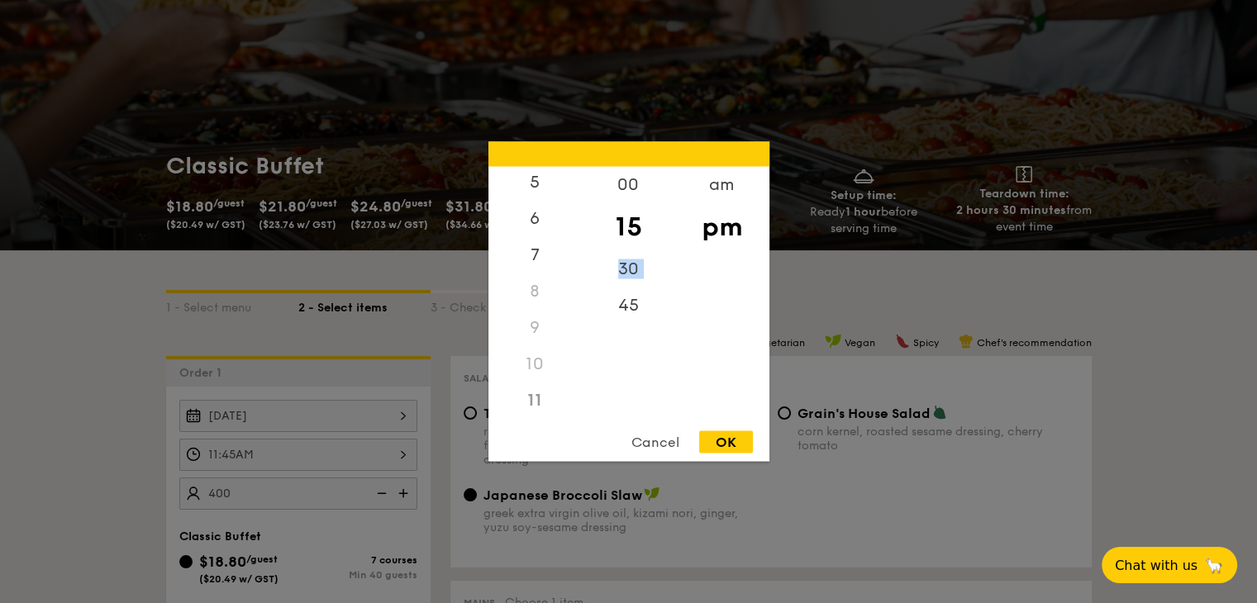
drag, startPoint x: 582, startPoint y: 309, endPoint x: 579, endPoint y: 255, distance: 53.8
click at [582, 262] on div "00 15 30 45" at bounding box center [628, 293] width 93 height 252
click at [545, 192] on div "12" at bounding box center [534, 191] width 93 height 48
click at [638, 193] on div "00" at bounding box center [628, 191] width 93 height 48
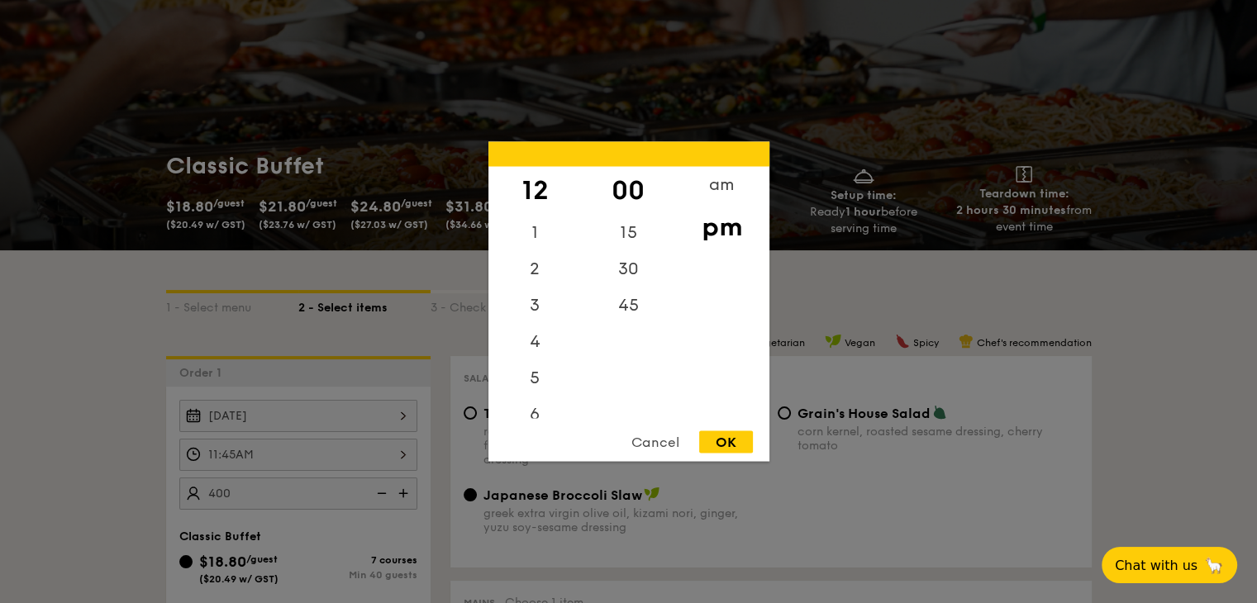
click at [731, 439] on div "OK" at bounding box center [726, 442] width 54 height 22
type input "12:00PM"
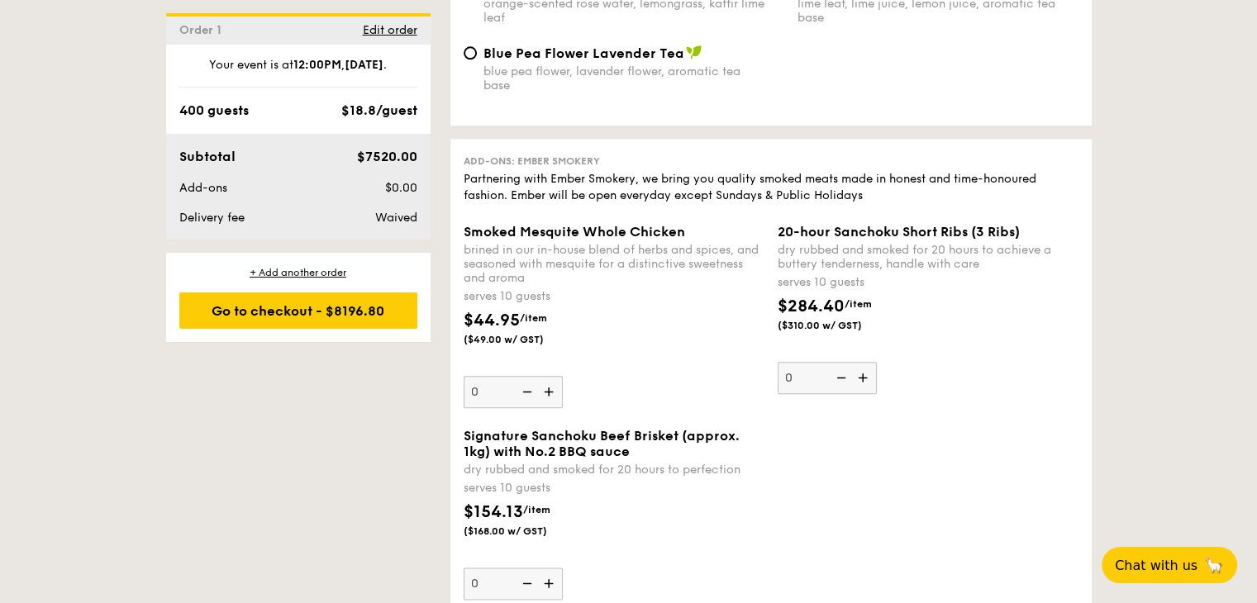
scroll to position [1762, 0]
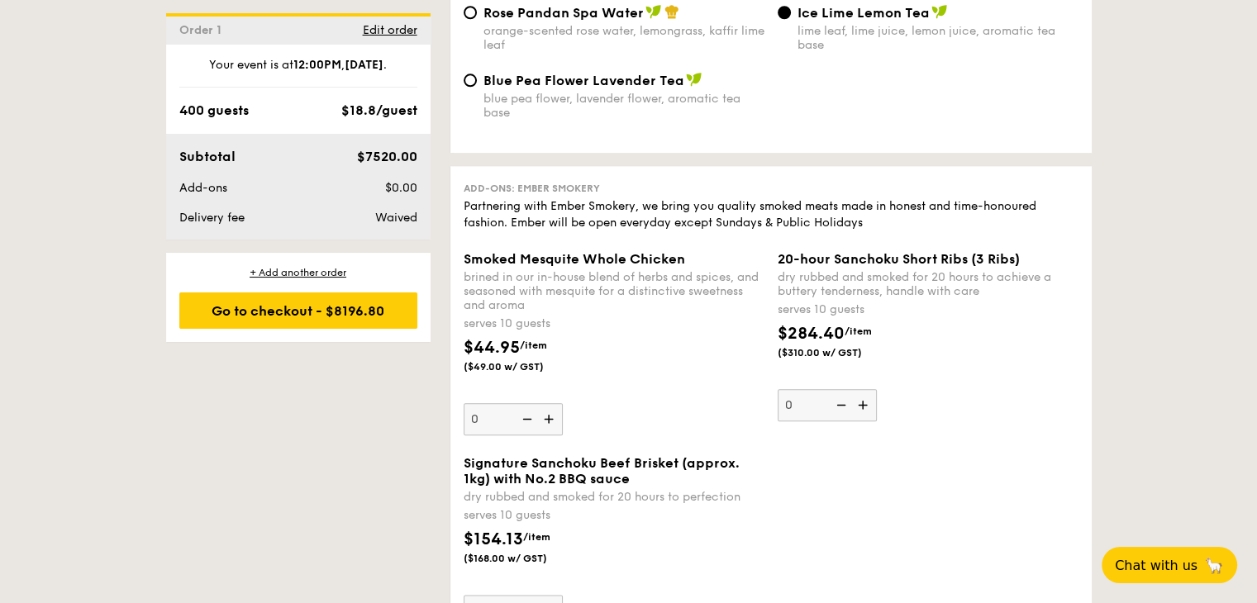
click at [554, 431] on img at bounding box center [550, 418] width 25 height 31
click at [554, 431] on input "0" at bounding box center [512, 419] width 99 height 32
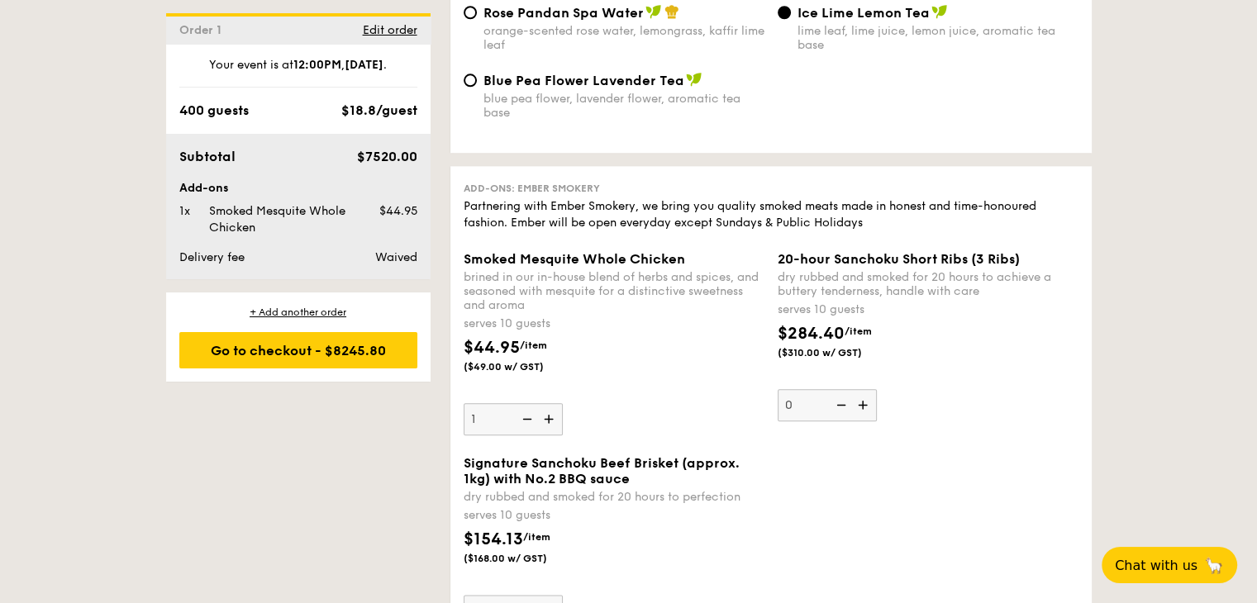
click at [554, 435] on img at bounding box center [550, 418] width 25 height 31
click at [554, 435] on input "1" at bounding box center [512, 419] width 99 height 32
click at [554, 435] on img at bounding box center [550, 418] width 25 height 31
click at [554, 435] on input "2" at bounding box center [512, 419] width 99 height 32
click at [532, 435] on img at bounding box center [525, 418] width 25 height 31
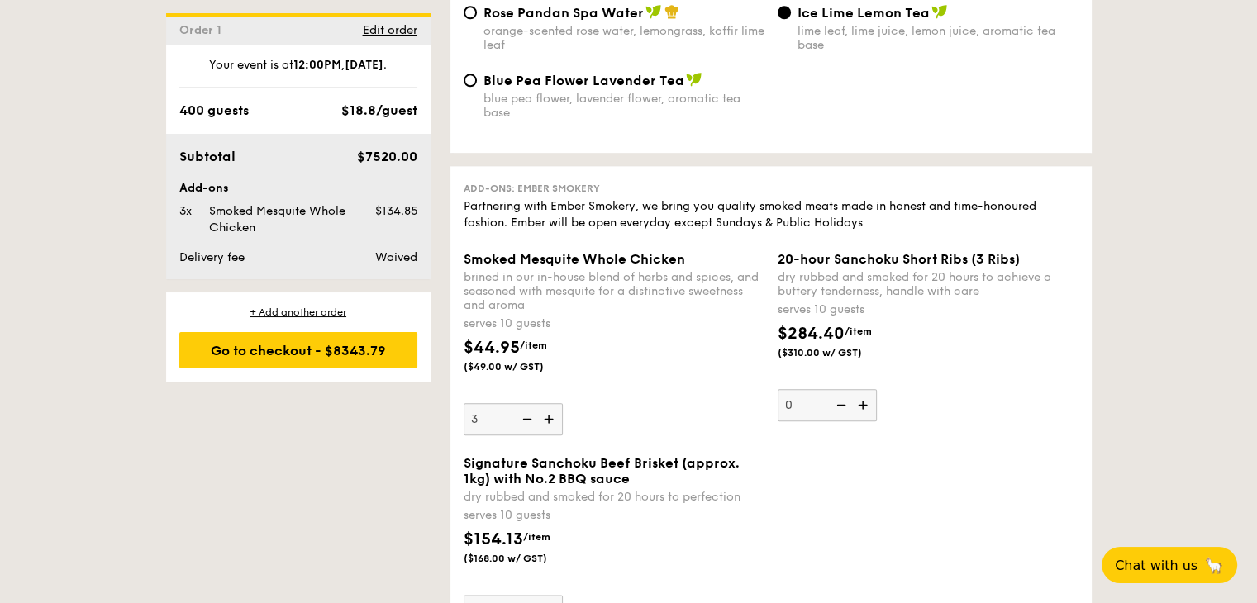
click at [532, 435] on input "3" at bounding box center [512, 419] width 99 height 32
click at [551, 430] on img at bounding box center [550, 418] width 25 height 31
click at [551, 430] on input "2" at bounding box center [512, 419] width 99 height 32
click at [551, 430] on img at bounding box center [550, 418] width 25 height 31
click at [551, 430] on input "3" at bounding box center [512, 419] width 99 height 32
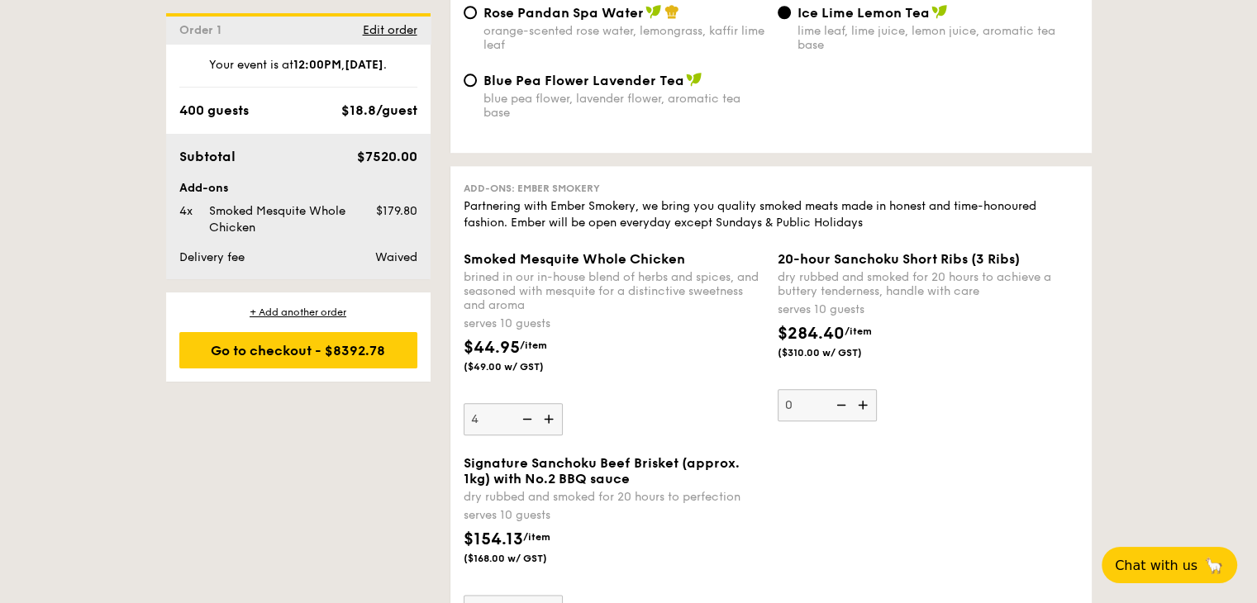
click at [551, 430] on img at bounding box center [550, 418] width 25 height 31
click at [551, 430] on input "4" at bounding box center [512, 419] width 99 height 32
click at [551, 434] on img at bounding box center [550, 418] width 25 height 31
click at [551, 434] on input "5" at bounding box center [512, 419] width 99 height 32
click at [551, 434] on img at bounding box center [550, 418] width 25 height 31
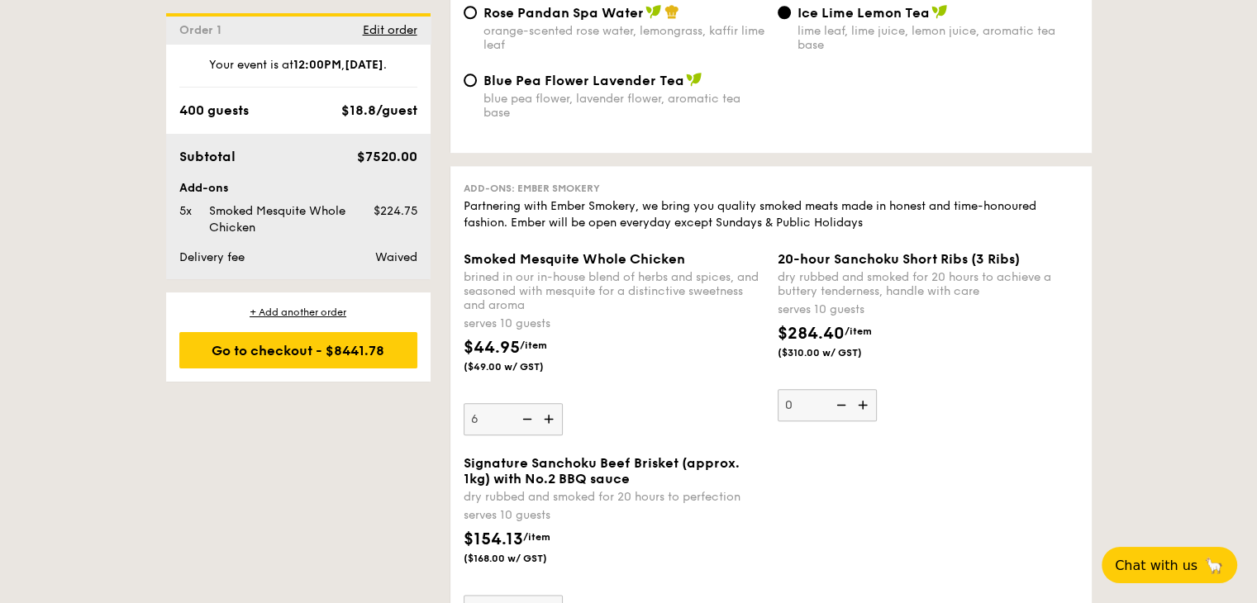
click at [551, 434] on input "6" at bounding box center [512, 419] width 99 height 32
click at [551, 434] on img at bounding box center [550, 418] width 25 height 31
click at [551, 434] on input "7" at bounding box center [512, 419] width 99 height 32
click at [551, 434] on img at bounding box center [550, 418] width 25 height 31
click at [551, 434] on input "8" at bounding box center [512, 419] width 99 height 32
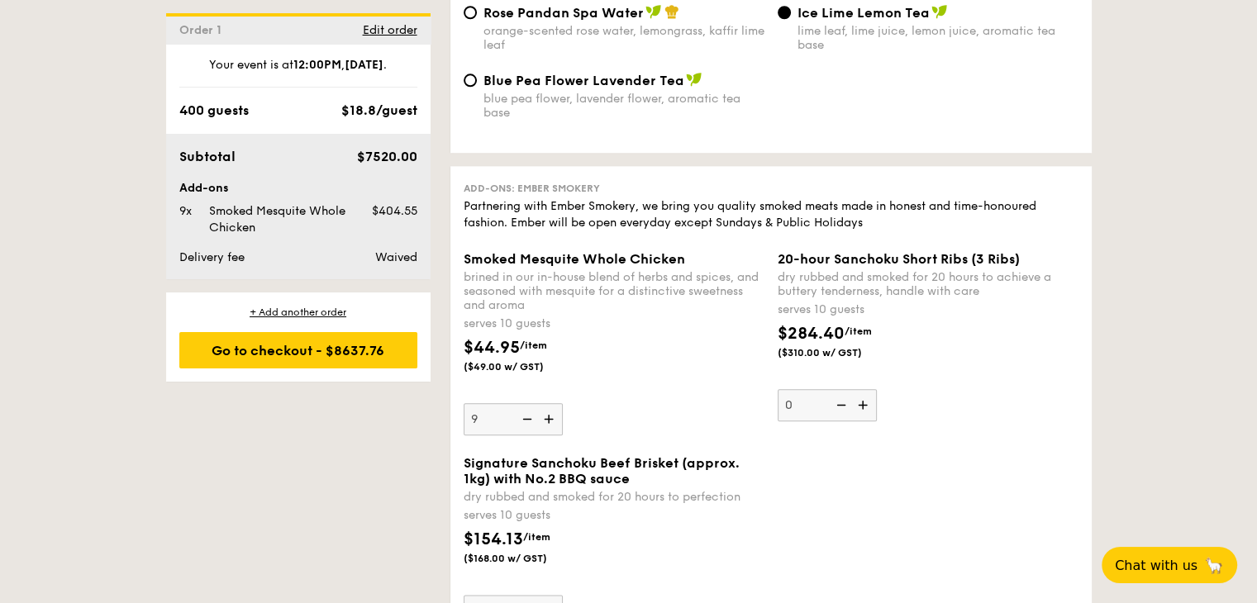
click at [551, 434] on img at bounding box center [550, 418] width 25 height 31
click at [551, 434] on input "9" at bounding box center [512, 419] width 99 height 32
click at [551, 434] on img at bounding box center [550, 418] width 25 height 31
click at [551, 434] on input "10" at bounding box center [512, 419] width 99 height 32
click at [551, 434] on img at bounding box center [550, 418] width 25 height 31
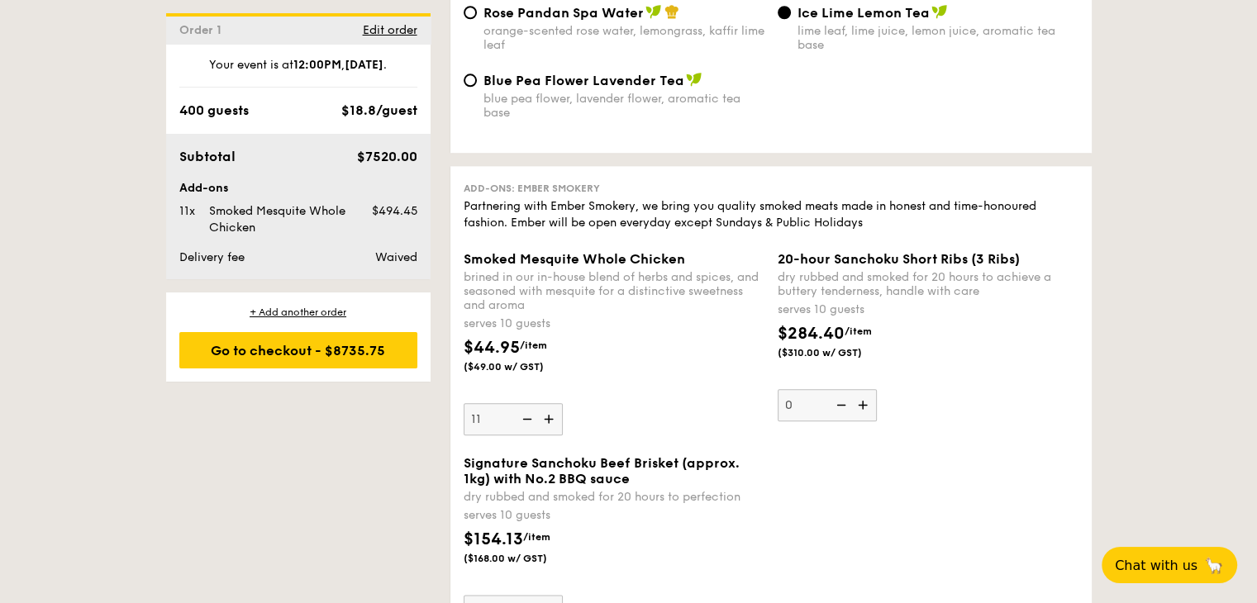
click at [551, 434] on input "11" at bounding box center [512, 419] width 99 height 32
click at [551, 434] on img at bounding box center [550, 418] width 25 height 31
click at [551, 434] on input "12" at bounding box center [512, 419] width 99 height 32
click at [551, 434] on img at bounding box center [550, 418] width 25 height 31
click at [551, 434] on input "13" at bounding box center [512, 419] width 99 height 32
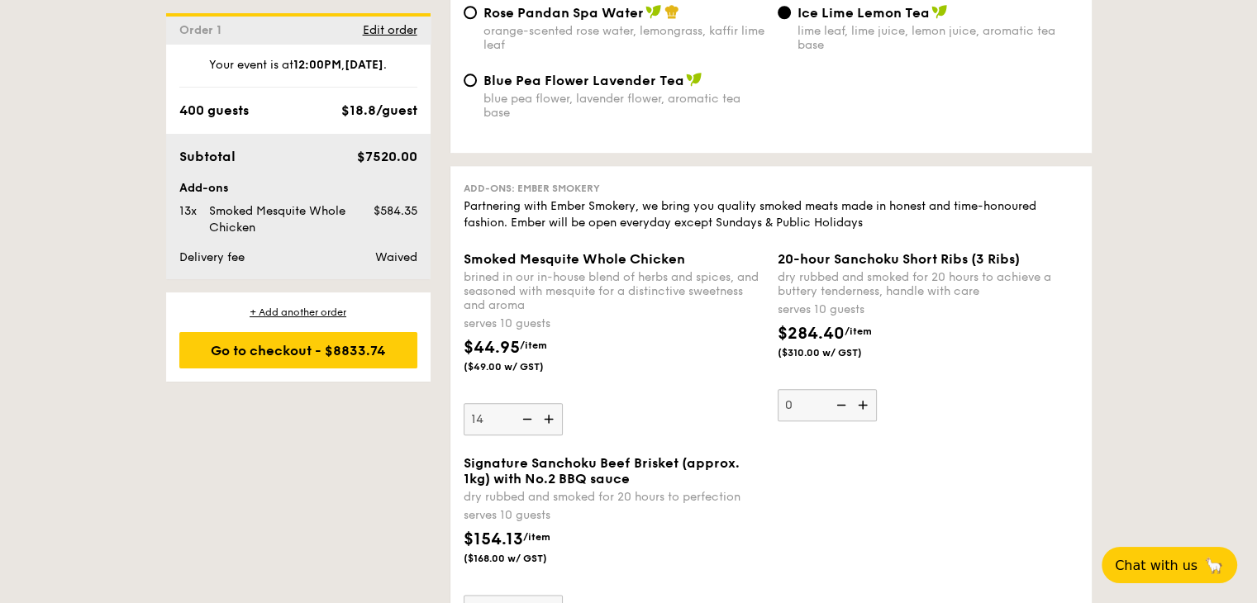
click at [551, 434] on img at bounding box center [550, 418] width 25 height 31
click at [551, 434] on input "14" at bounding box center [512, 419] width 99 height 32
click at [551, 434] on img at bounding box center [550, 418] width 25 height 31
click at [551, 434] on input "15" at bounding box center [512, 419] width 99 height 32
click at [551, 434] on img at bounding box center [550, 418] width 25 height 31
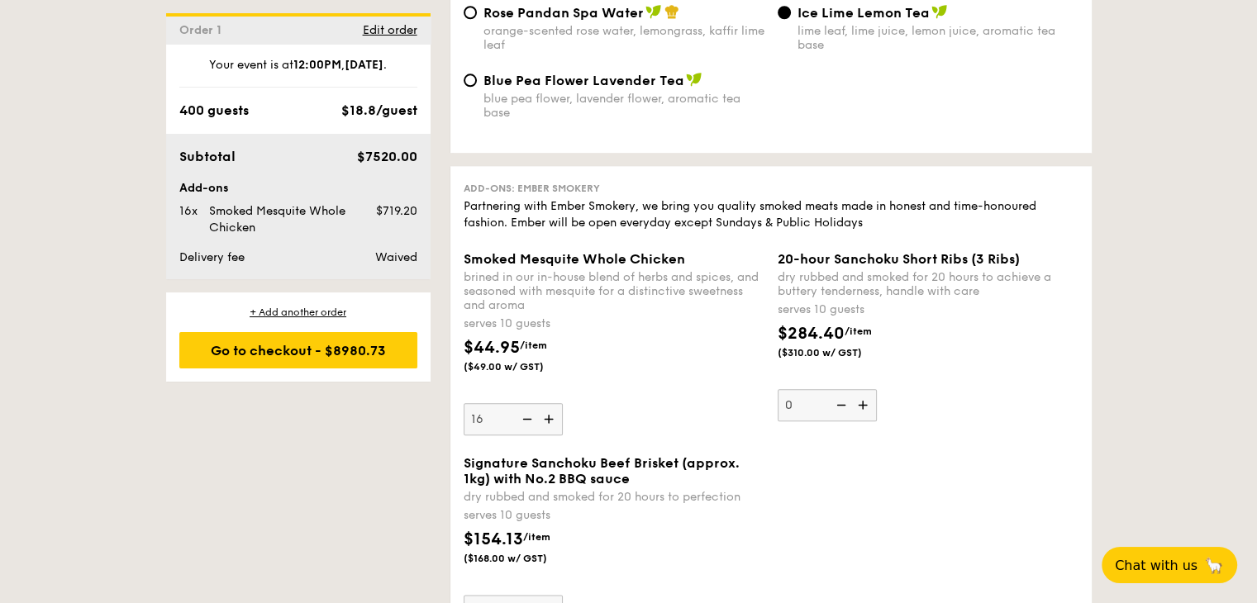
click at [551, 434] on input "16" at bounding box center [512, 419] width 99 height 32
click at [526, 435] on img at bounding box center [525, 418] width 25 height 31
click at [526, 435] on input "17" at bounding box center [512, 419] width 99 height 32
click at [526, 435] on img at bounding box center [525, 418] width 25 height 31
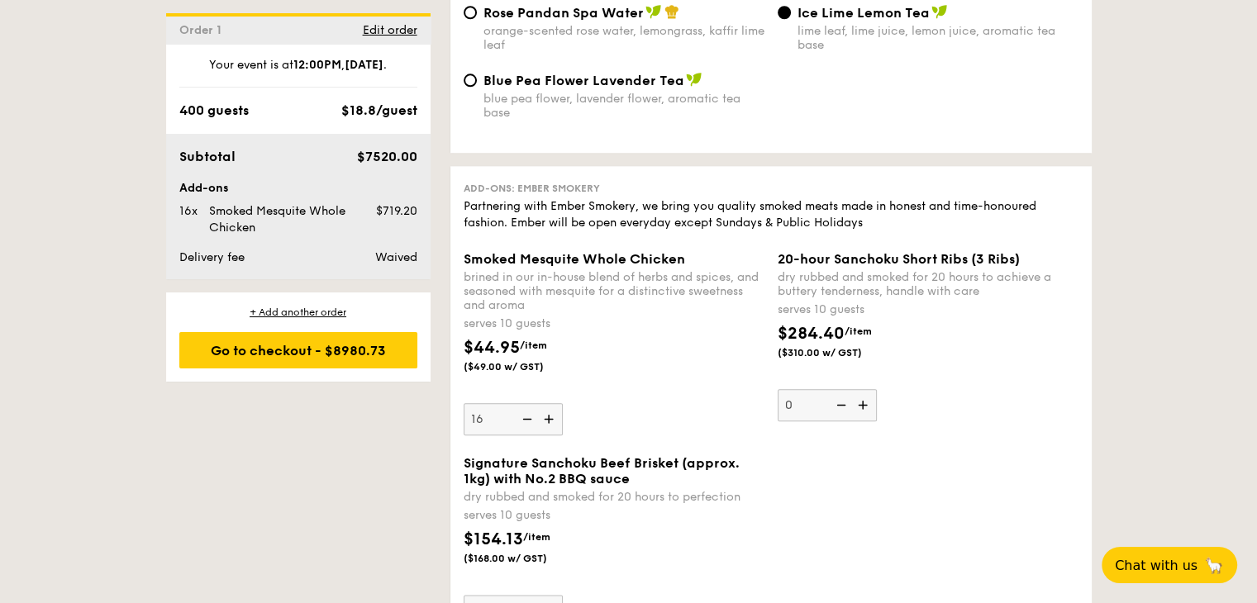
click at [526, 435] on input "16" at bounding box center [512, 419] width 99 height 32
click at [526, 435] on img at bounding box center [525, 418] width 25 height 31
click at [526, 435] on input "15" at bounding box center [512, 419] width 99 height 32
click at [526, 435] on img at bounding box center [525, 418] width 25 height 31
click at [526, 435] on input "14" at bounding box center [512, 419] width 99 height 32
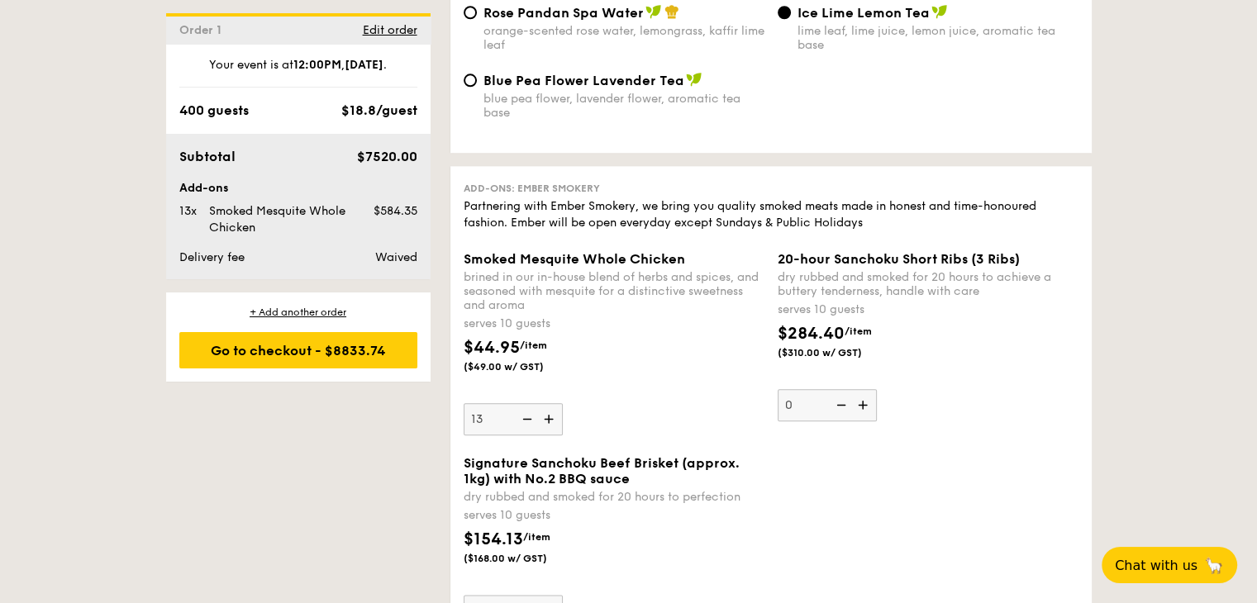
click at [526, 435] on img at bounding box center [525, 418] width 25 height 31
click at [526, 435] on input "13" at bounding box center [512, 419] width 99 height 32
click at [526, 435] on img at bounding box center [525, 418] width 25 height 31
click at [526, 435] on input "12" at bounding box center [512, 419] width 99 height 32
click at [526, 435] on img at bounding box center [525, 418] width 25 height 31
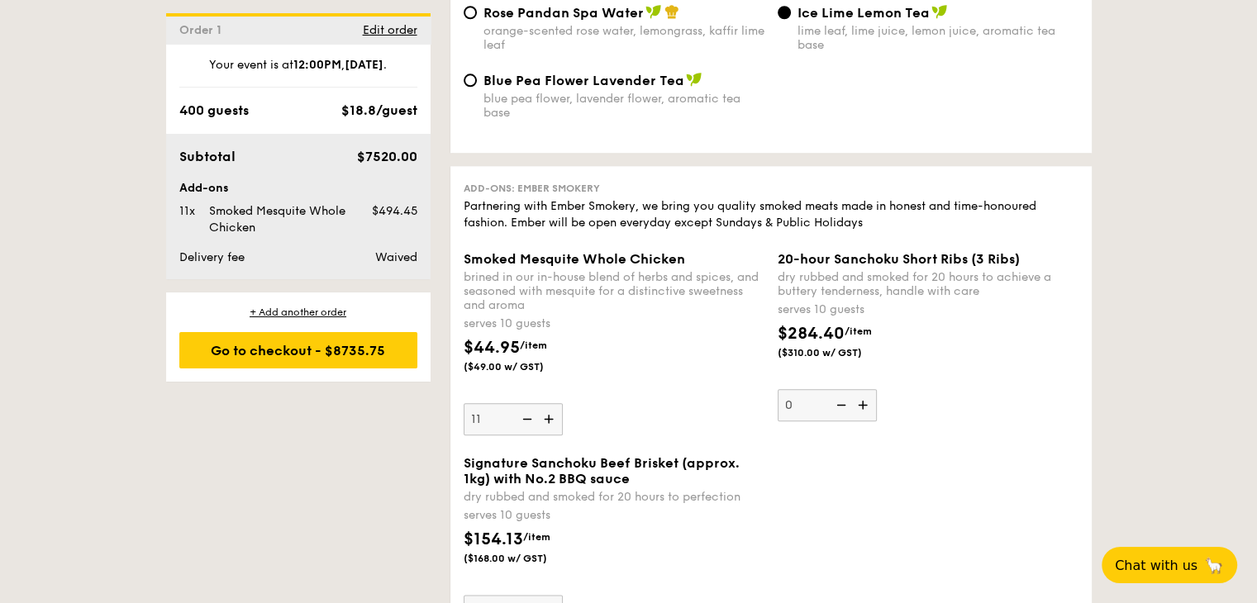
click at [526, 435] on input "11" at bounding box center [512, 419] width 99 height 32
click at [526, 435] on img at bounding box center [525, 418] width 25 height 31
click at [526, 435] on input "10" at bounding box center [512, 419] width 99 height 32
click at [526, 435] on img at bounding box center [525, 418] width 25 height 31
click at [526, 435] on input "9" at bounding box center [512, 419] width 99 height 32
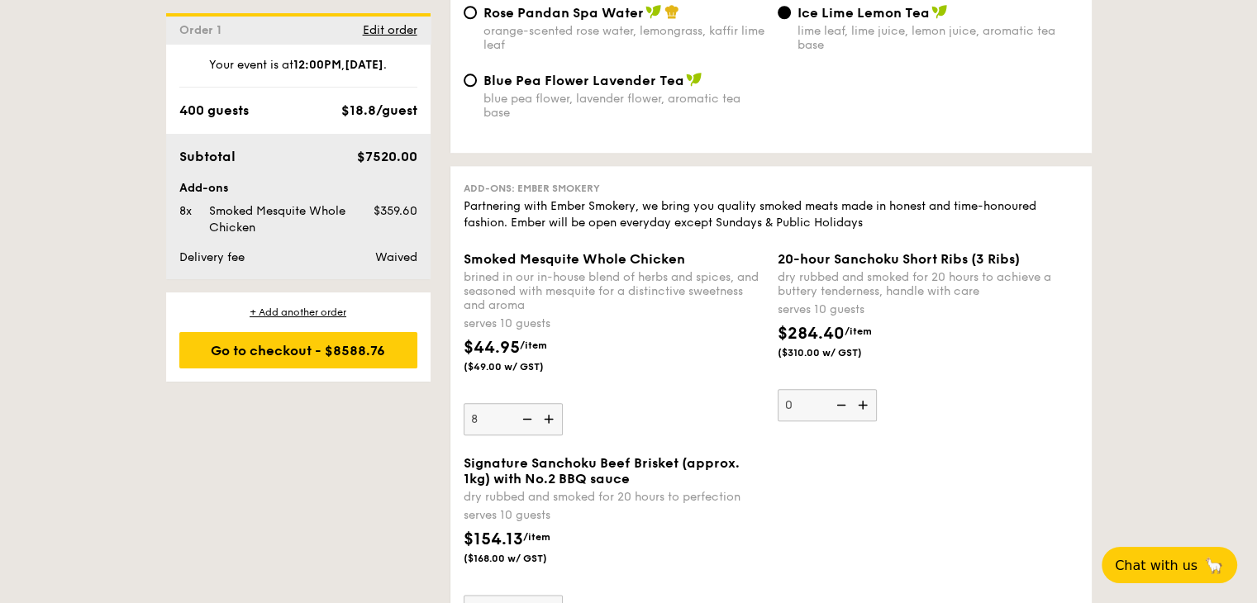
click at [526, 435] on img at bounding box center [525, 418] width 25 height 31
click at [526, 435] on input "8" at bounding box center [512, 419] width 99 height 32
click at [526, 435] on img at bounding box center [525, 418] width 25 height 31
click at [526, 435] on input "7" at bounding box center [512, 419] width 99 height 32
click at [526, 435] on img at bounding box center [525, 418] width 25 height 31
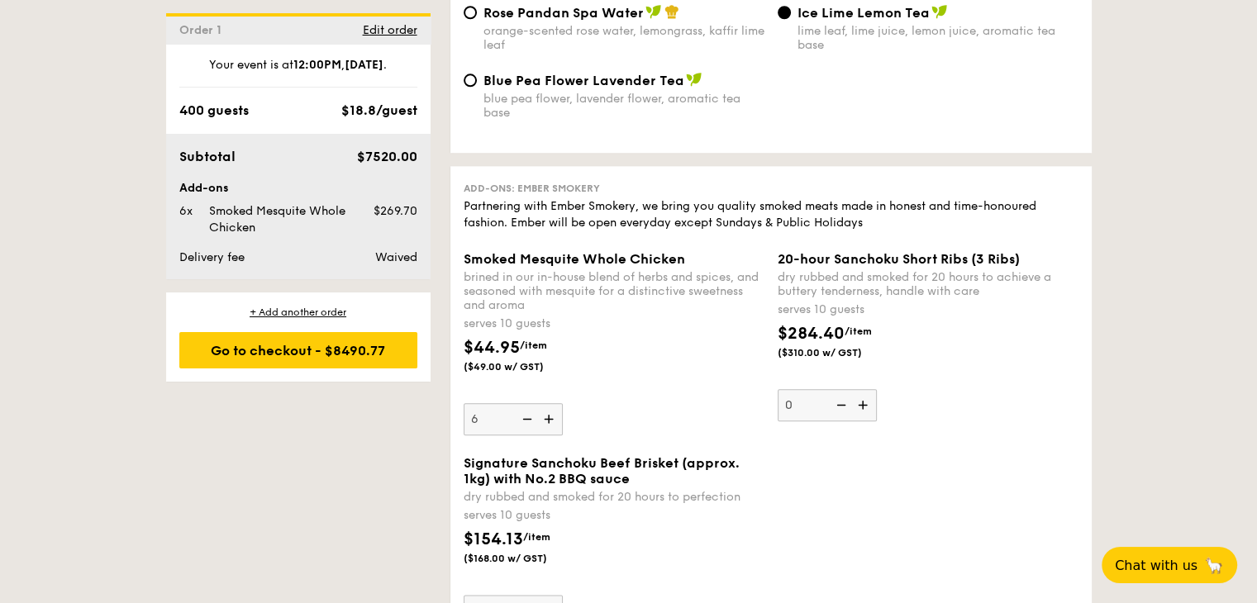
click at [526, 435] on input "6" at bounding box center [512, 419] width 99 height 32
click at [526, 435] on img at bounding box center [525, 418] width 25 height 31
click at [526, 435] on input "5" at bounding box center [512, 419] width 99 height 32
click at [526, 435] on img at bounding box center [525, 418] width 25 height 31
click at [526, 435] on input "4" at bounding box center [512, 419] width 99 height 32
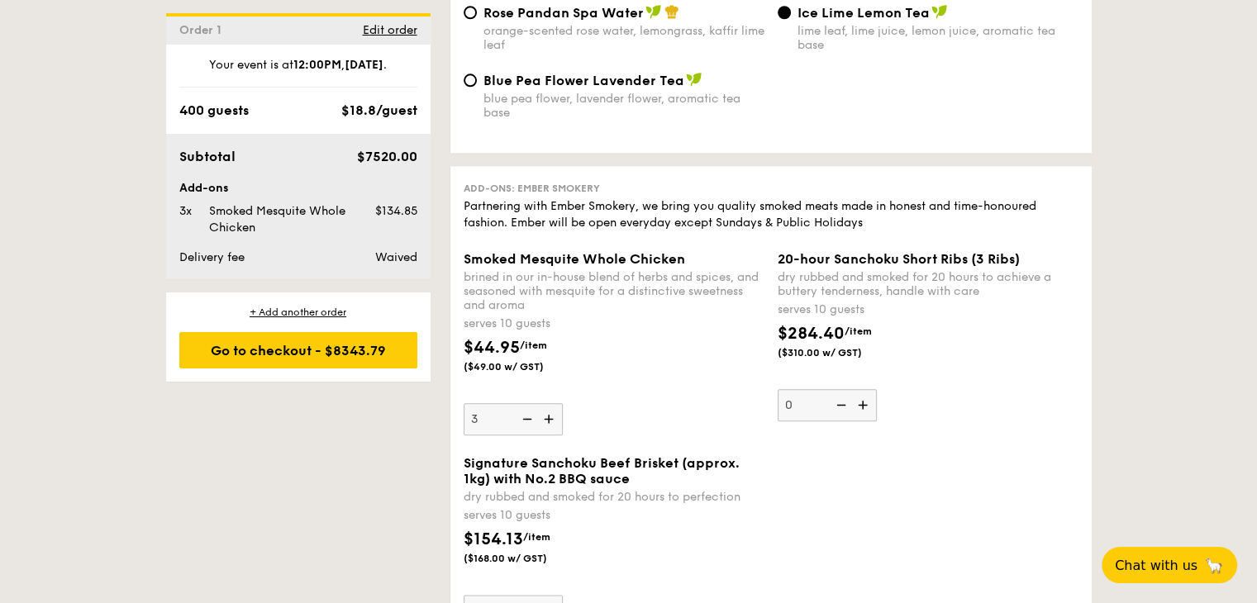
click at [526, 435] on img at bounding box center [525, 418] width 25 height 31
click at [526, 435] on input "3" at bounding box center [512, 419] width 99 height 32
click at [526, 435] on img at bounding box center [525, 418] width 25 height 31
click at [526, 435] on input "2" at bounding box center [512, 419] width 99 height 32
click at [526, 435] on img at bounding box center [525, 418] width 25 height 31
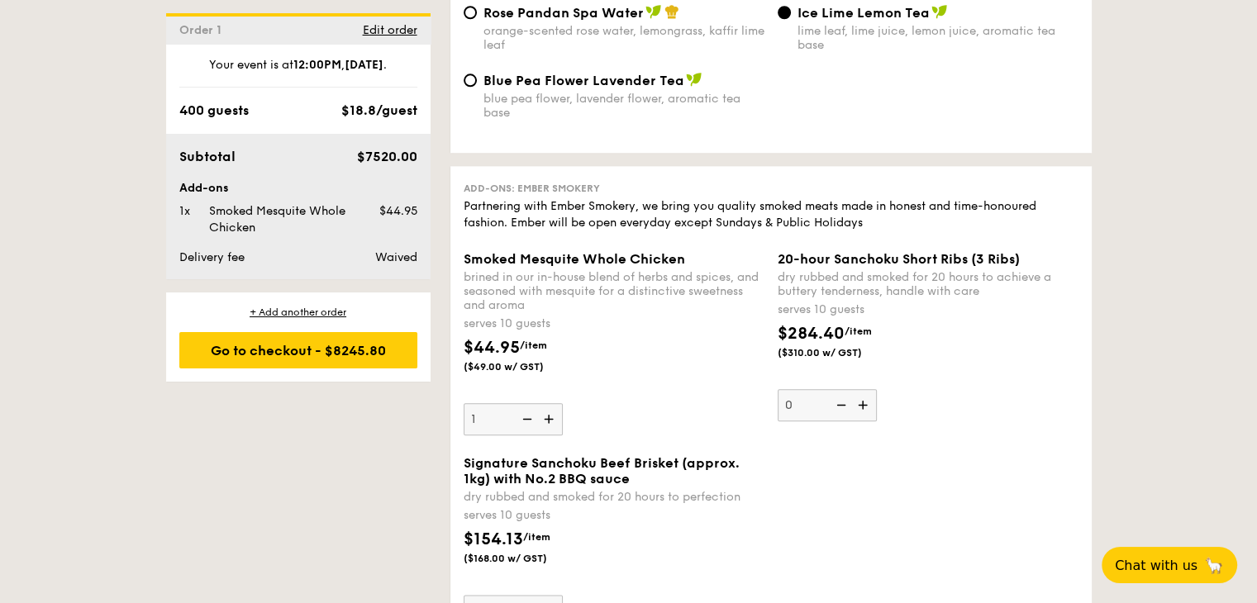
click at [526, 435] on input "1" at bounding box center [512, 419] width 99 height 32
type input "0"
click at [526, 435] on img at bounding box center [525, 418] width 25 height 31
click at [526, 435] on input "0" at bounding box center [512, 419] width 99 height 32
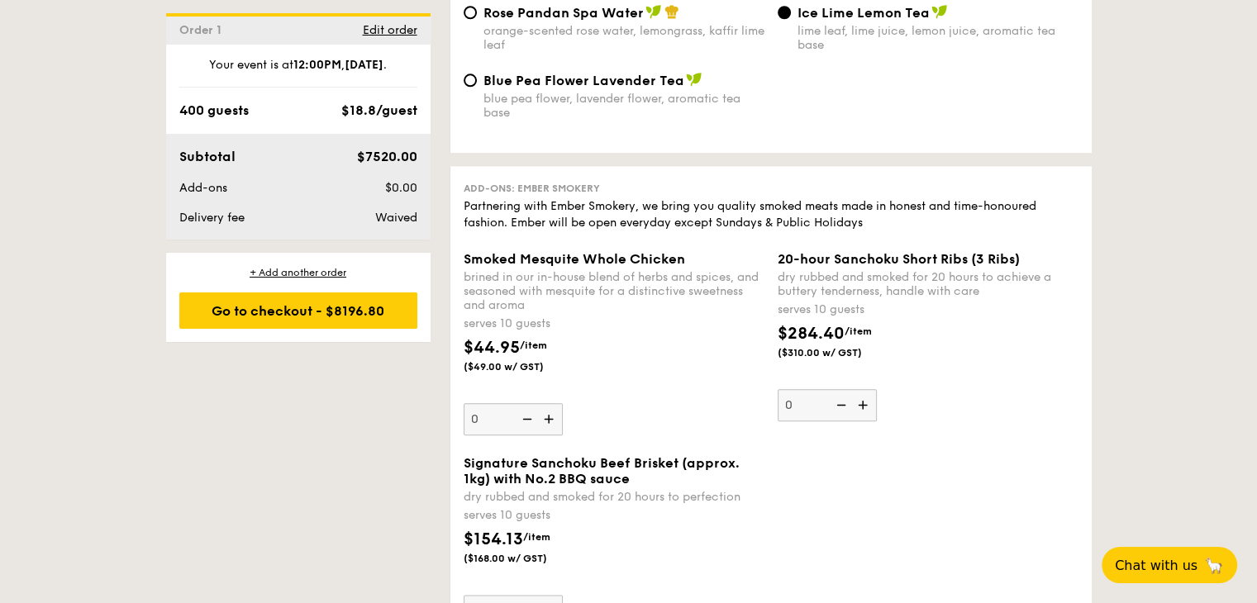
click at [526, 435] on img at bounding box center [525, 418] width 25 height 31
click at [526, 435] on input "0" at bounding box center [512, 419] width 99 height 32
click at [526, 435] on img at bounding box center [525, 418] width 25 height 31
click at [526, 435] on input "0" at bounding box center [512, 419] width 99 height 32
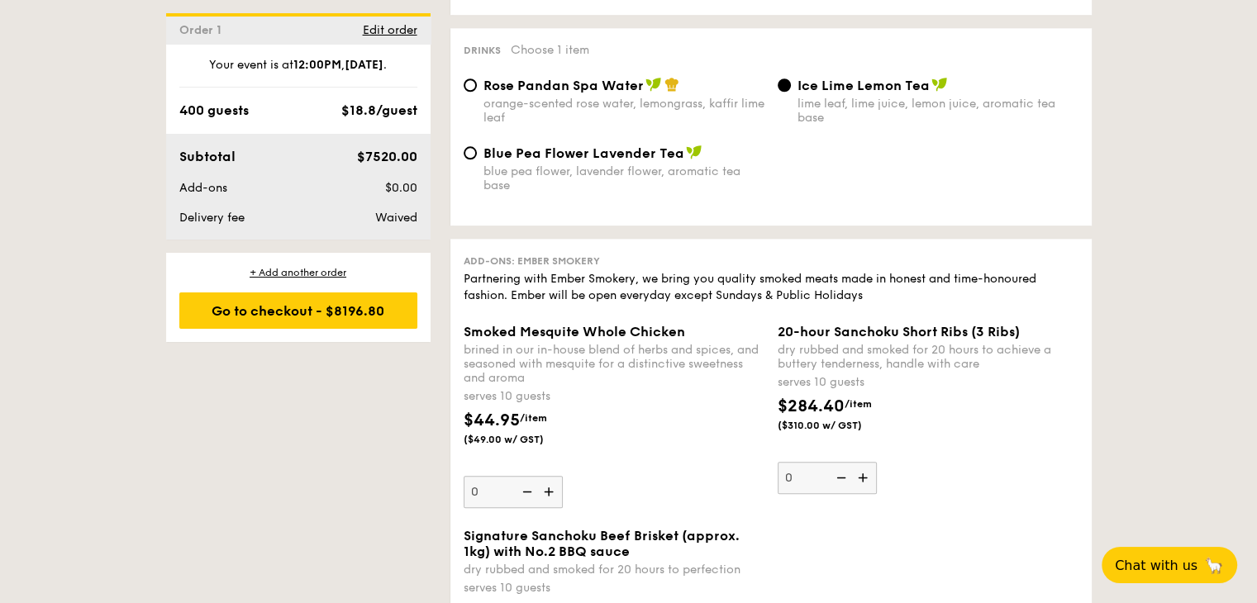
scroll to position [1680, 0]
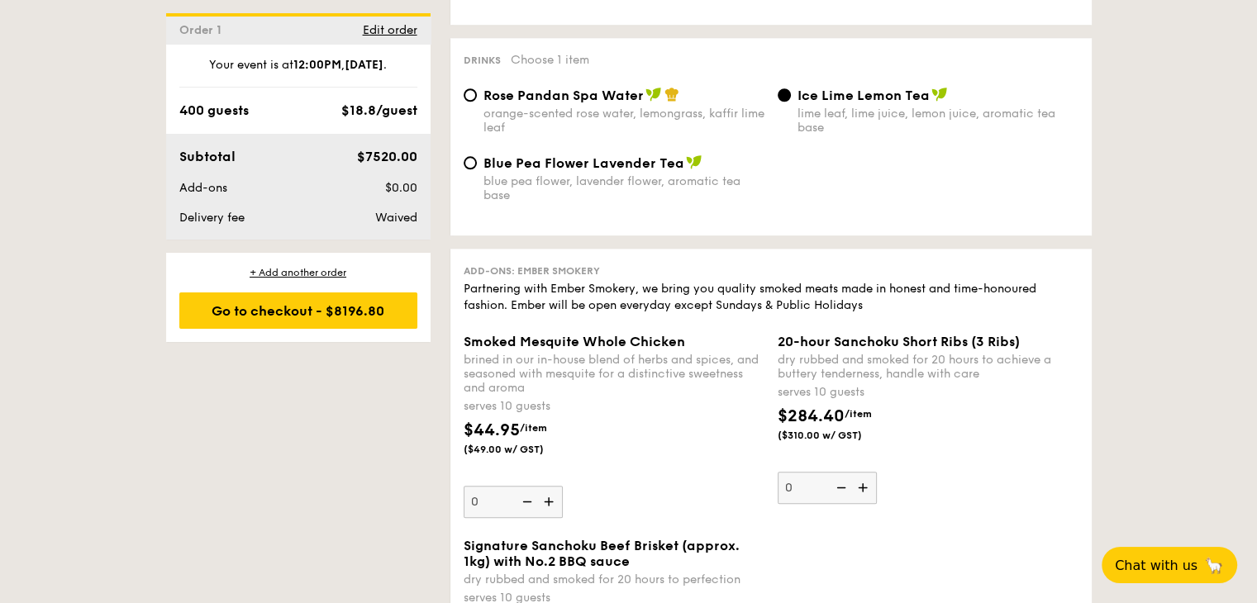
drag, startPoint x: 342, startPoint y: 145, endPoint x: 426, endPoint y: 152, distance: 84.6
click at [426, 152] on div "Subtotal $7520.00 Add-ons $0.00 Delivery fee Waived" at bounding box center [298, 187] width 264 height 106
click at [512, 103] on span "Rose Pandan Spa Water" at bounding box center [563, 96] width 160 height 16
click at [477, 102] on input "Rose Pandan Spa Water orange-scented rose water, lemongrass, kaffir lime leaf" at bounding box center [469, 94] width 13 height 13
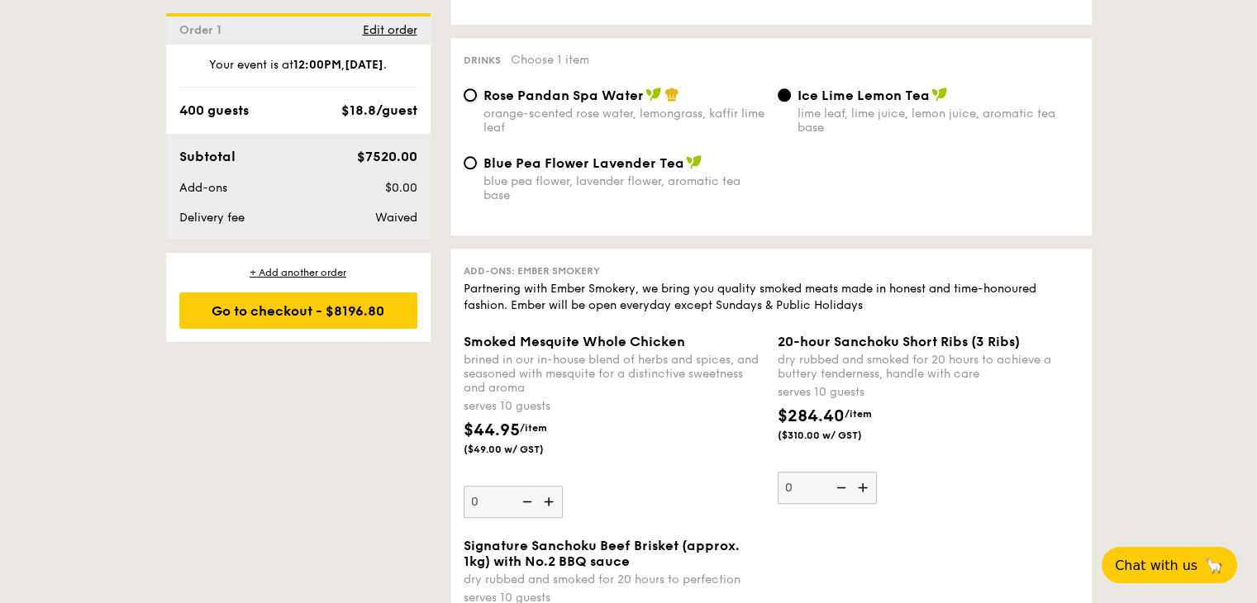
radio input "true"
click at [972, 135] on div "lime leaf, lime juice, lemon juice, aromatic tea base" at bounding box center [937, 121] width 281 height 28
click at [791, 102] on input "Ice Lime Lemon Tea lime leaf, lime juice, lemon juice, aromatic tea base" at bounding box center [783, 94] width 13 height 13
radio input "true"
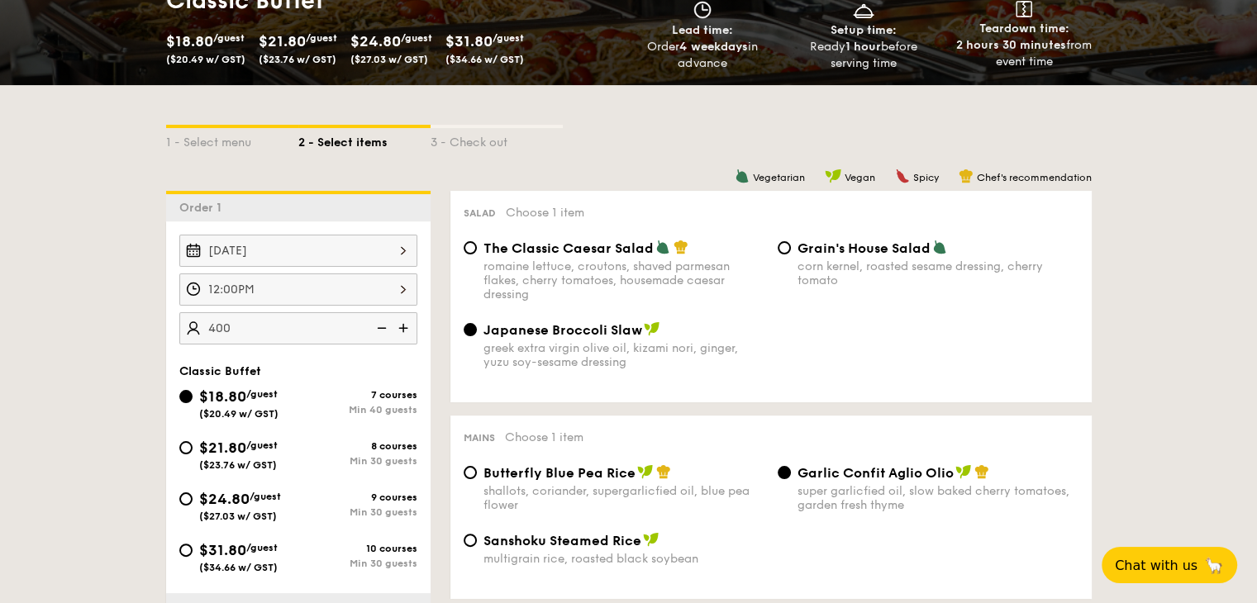
scroll to position [0, 0]
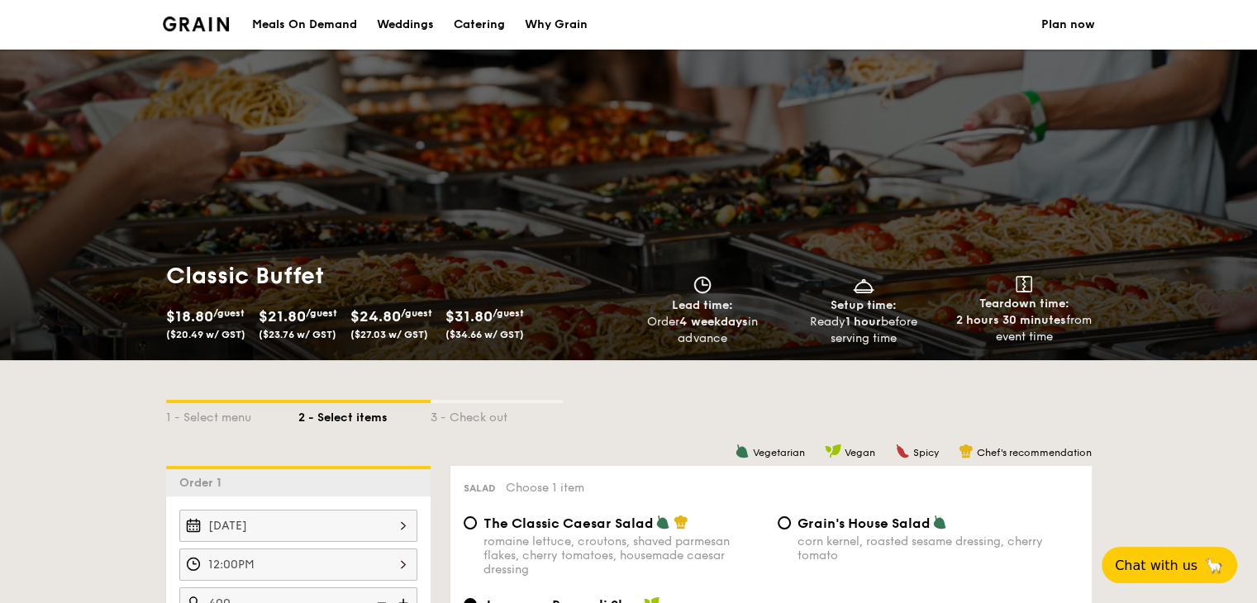
click at [459, 413] on div "3 - Check out" at bounding box center [496, 414] width 132 height 23
